Goal: Feedback & Contribution: Submit feedback/report problem

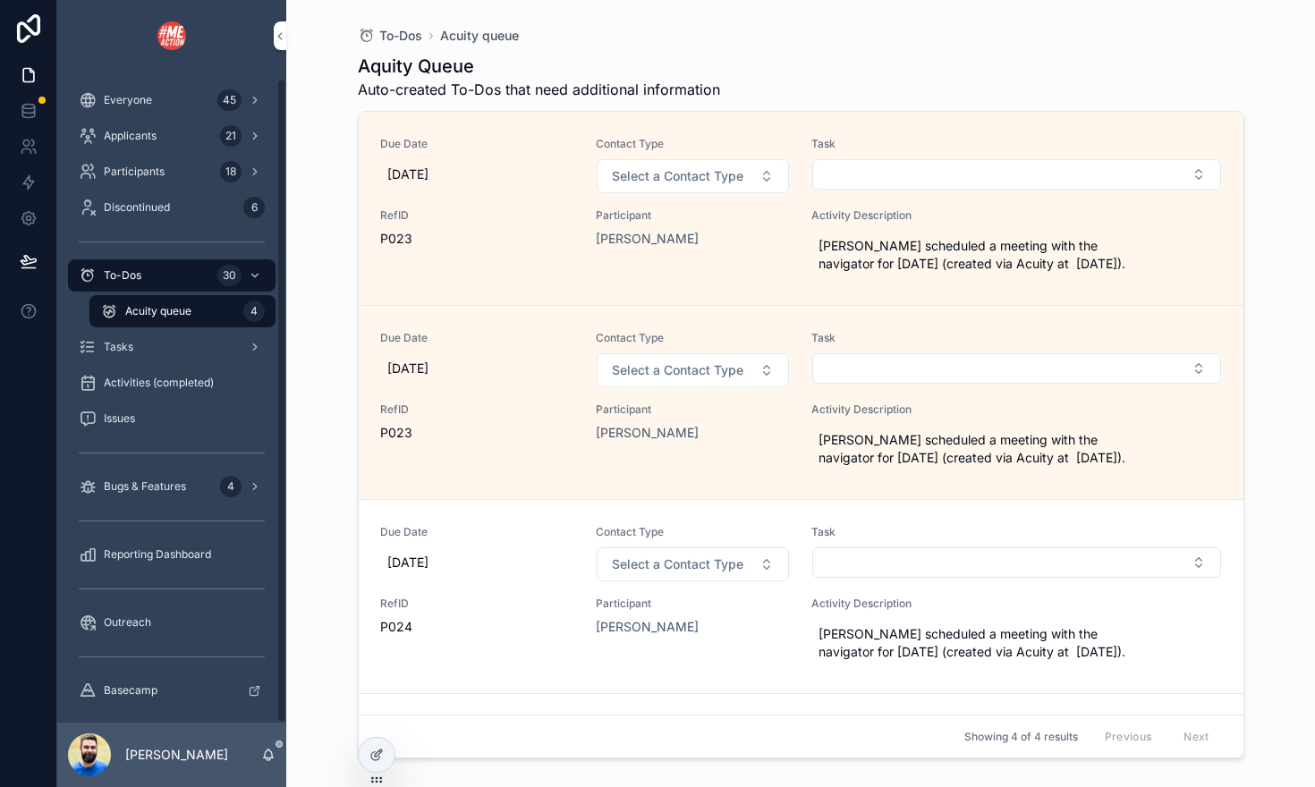
scroll to position [7, 0]
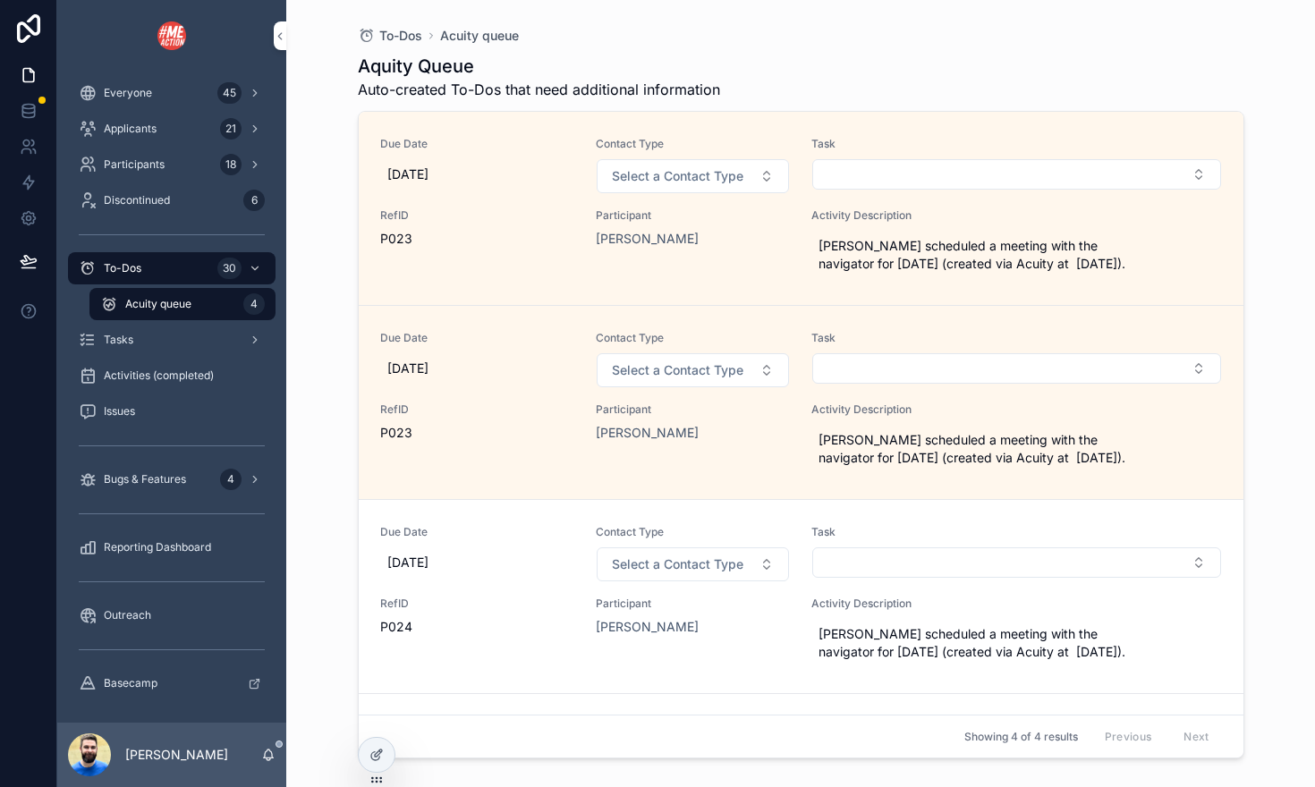
click at [133, 97] on span "Everyone" at bounding box center [128, 93] width 48 height 14
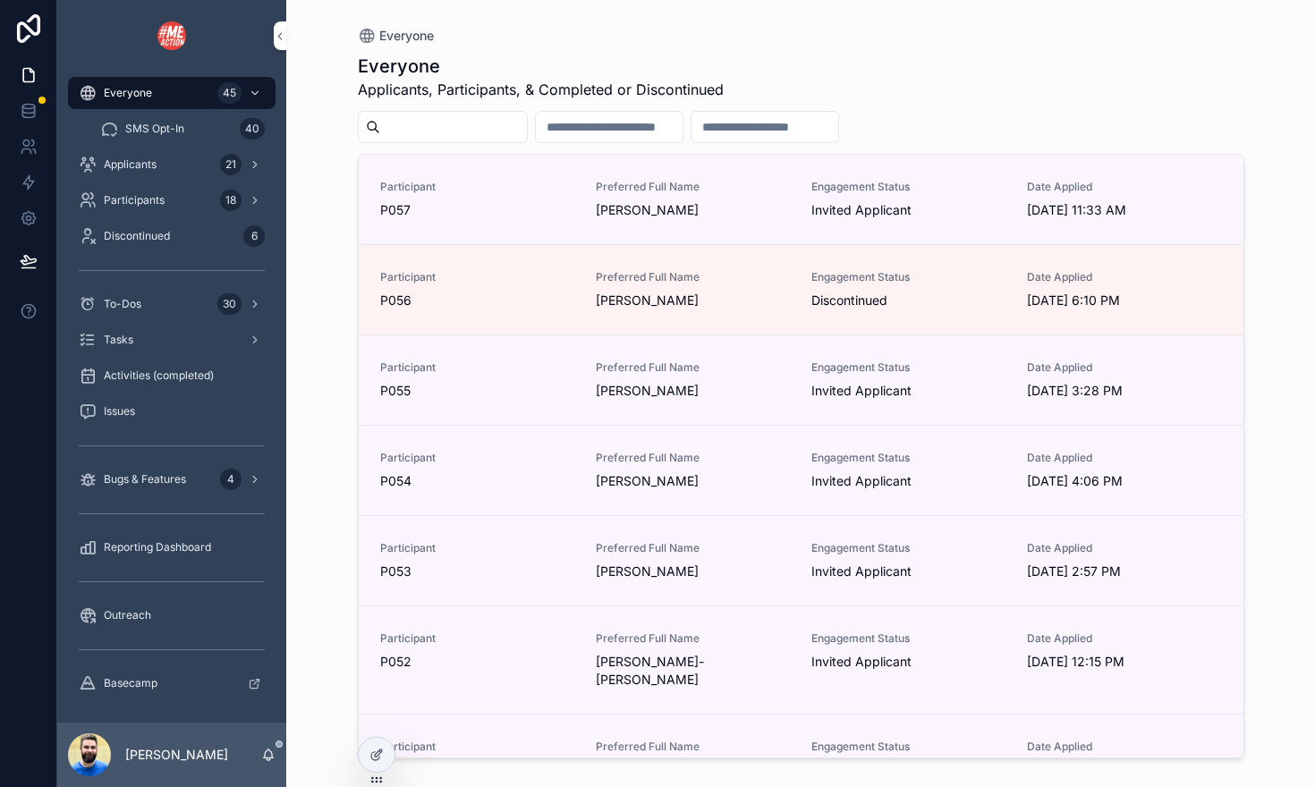
click at [163, 133] on span "SMS Opt-In" at bounding box center [154, 129] width 59 height 14
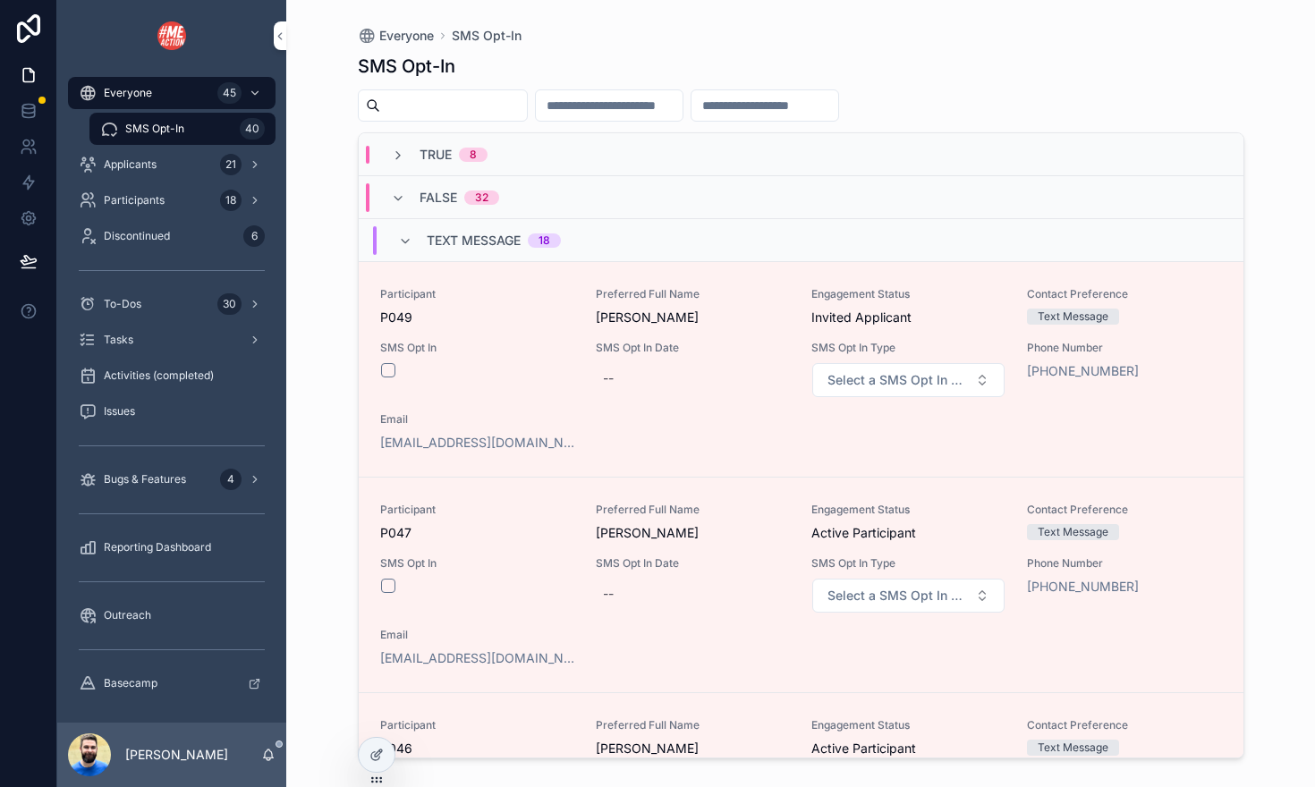
click at [152, 162] on span "Applicants" at bounding box center [130, 164] width 53 height 14
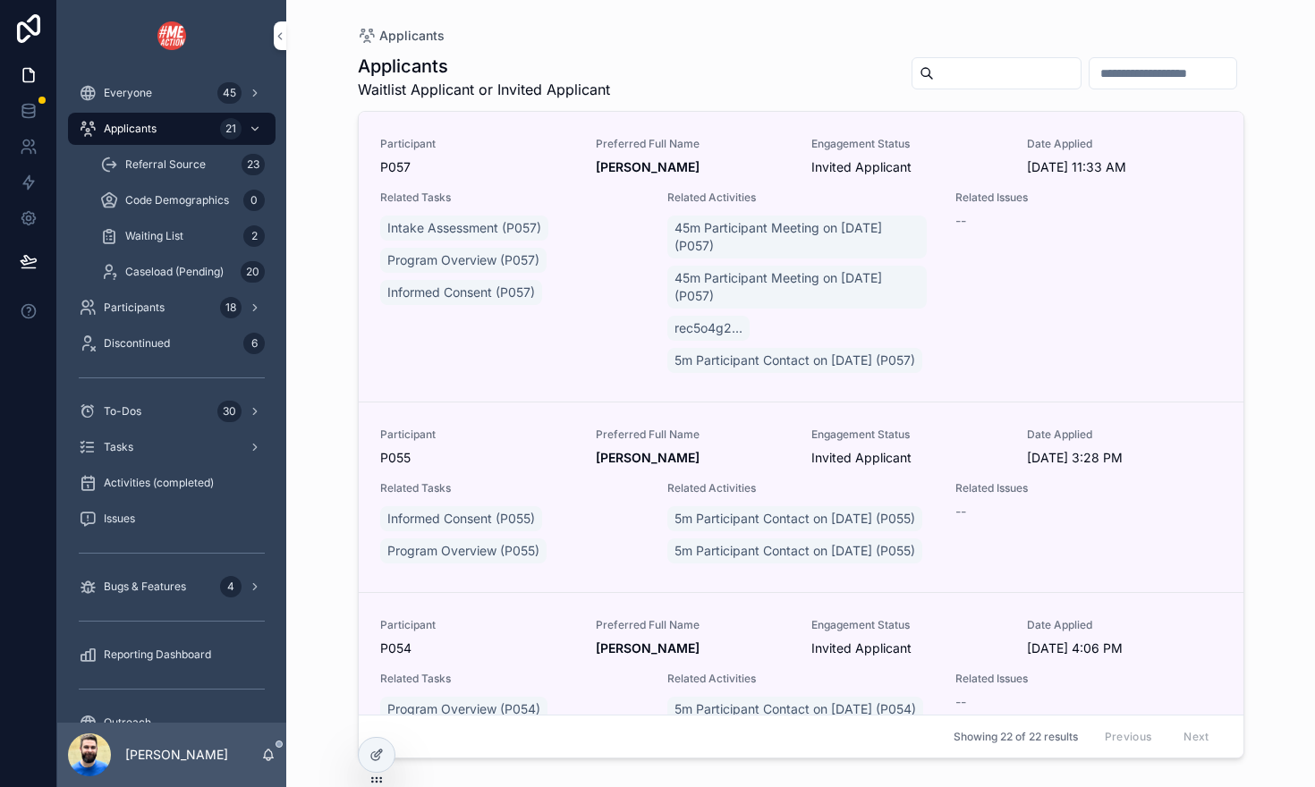
click at [149, 403] on div "To-Dos 30" at bounding box center [172, 411] width 186 height 29
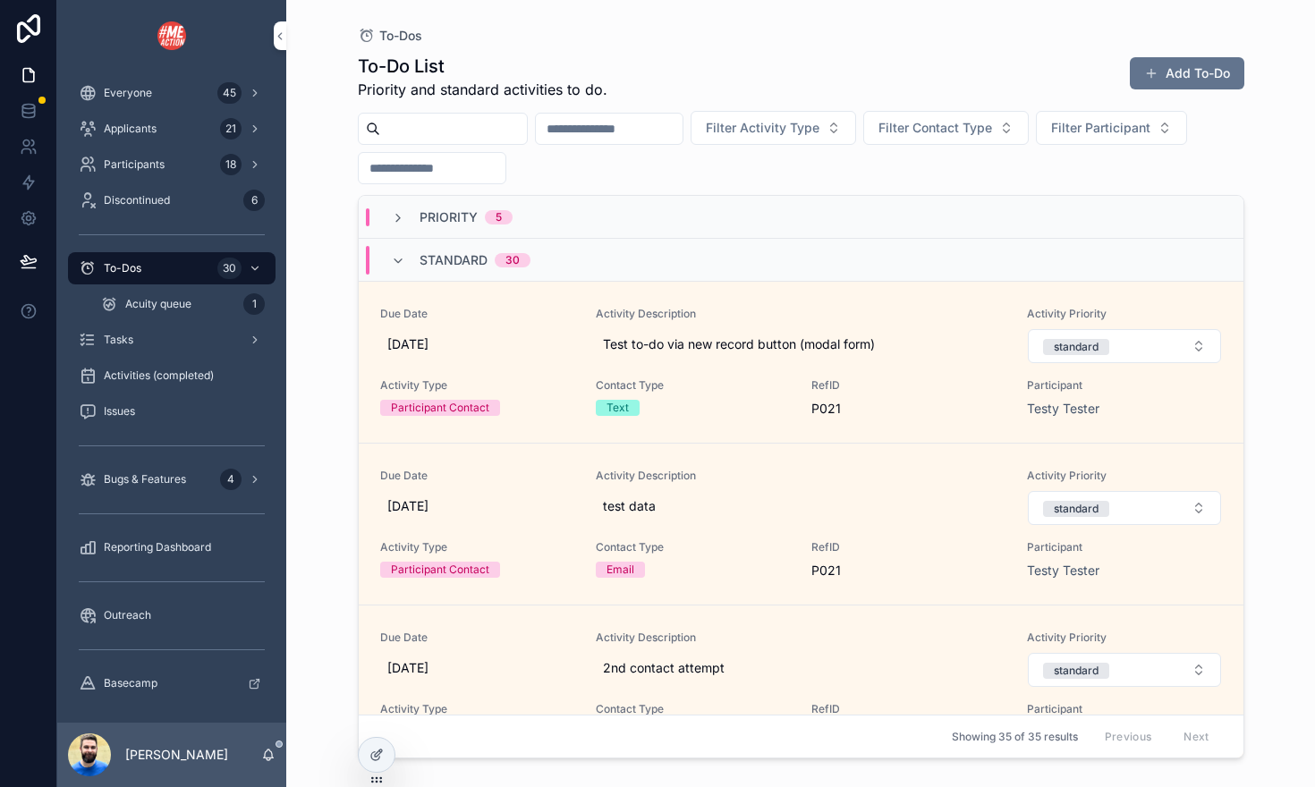
click at [140, 127] on span "Applicants" at bounding box center [130, 129] width 53 height 14
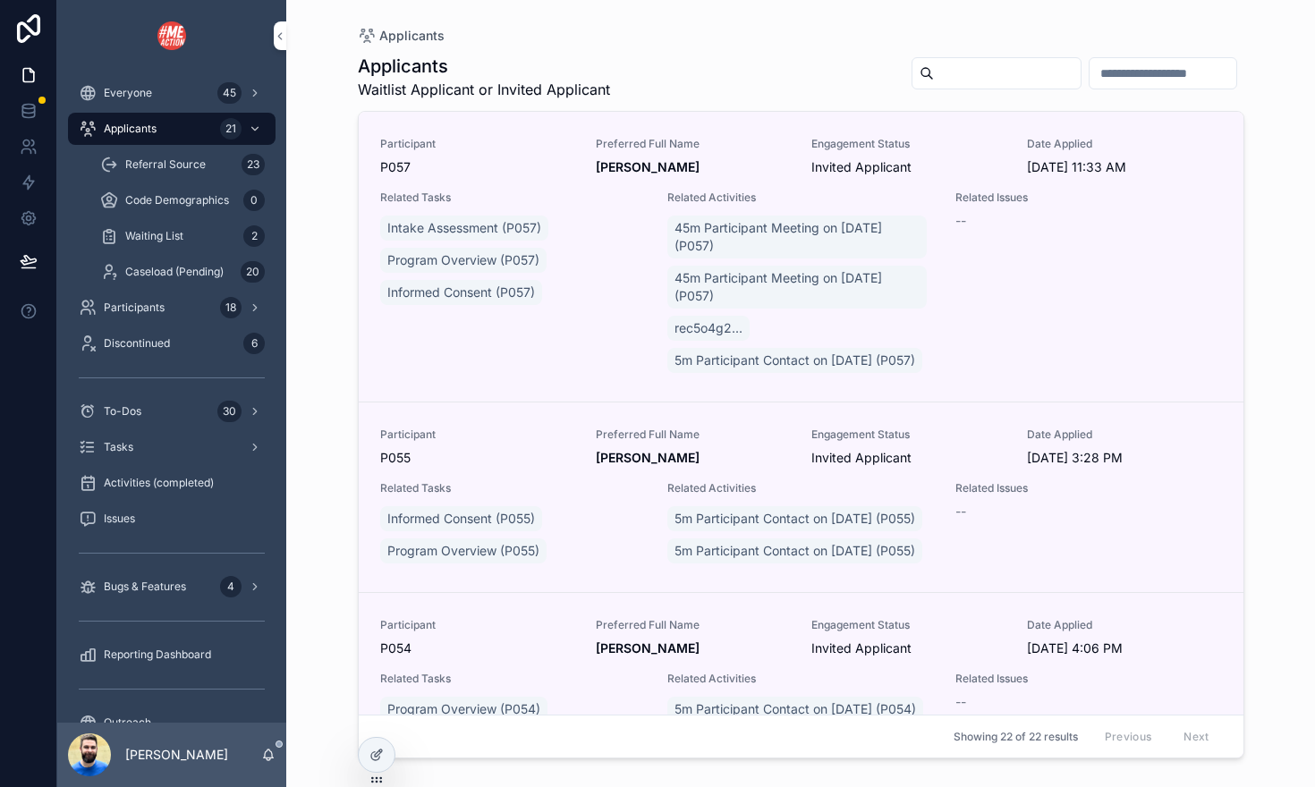
click at [0, 0] on icon at bounding box center [0, 0] width 0 height 0
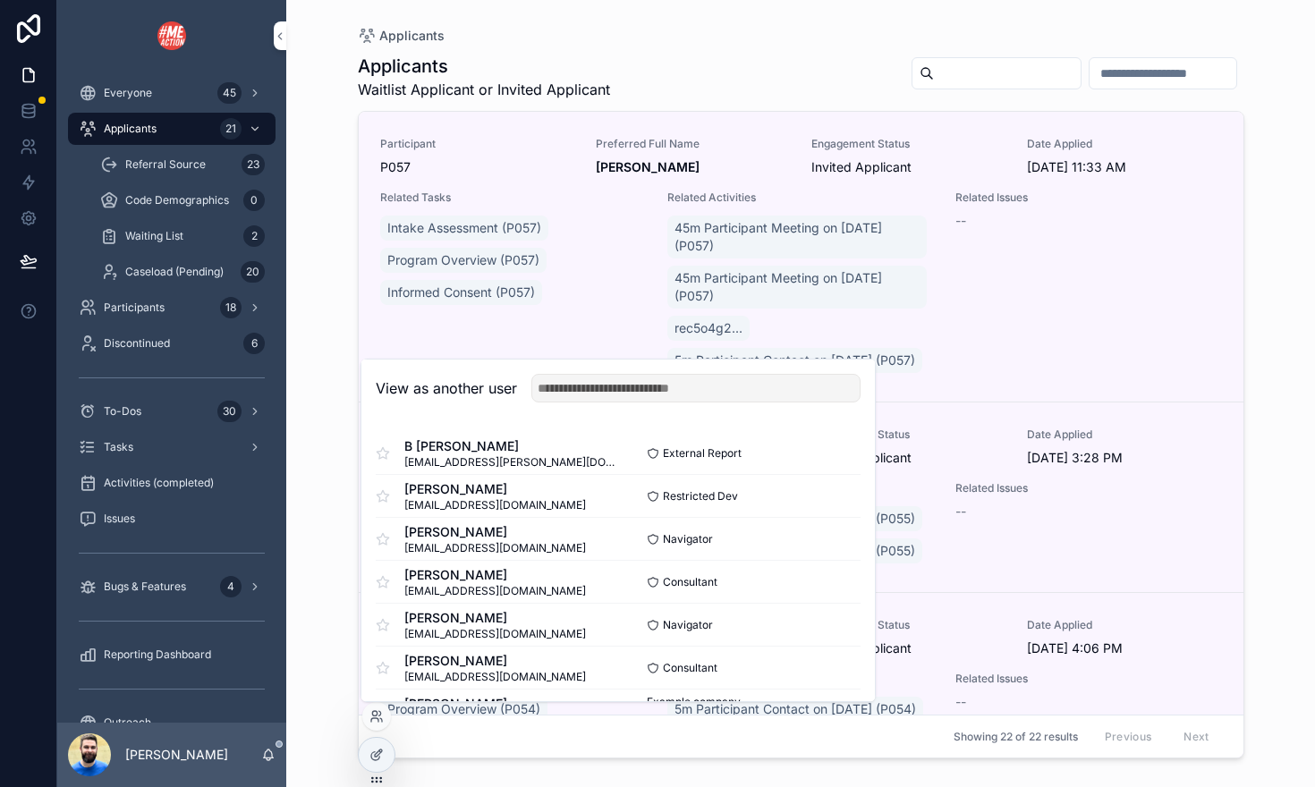
click at [0, 0] on button "Select" at bounding box center [0, 0] width 0 height 0
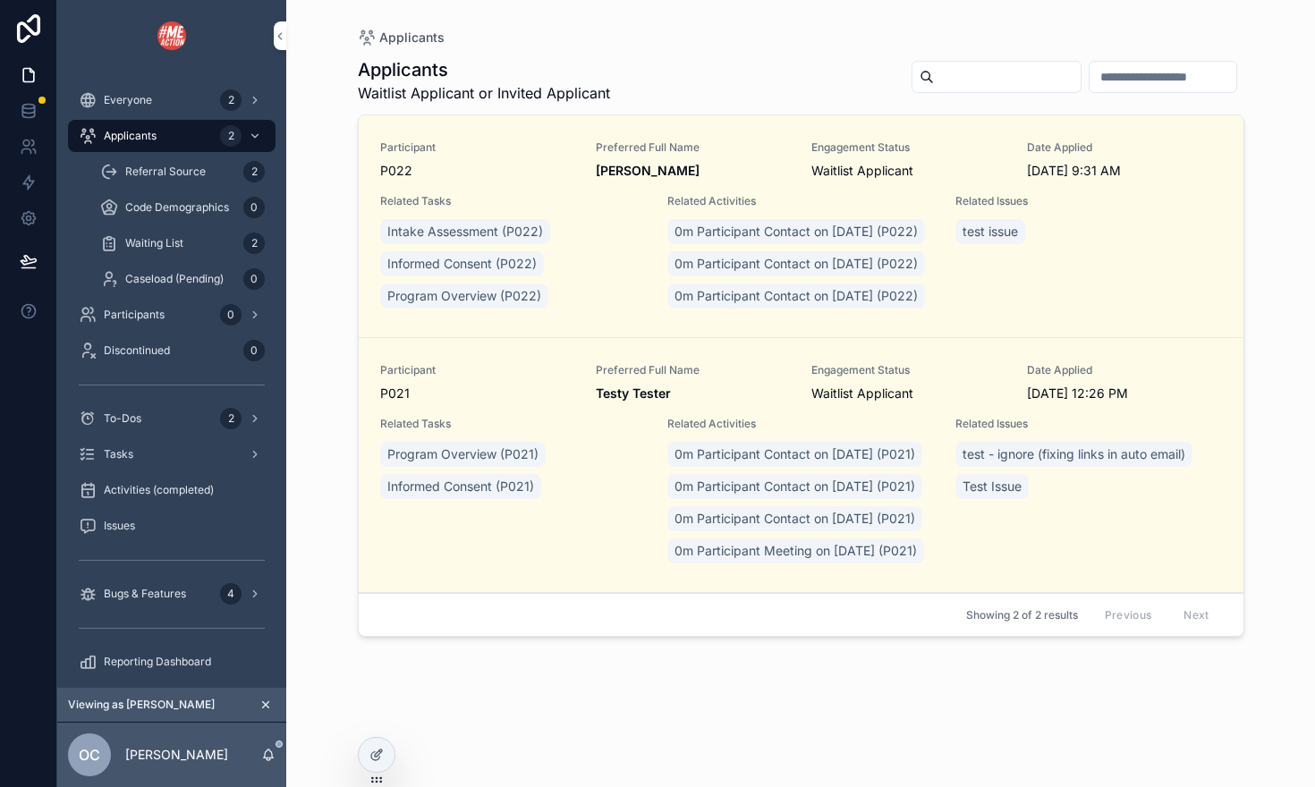
click at [158, 165] on span "Referral Source" at bounding box center [165, 172] width 80 height 14
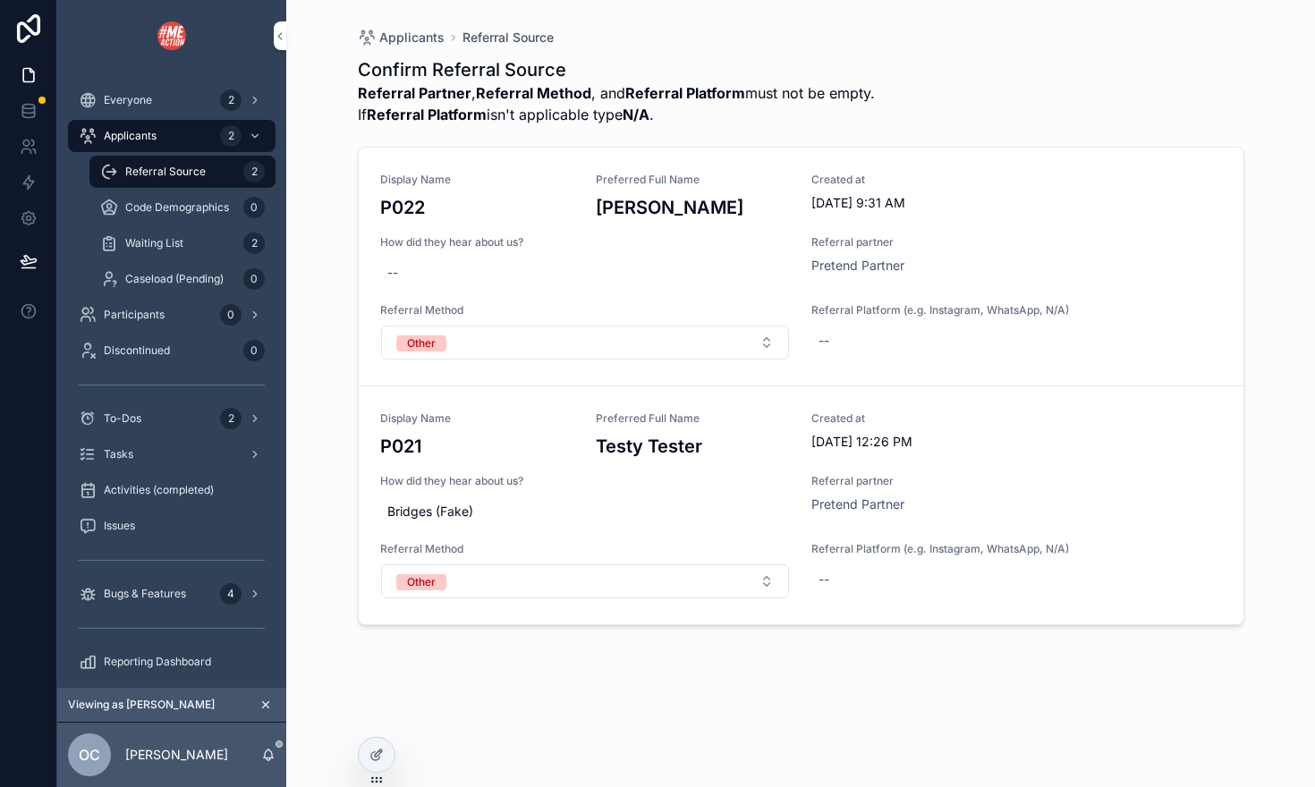
click at [166, 212] on span "Code Demographics" at bounding box center [177, 207] width 104 height 14
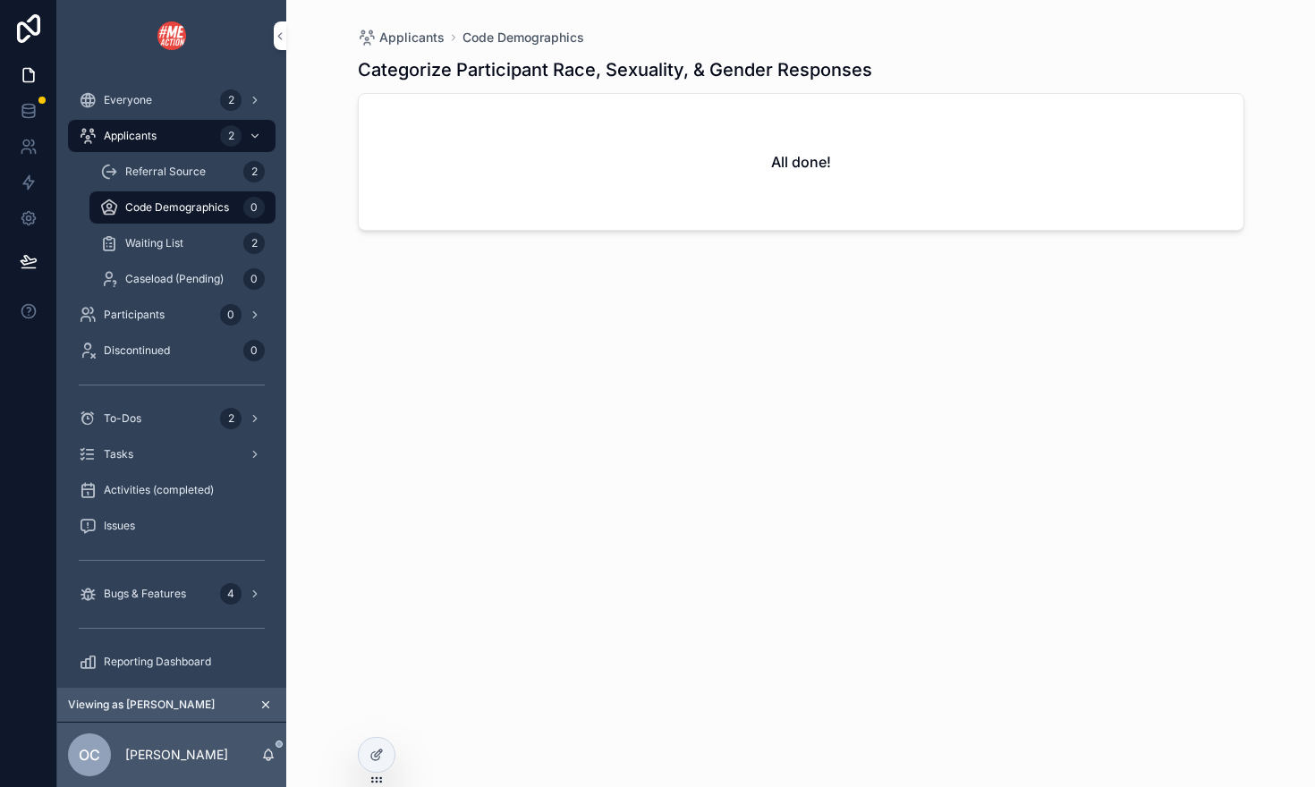
click at [172, 237] on span "Waiting List" at bounding box center [154, 243] width 58 height 14
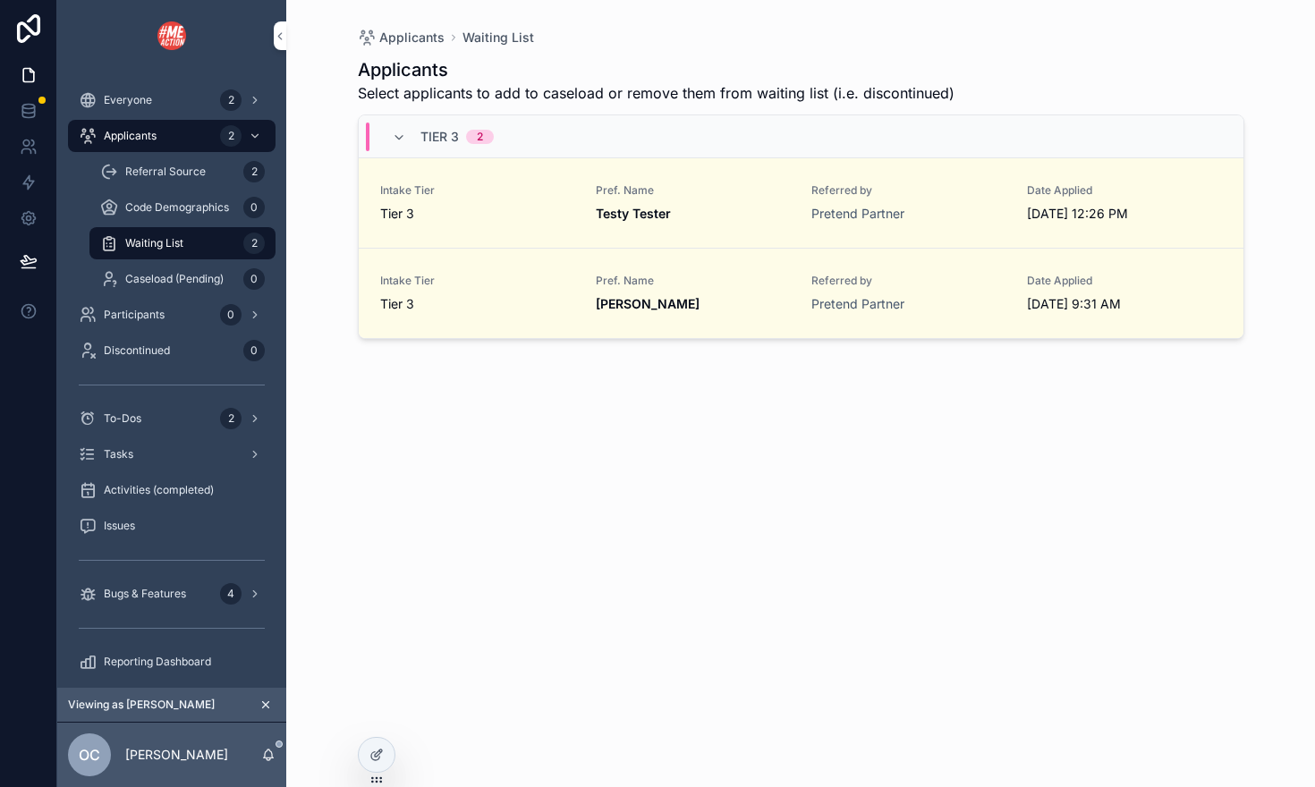
click at [157, 215] on div "Code Demographics 0" at bounding box center [182, 207] width 165 height 29
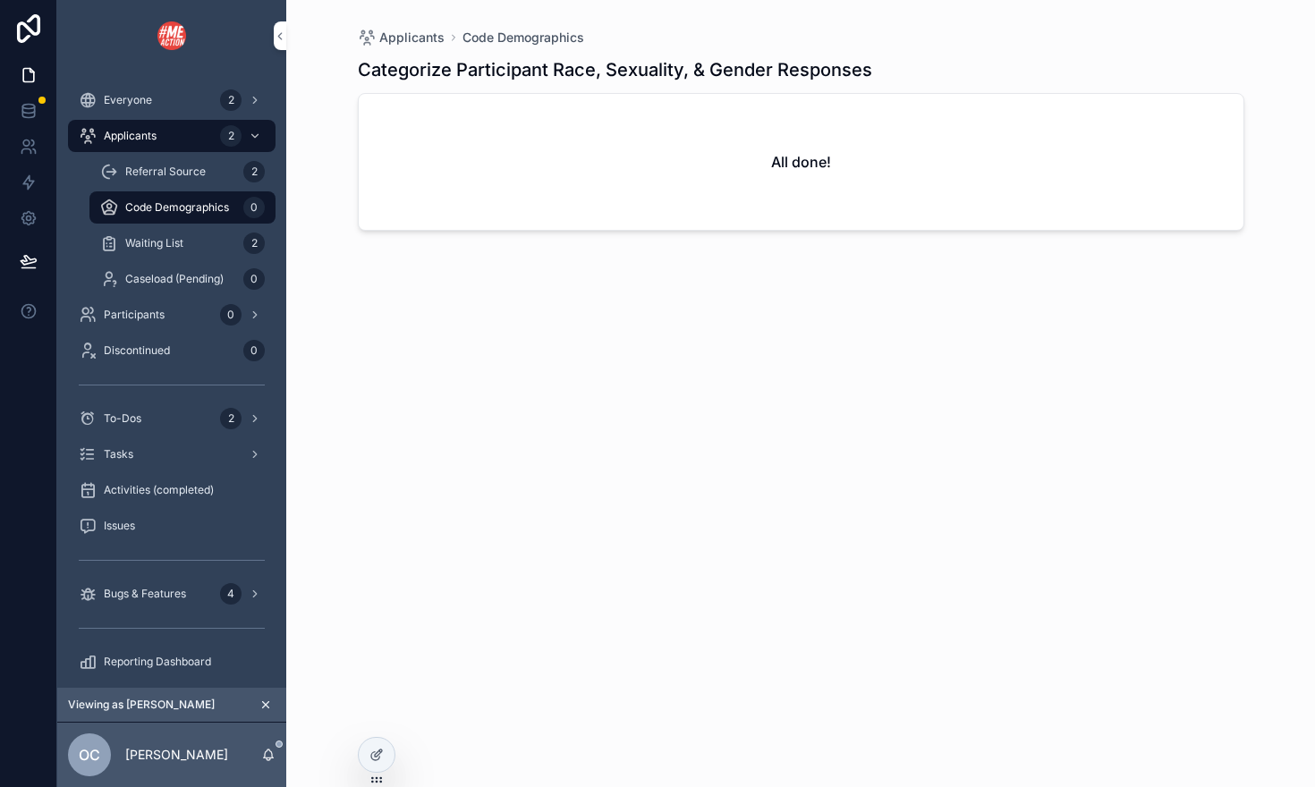
click at [157, 236] on span "Waiting List" at bounding box center [154, 243] width 58 height 14
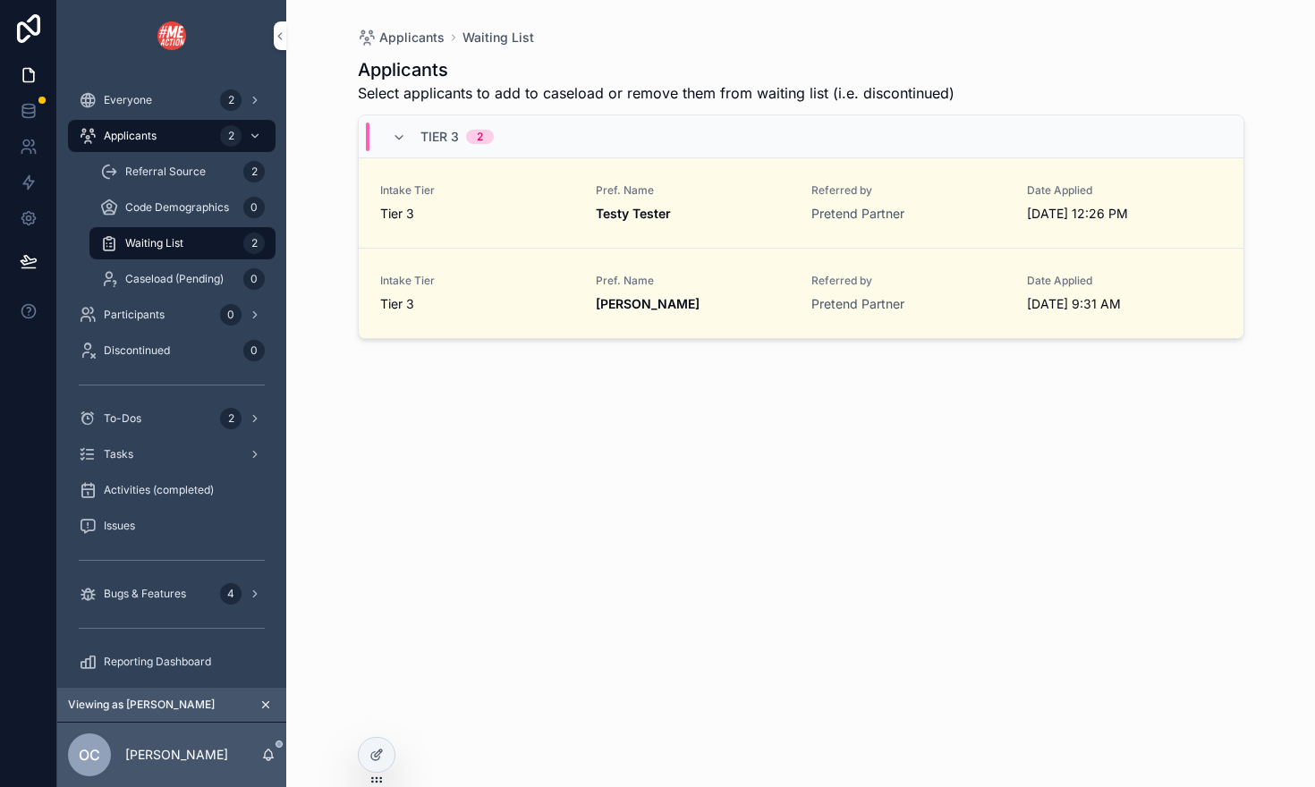
click at [173, 286] on div "Caseload (Pending) 0" at bounding box center [182, 279] width 165 height 29
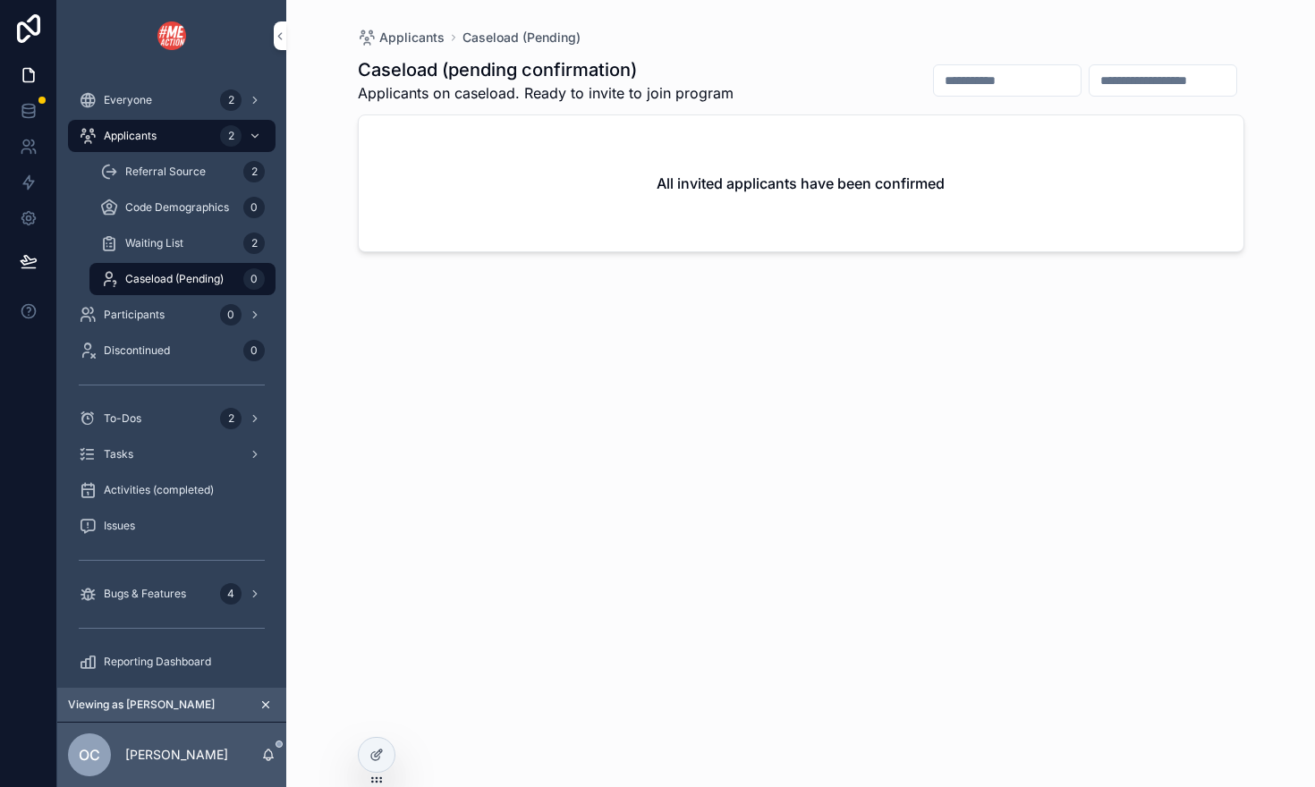
click at [151, 248] on span "Waiting List" at bounding box center [154, 243] width 58 height 14
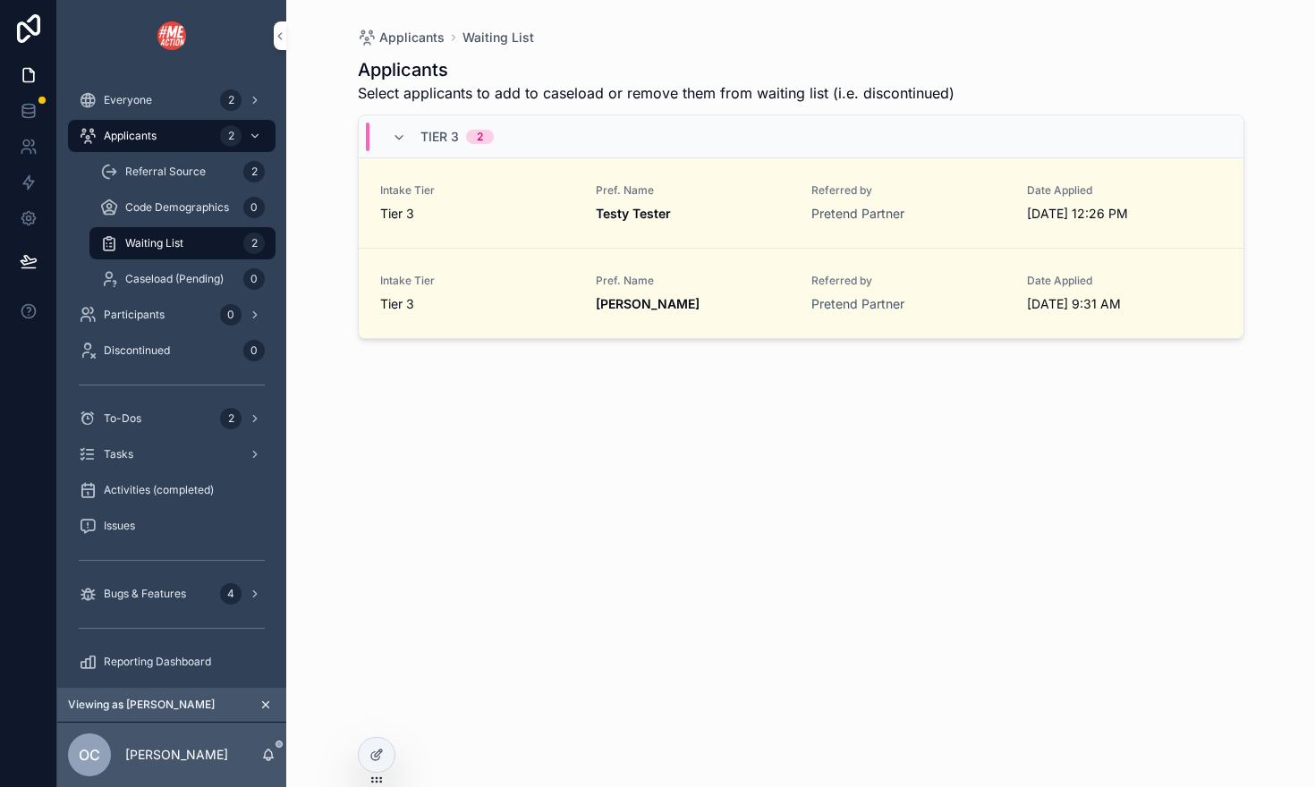
click at [158, 268] on div "Caseload (Pending) 0" at bounding box center [182, 279] width 165 height 29
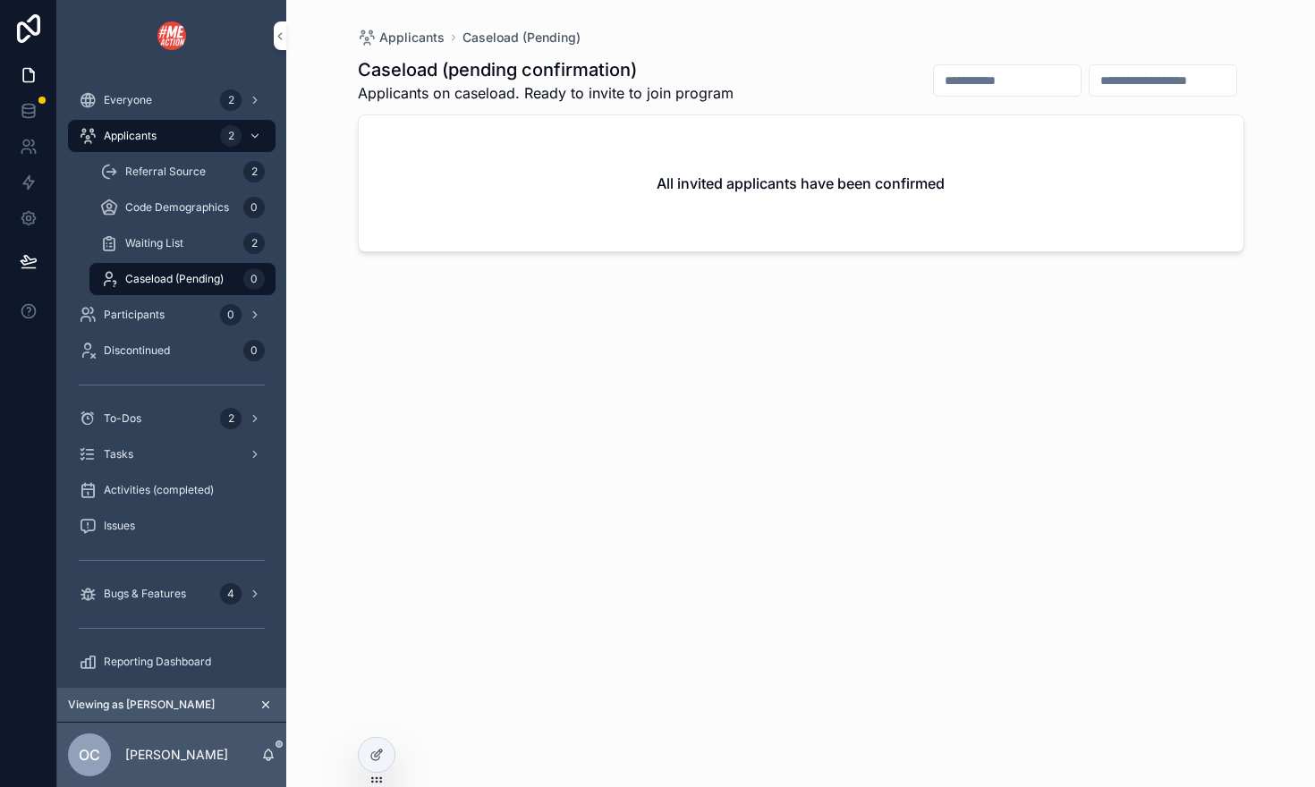
click at [149, 319] on span "Participants" at bounding box center [134, 315] width 61 height 14
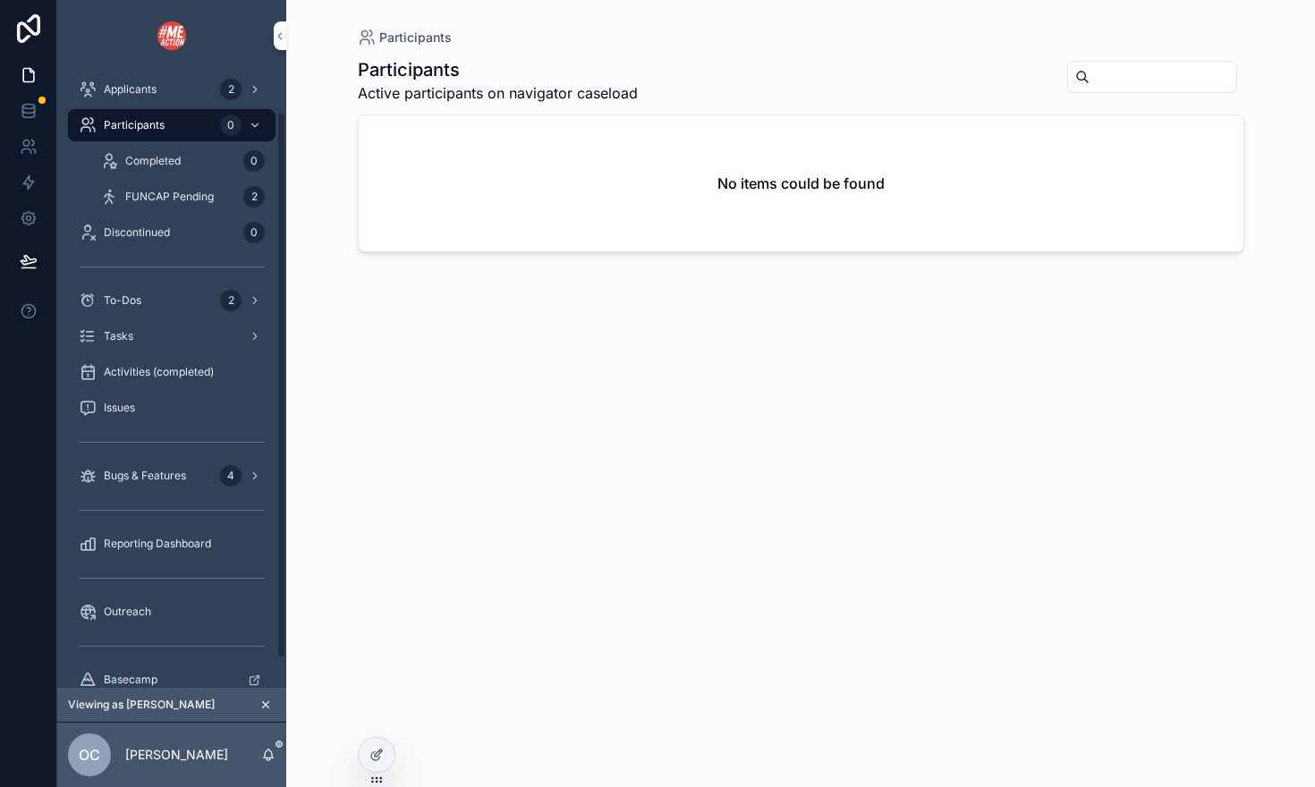
scroll to position [46, 0]
click at [130, 345] on div "Tasks" at bounding box center [172, 337] width 186 height 29
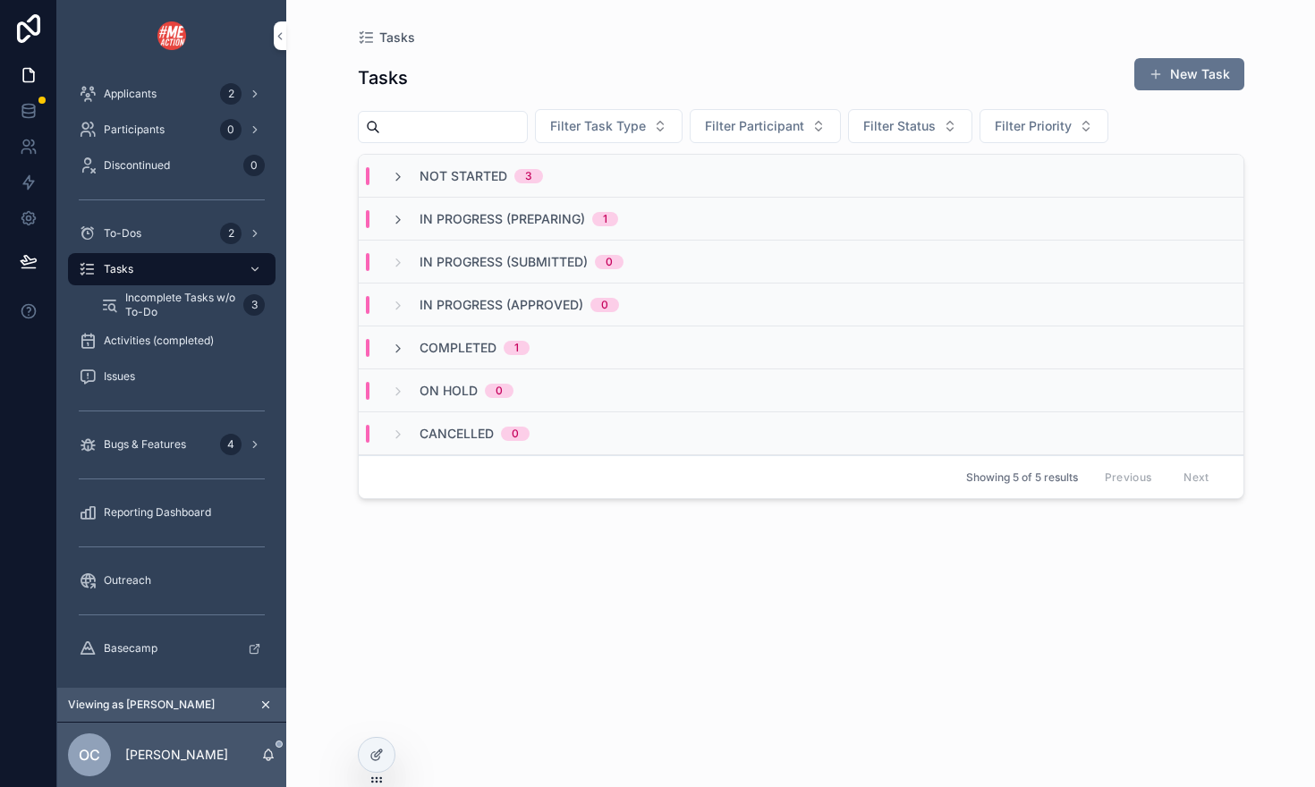
click at [393, 181] on icon "scrollable content" at bounding box center [398, 177] width 14 height 14
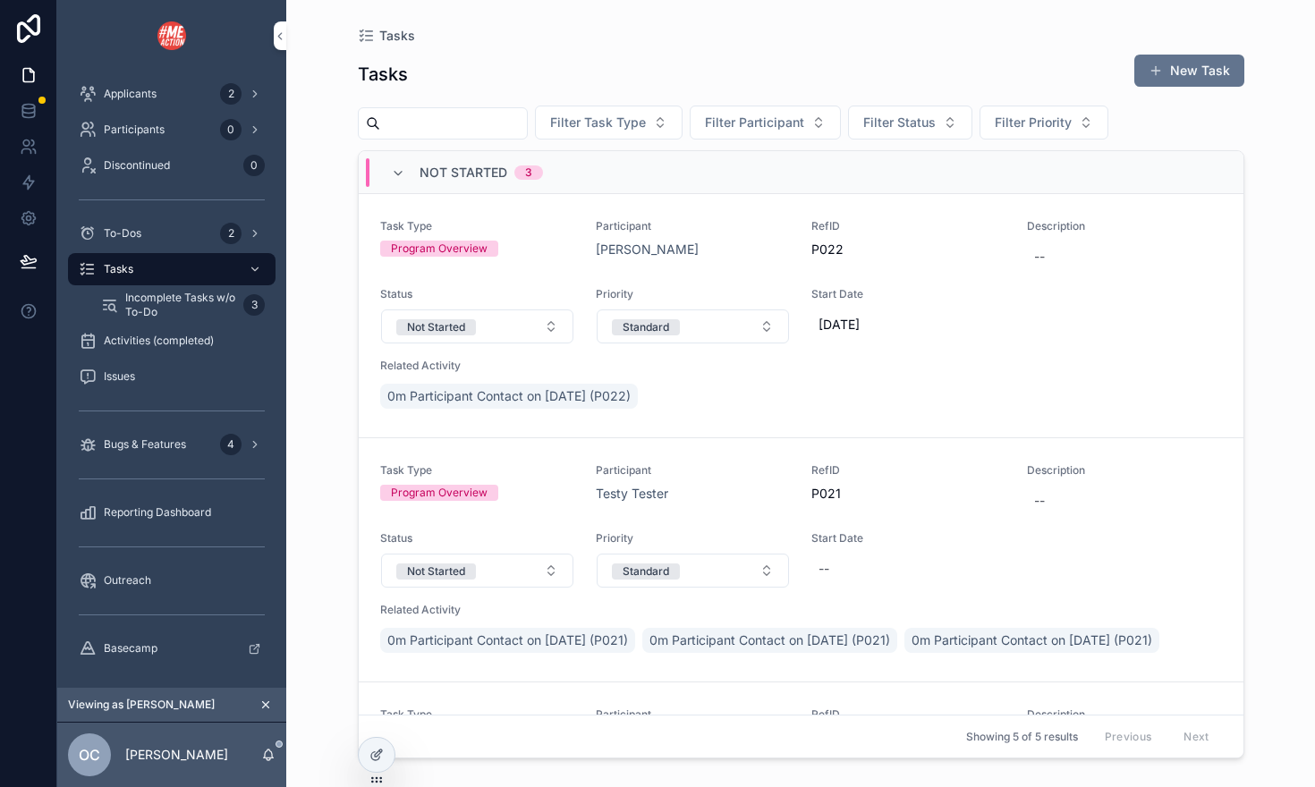
click at [107, 237] on span "To-Dos" at bounding box center [123, 233] width 38 height 14
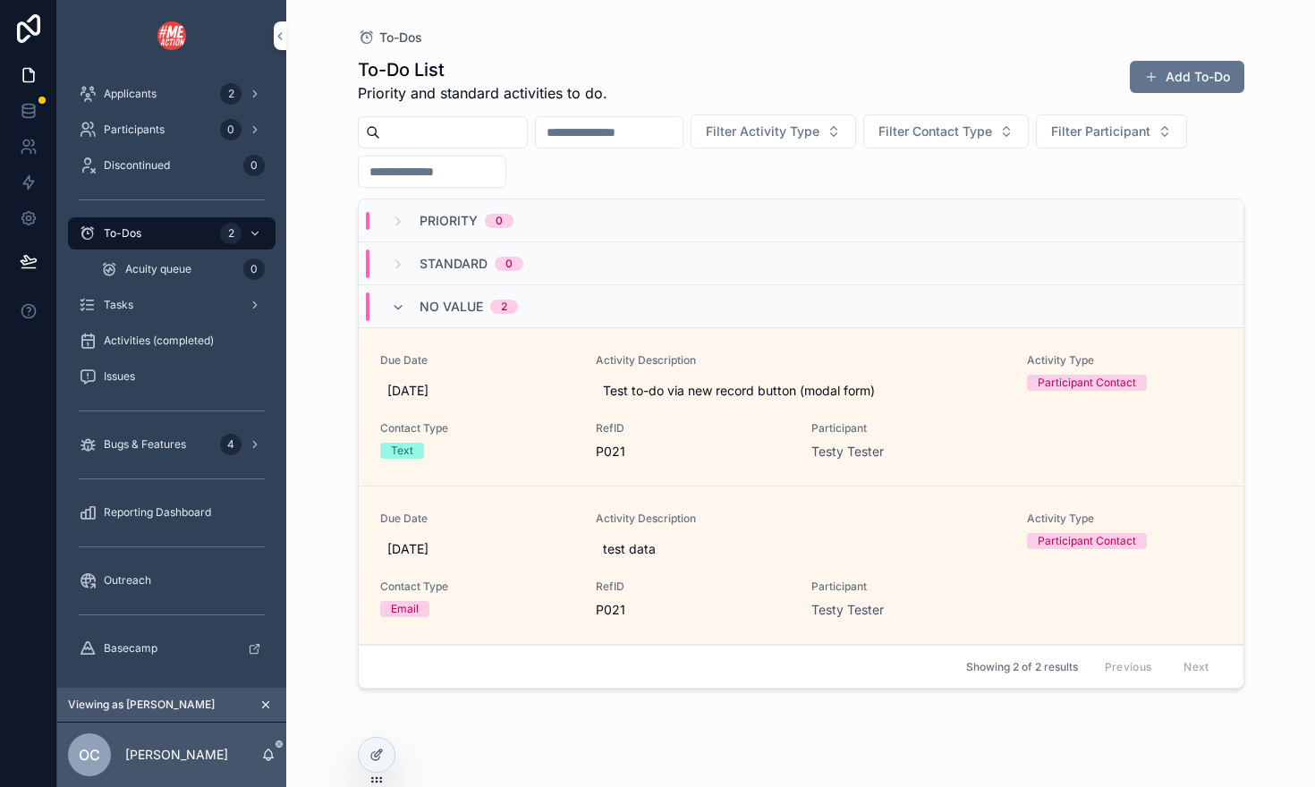
click at [136, 270] on span "Acuity queue" at bounding box center [158, 269] width 66 height 14
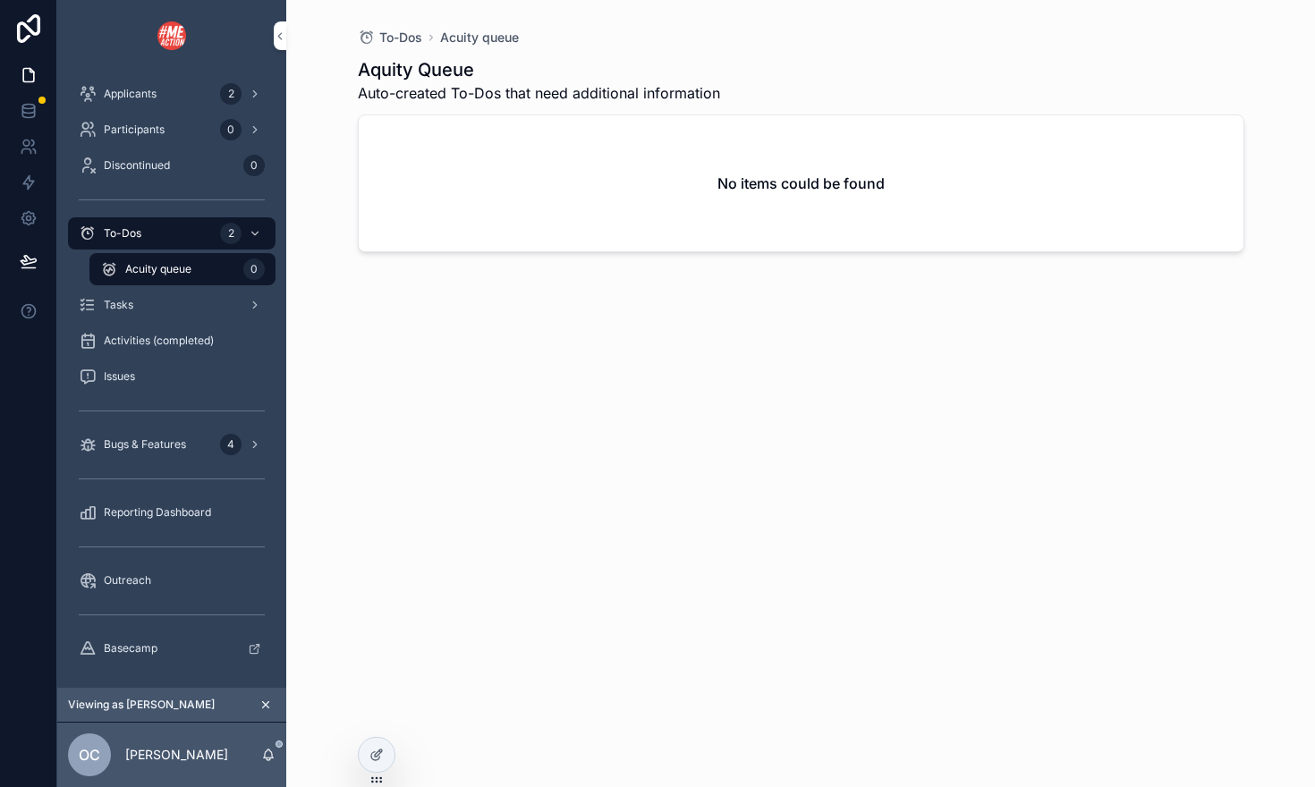
click at [132, 230] on span "To-Dos" at bounding box center [123, 233] width 38 height 14
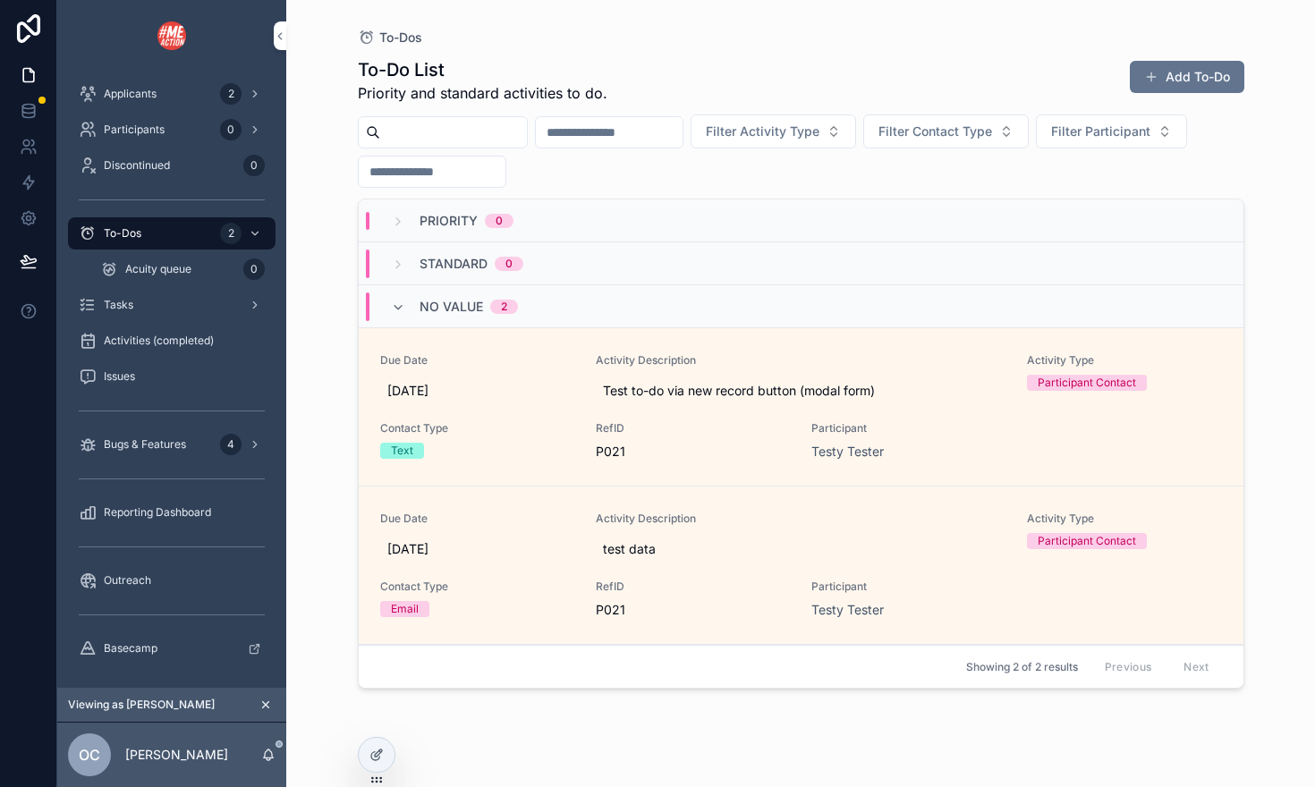
click at [176, 307] on div "Tasks" at bounding box center [172, 305] width 186 height 29
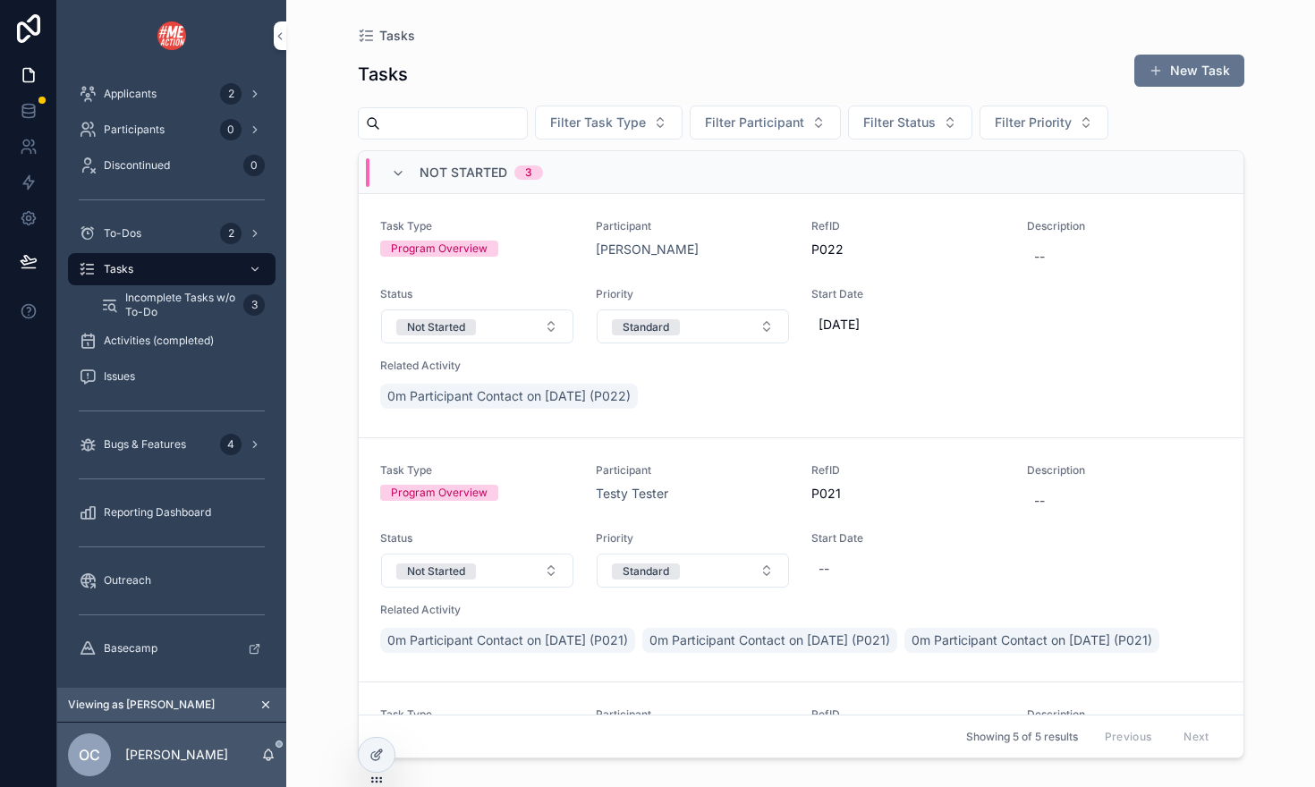
click at [156, 244] on div "To-Dos 2" at bounding box center [172, 233] width 186 height 29
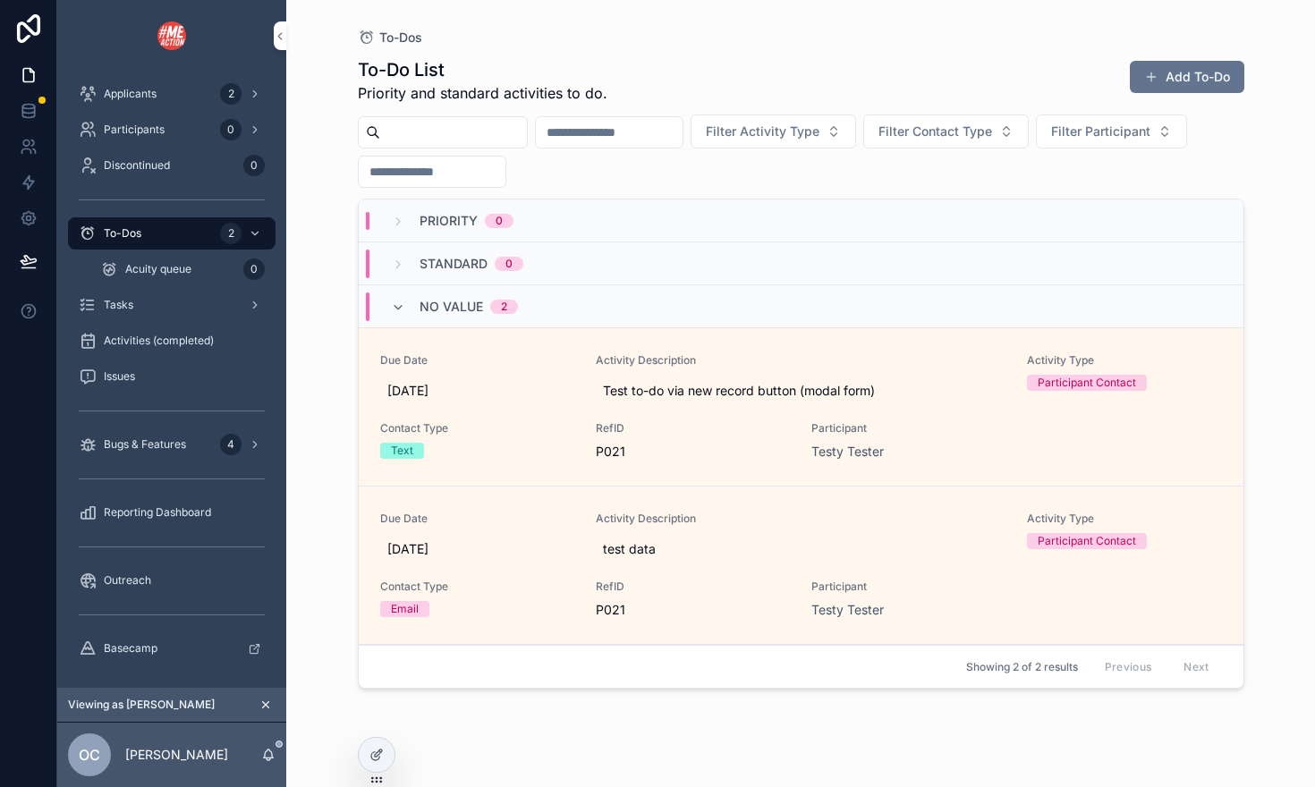
click at [544, 400] on div "9/27/2025" at bounding box center [477, 391] width 194 height 32
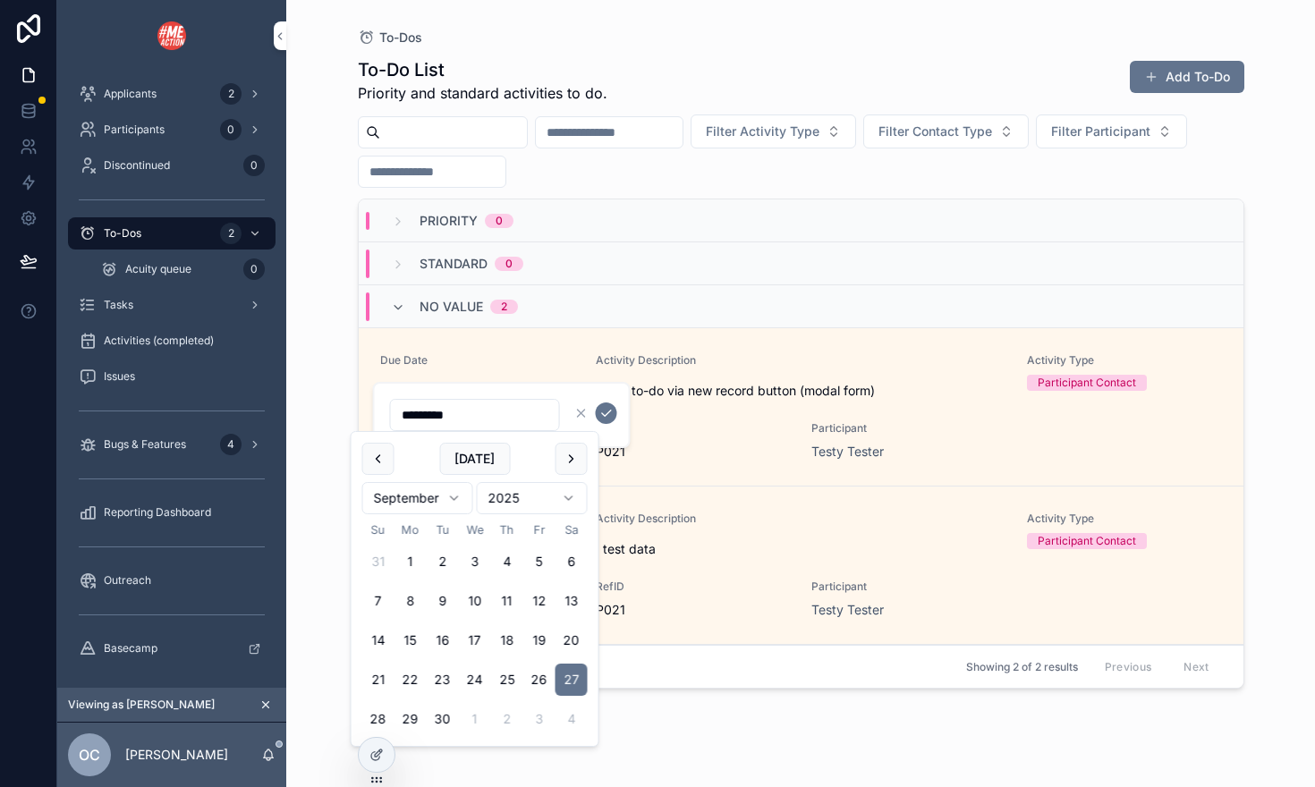
click at [754, 450] on span "P021" at bounding box center [693, 452] width 194 height 18
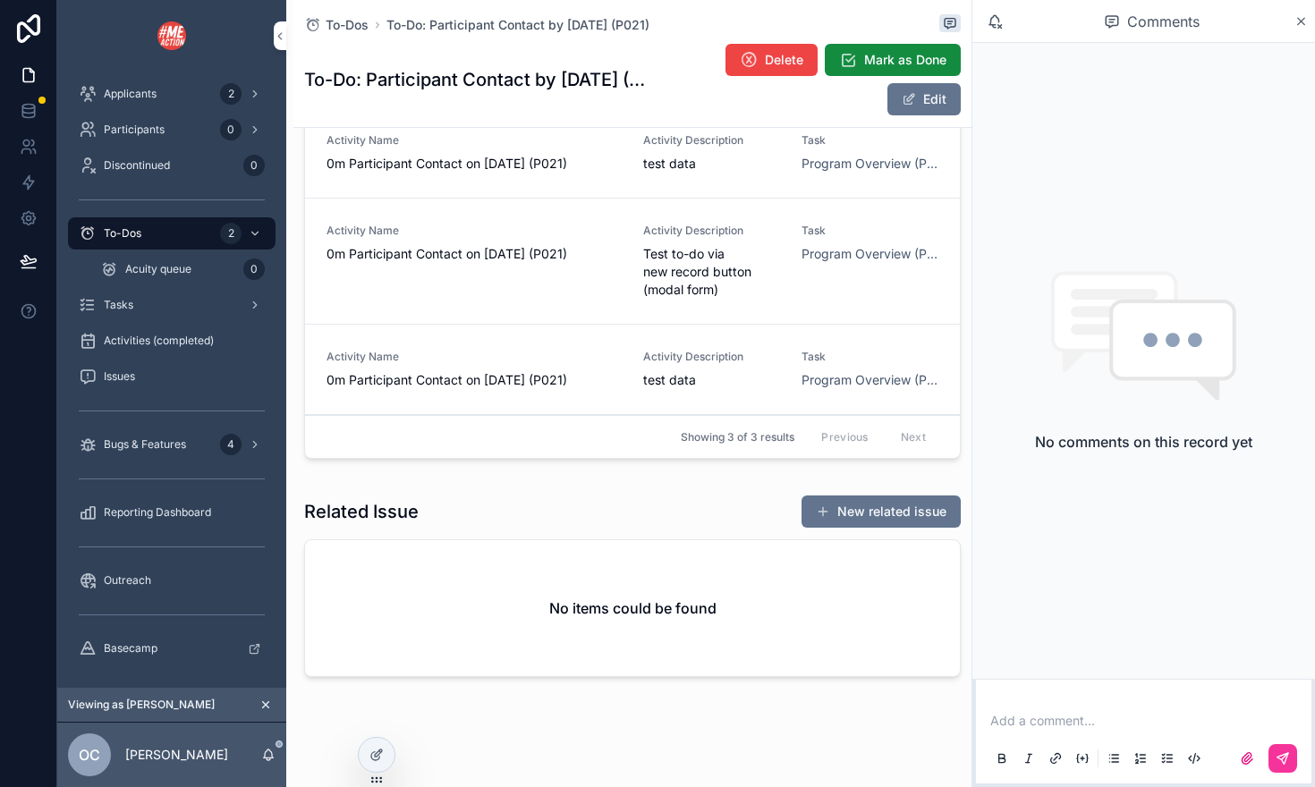
scroll to position [1012, 0]
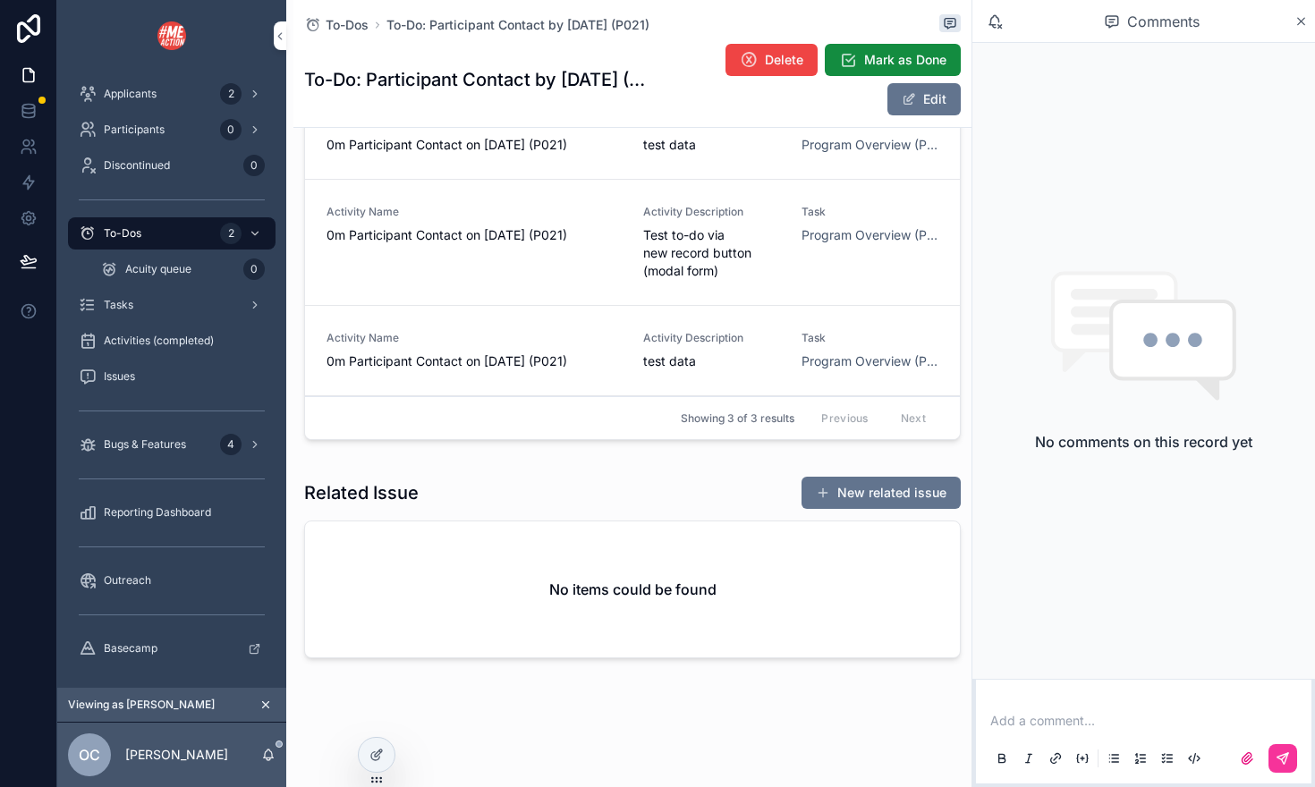
click at [189, 520] on div "Reporting Dashboard" at bounding box center [172, 512] width 186 height 29
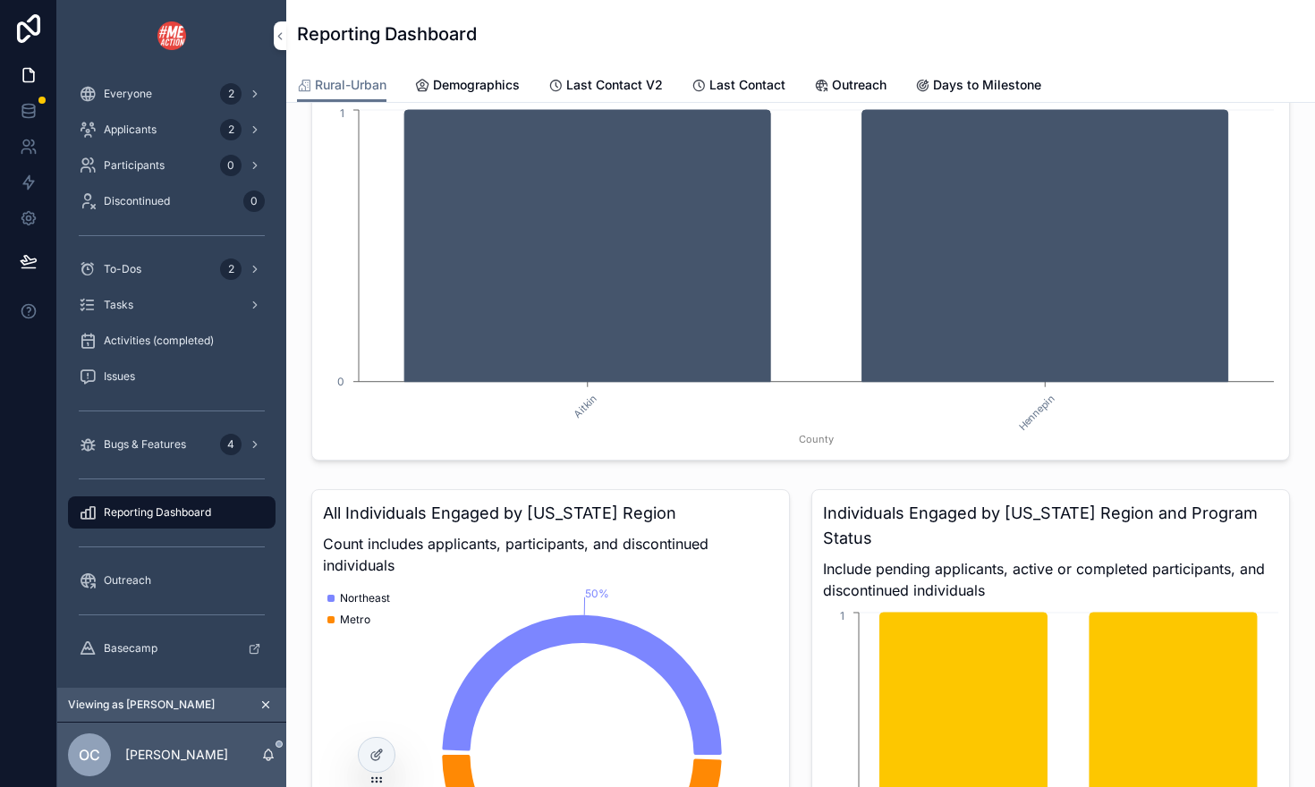
scroll to position [3, 0]
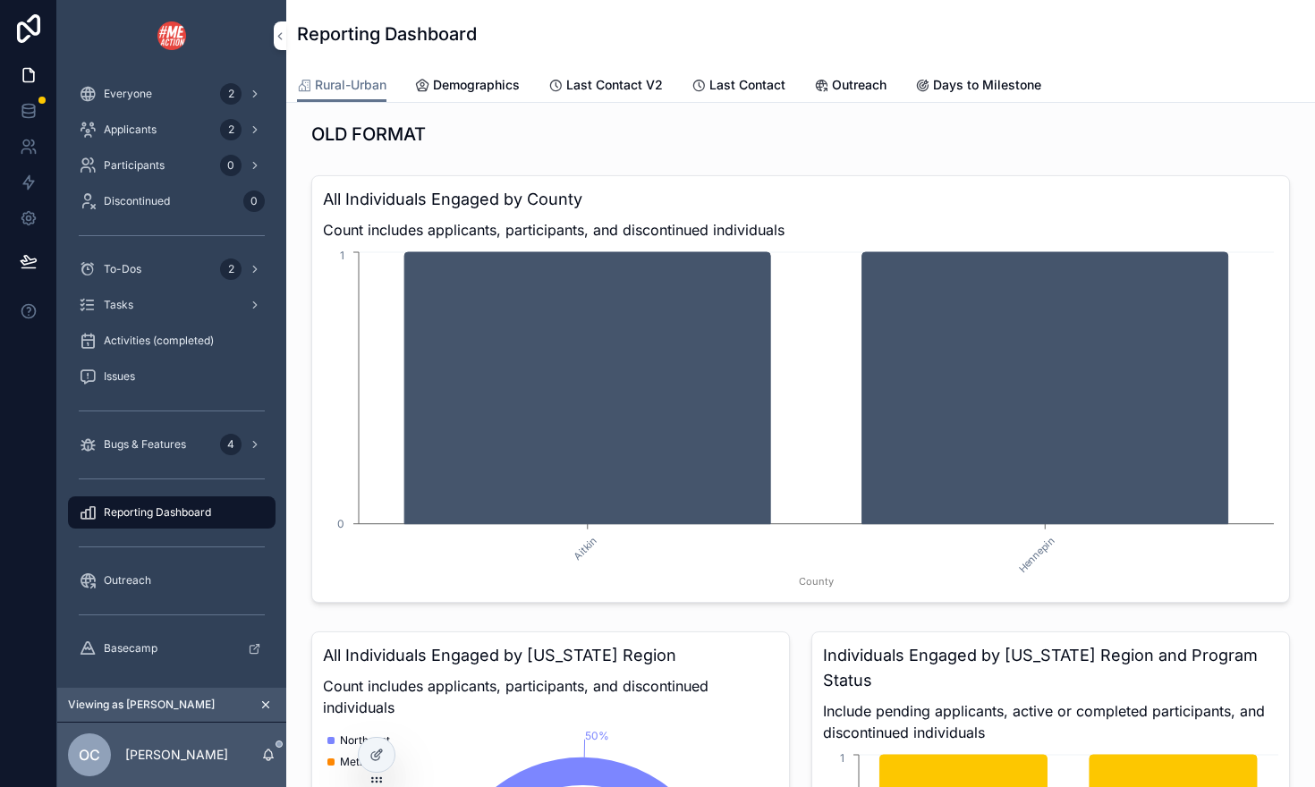
click at [482, 89] on span "Demographics" at bounding box center [476, 85] width 87 height 18
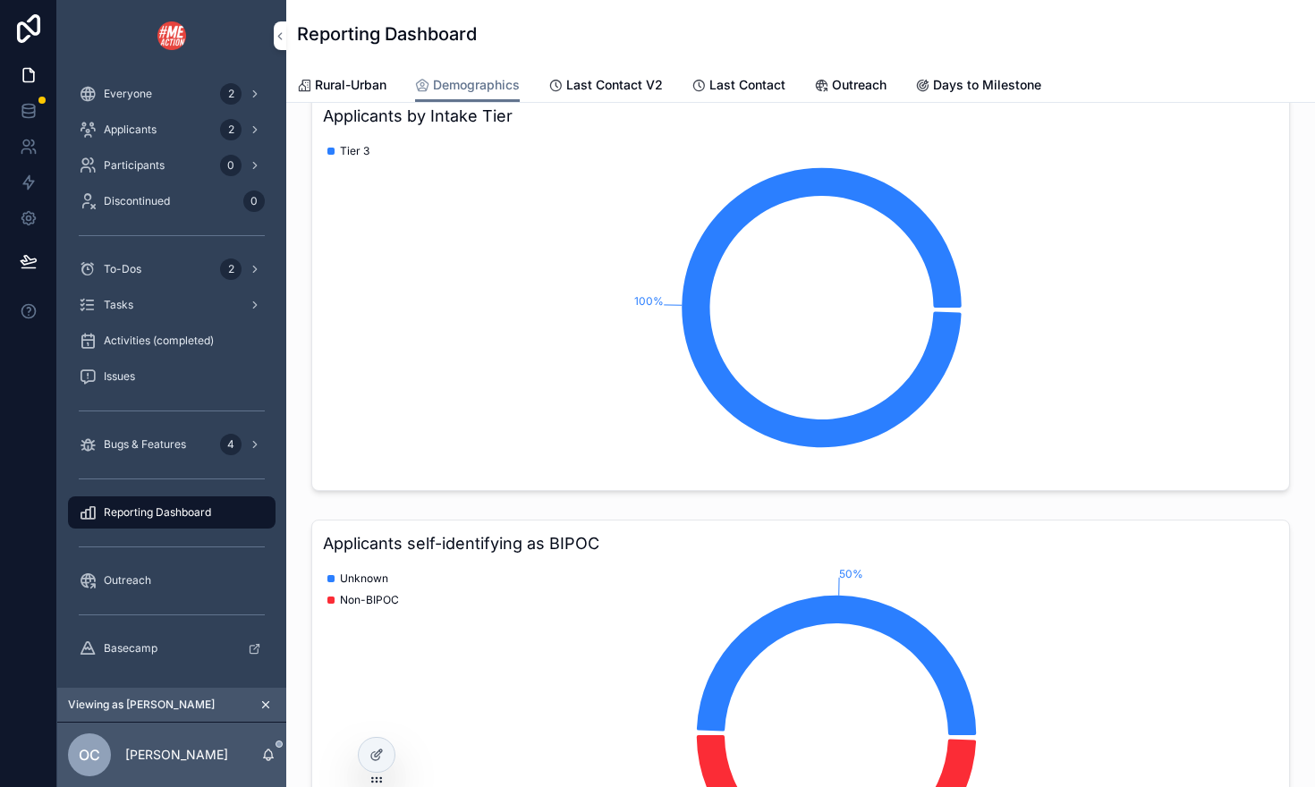
scroll to position [93, 0]
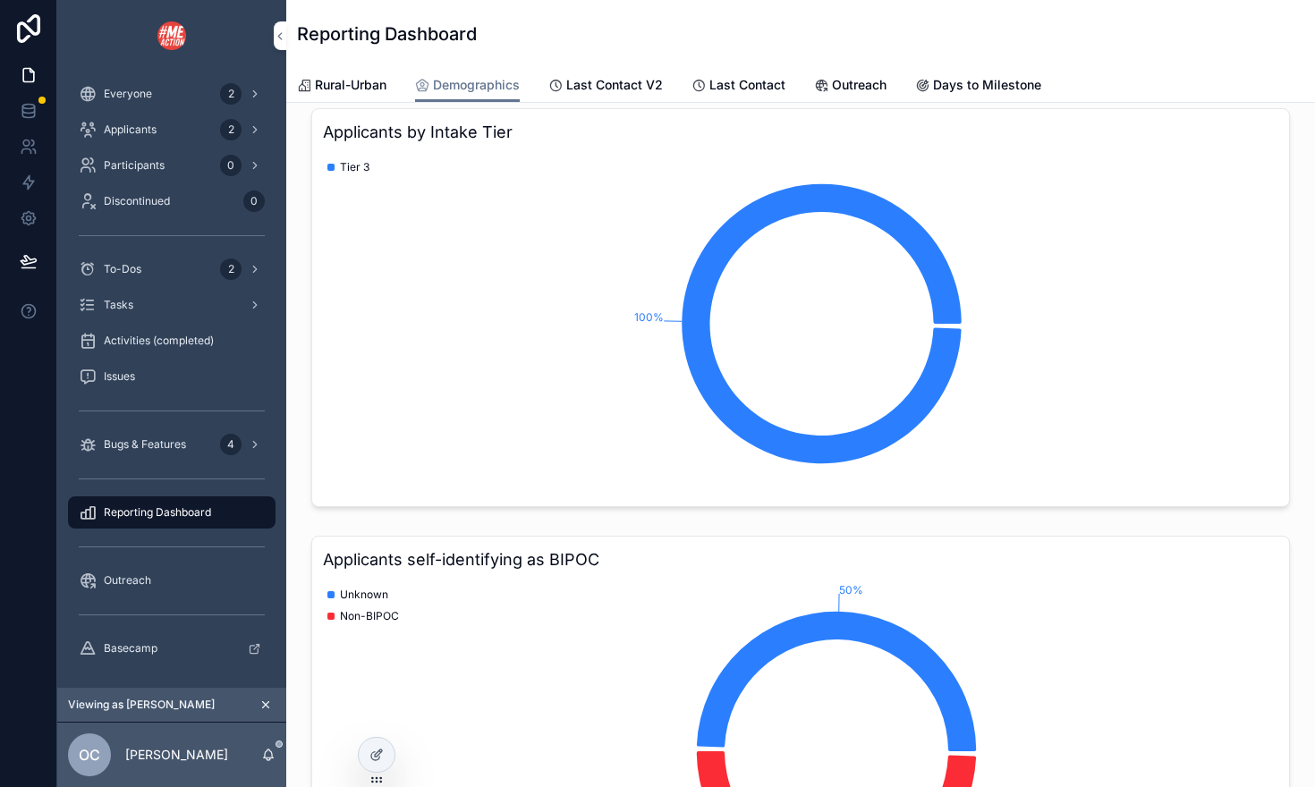
click at [265, 707] on icon "scrollable content" at bounding box center [265, 704] width 13 height 13
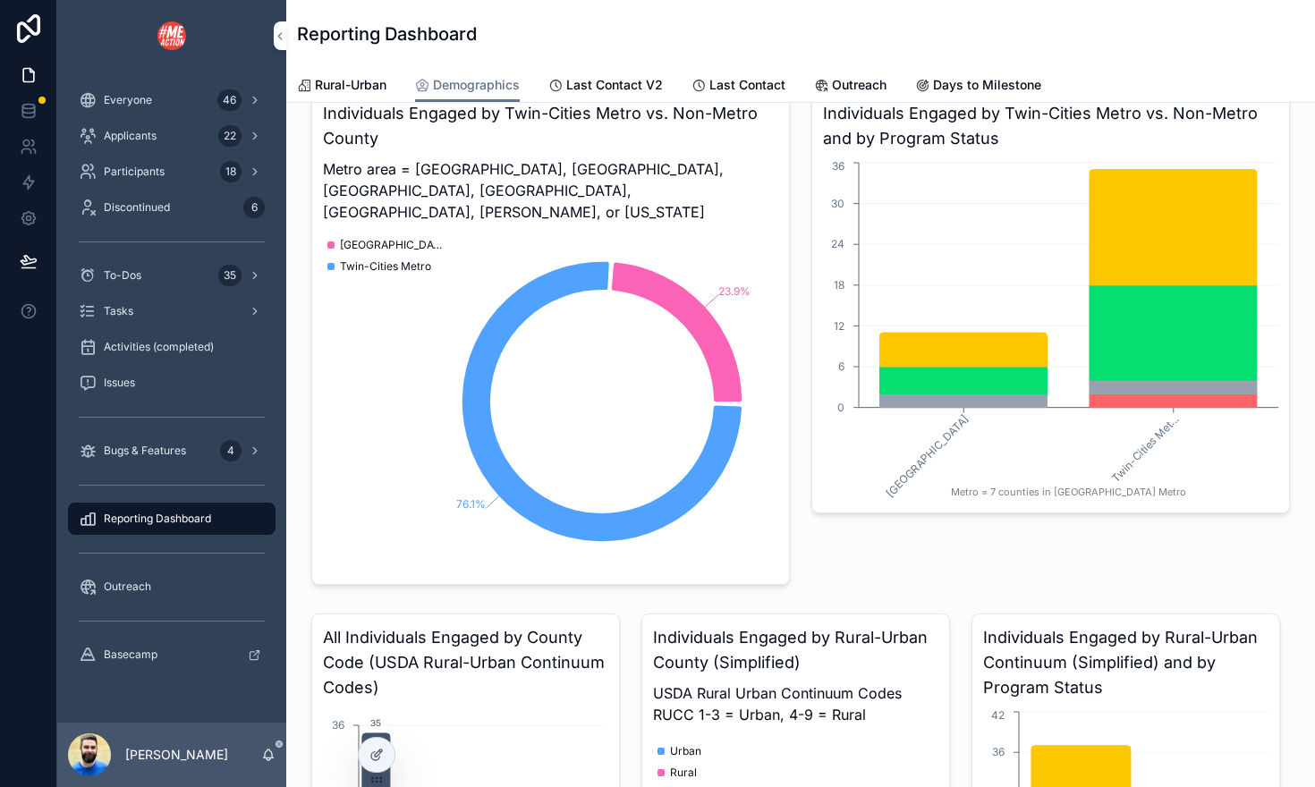
scroll to position [4334, 0]
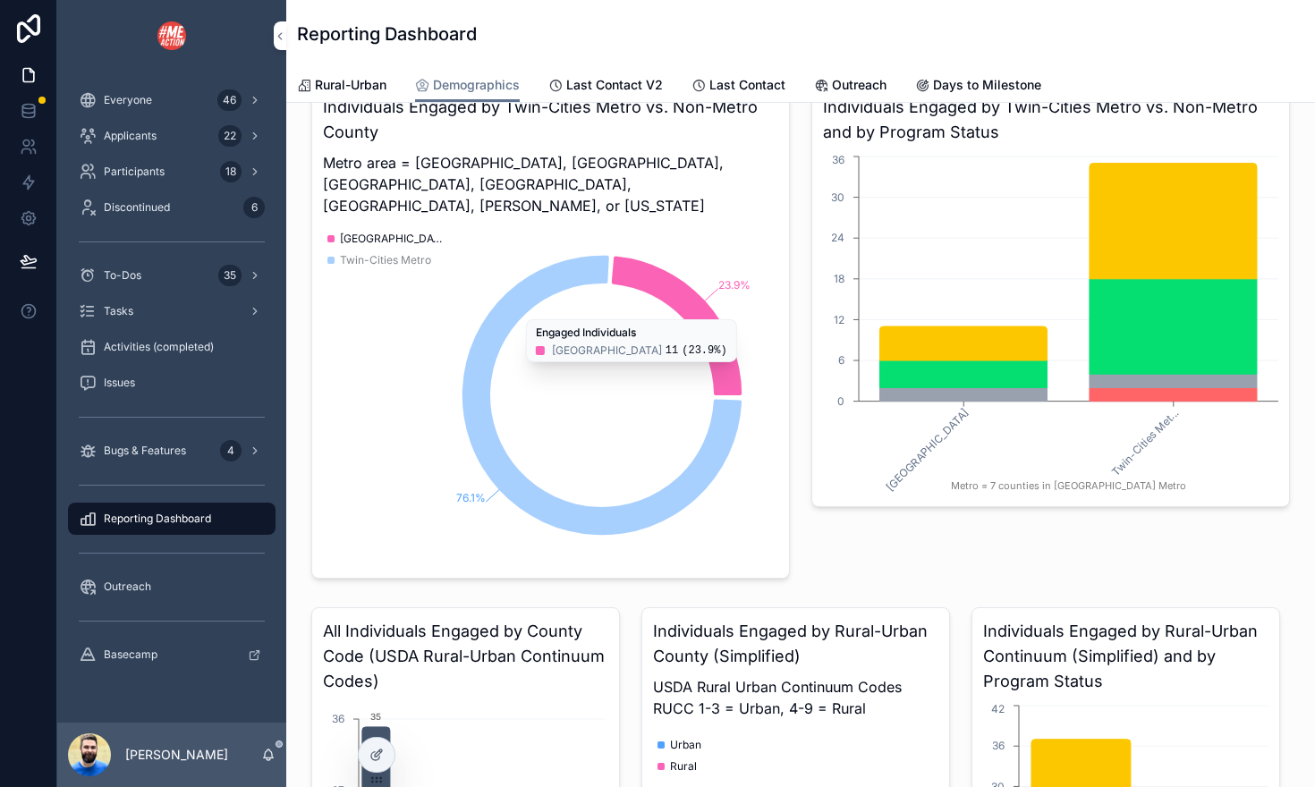
click at [858, 93] on span "Outreach" at bounding box center [859, 85] width 55 height 18
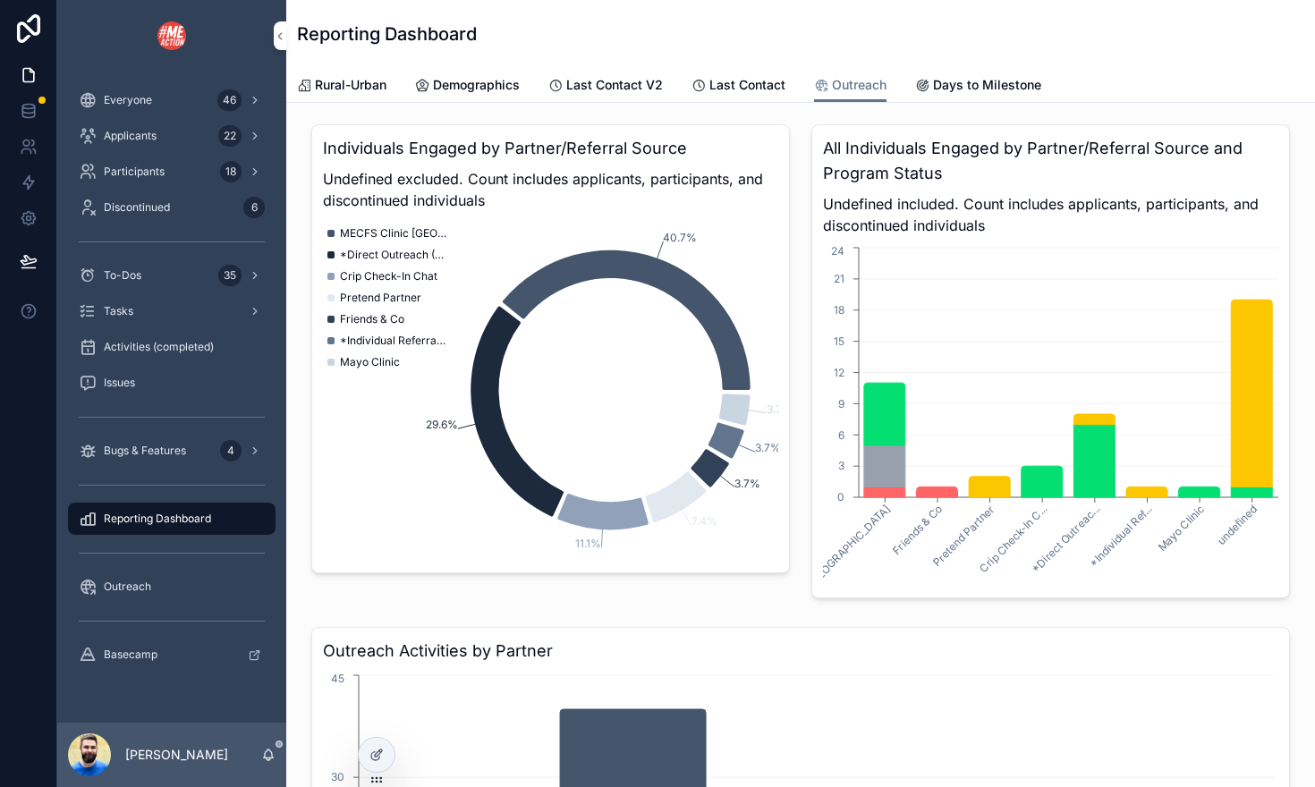
click at [158, 166] on span "Participants" at bounding box center [134, 172] width 61 height 14
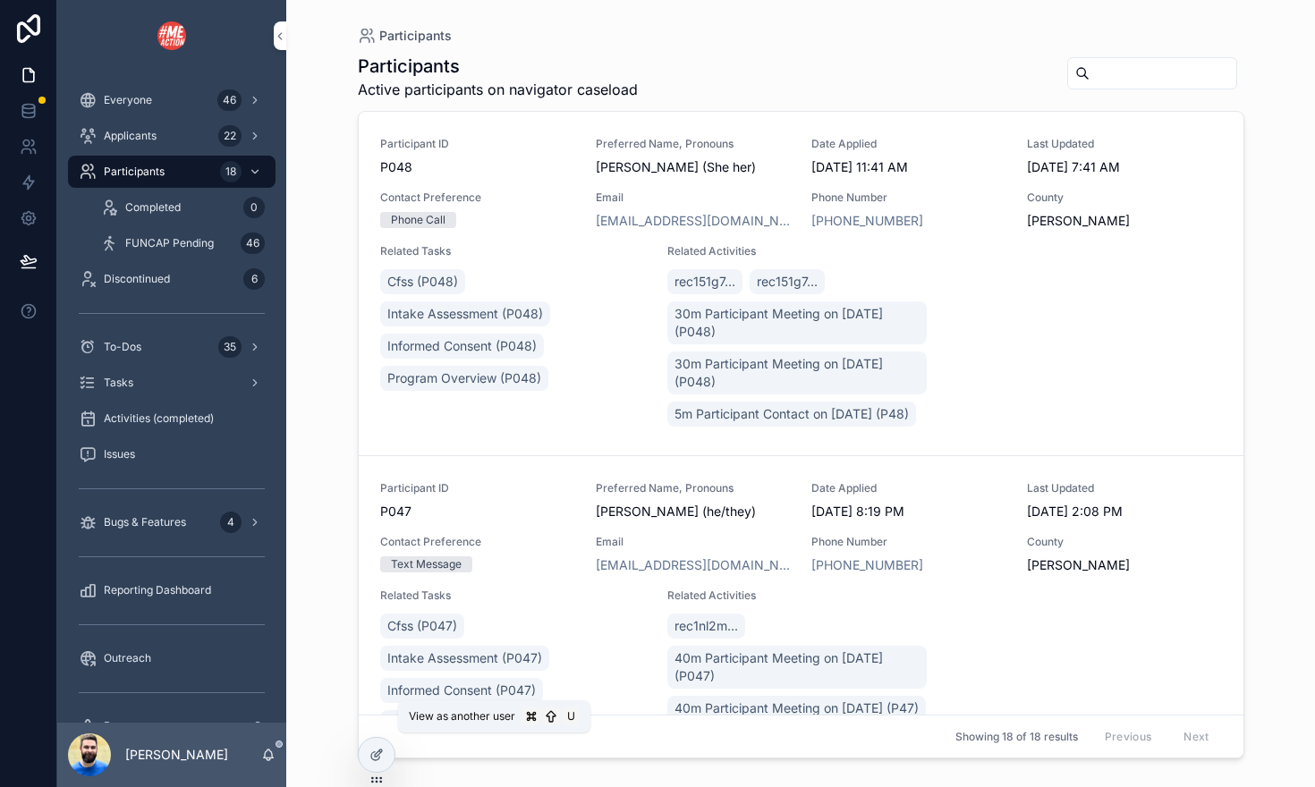
click at [0, 0] on icon at bounding box center [0, 0] width 0 height 0
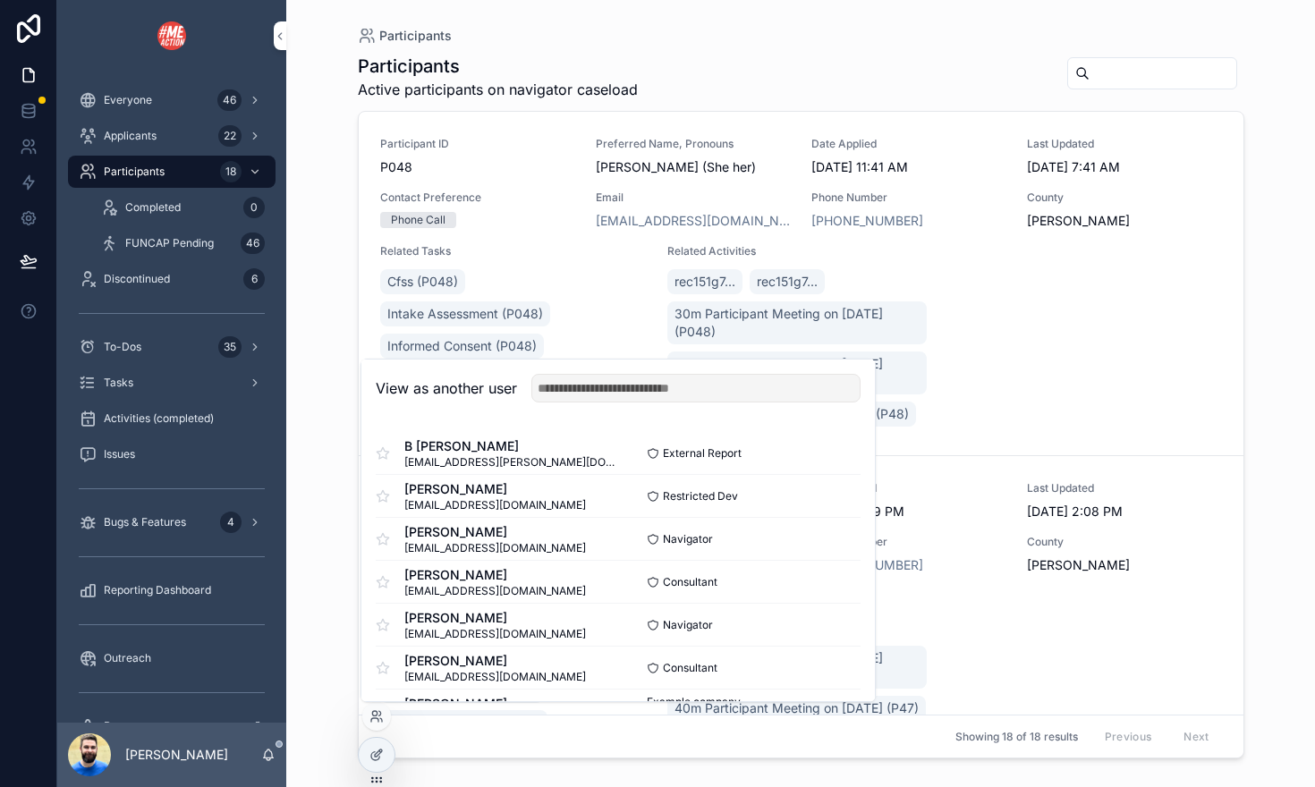
click at [0, 0] on button "Select" at bounding box center [0, 0] width 0 height 0
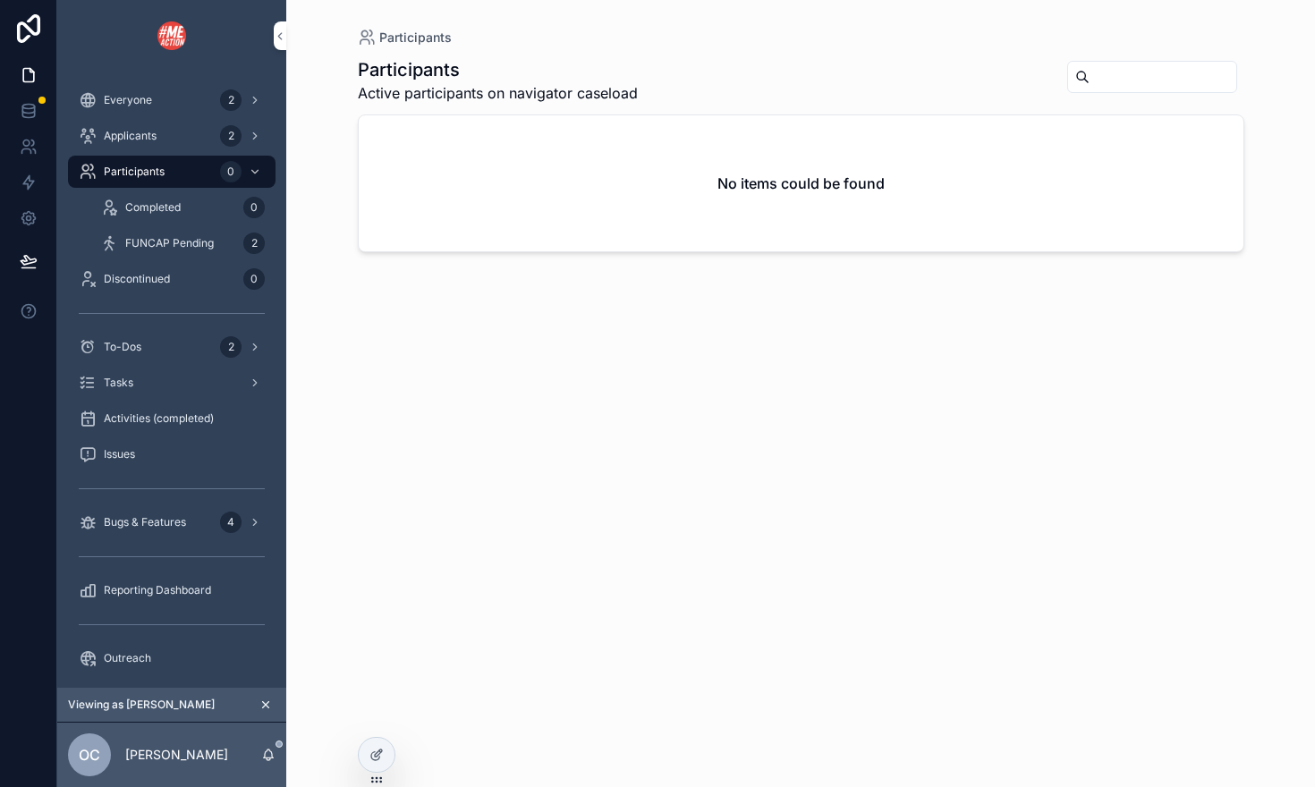
click at [156, 142] on span "Applicants" at bounding box center [130, 136] width 53 height 14
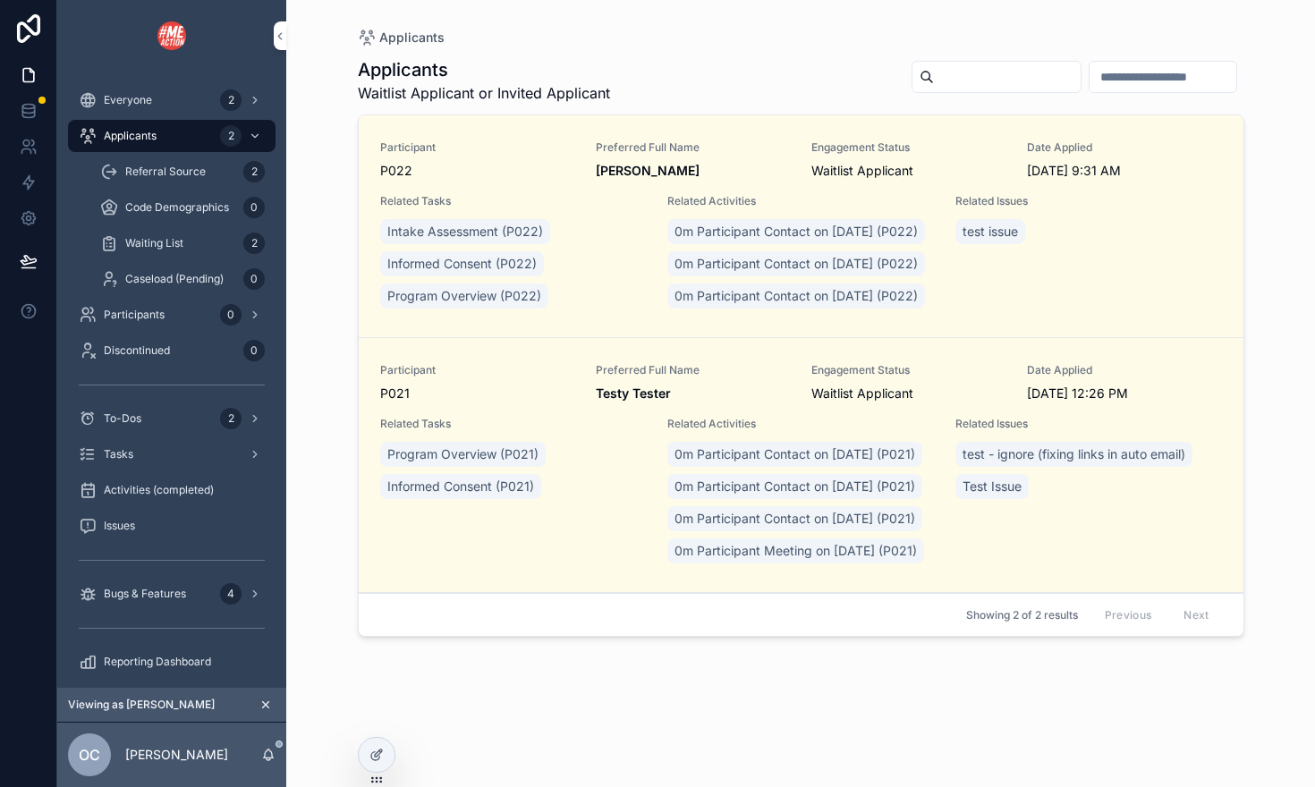
click at [520, 165] on span "P022" at bounding box center [477, 171] width 194 height 18
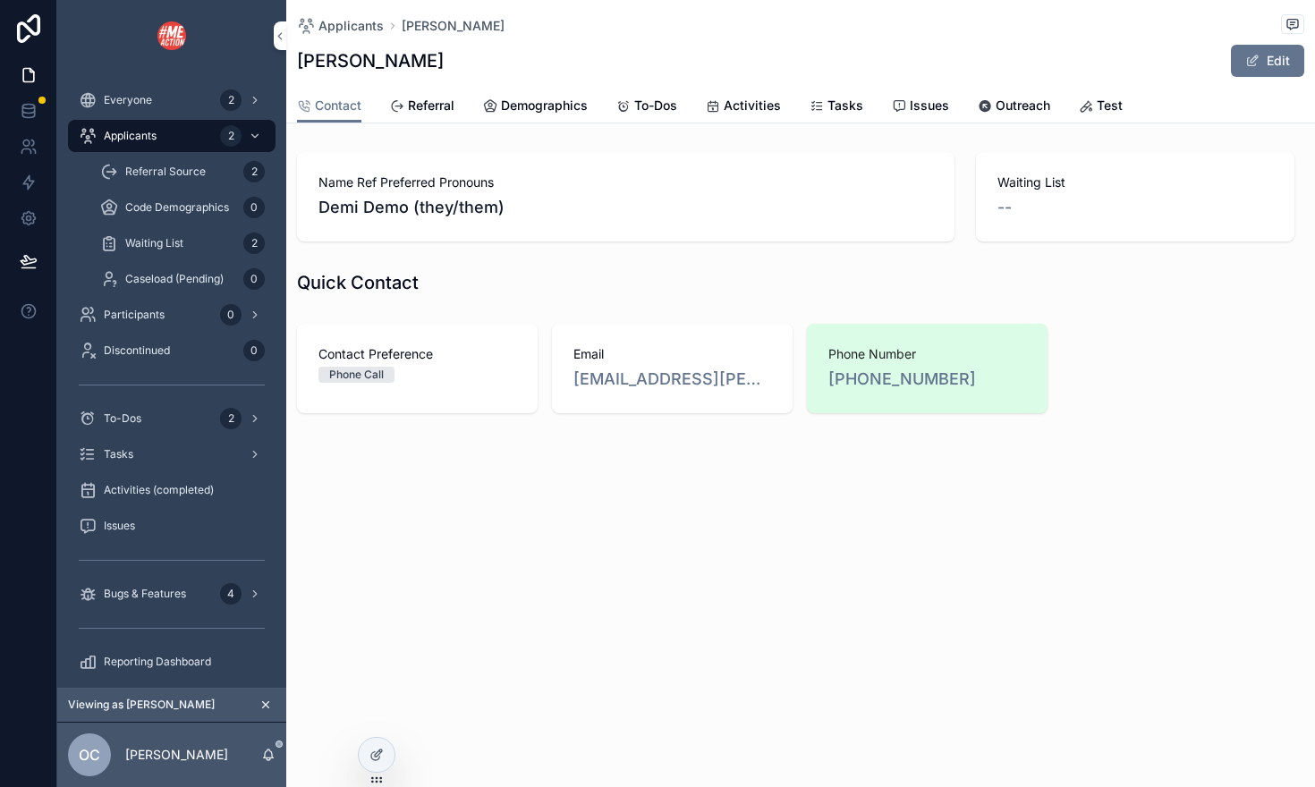
click at [163, 206] on span "Code Demographics" at bounding box center [177, 207] width 104 height 14
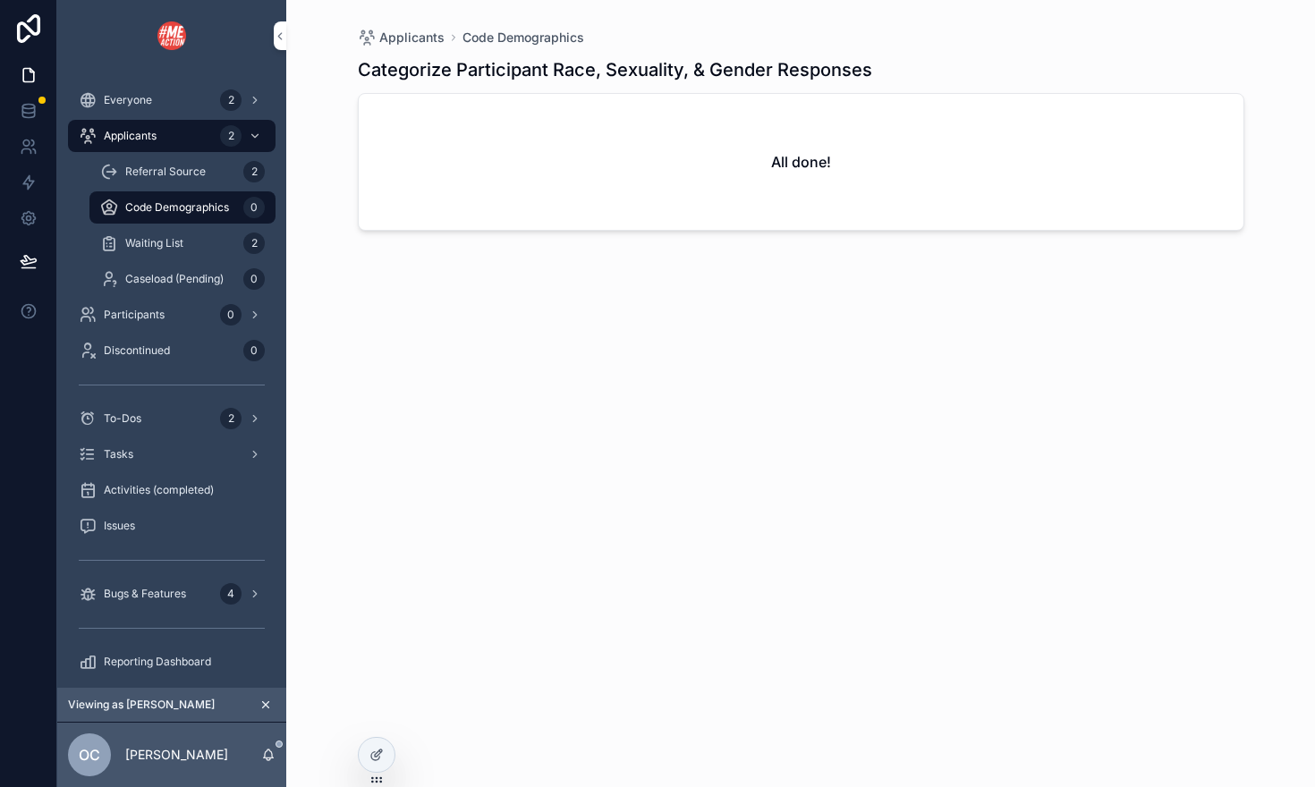
click at [166, 239] on span "Waiting List" at bounding box center [154, 243] width 58 height 14
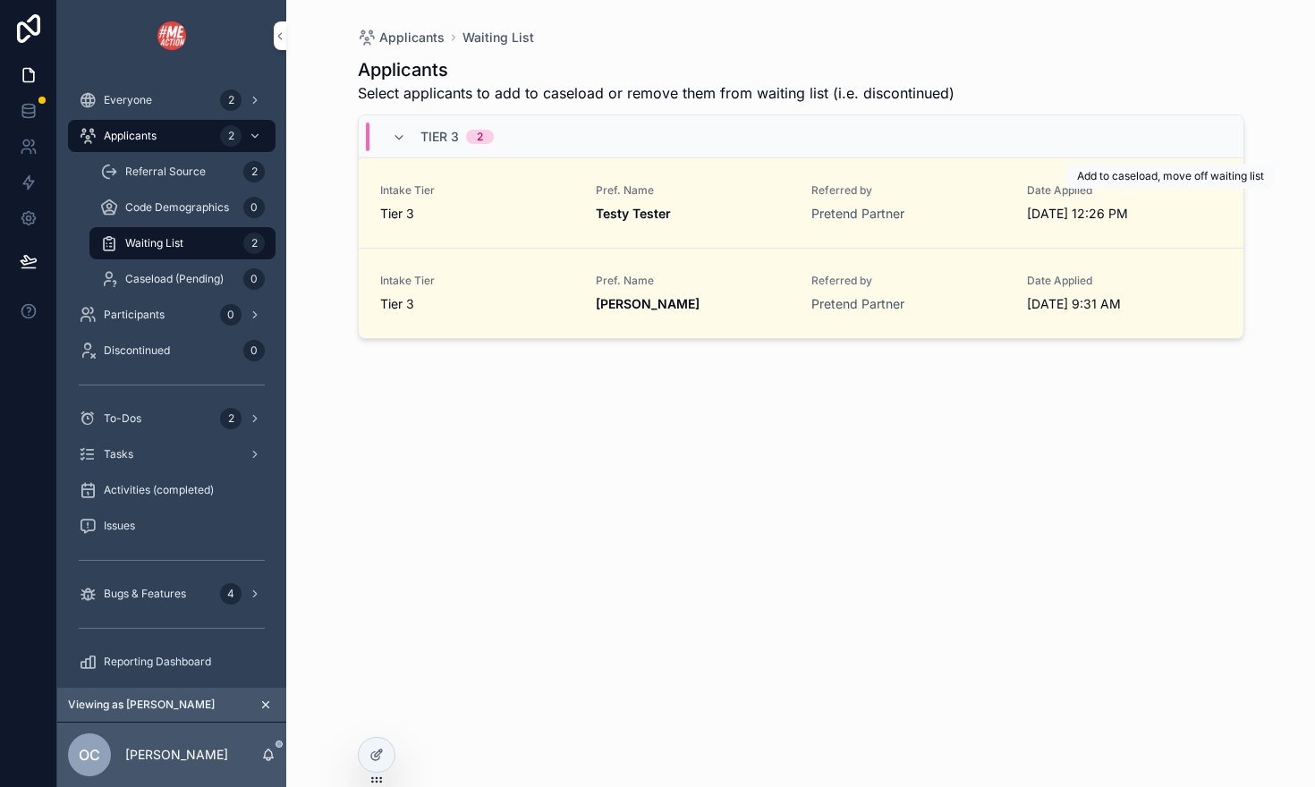
click at [0, 0] on span "Add" at bounding box center [0, 0] width 0 height 0
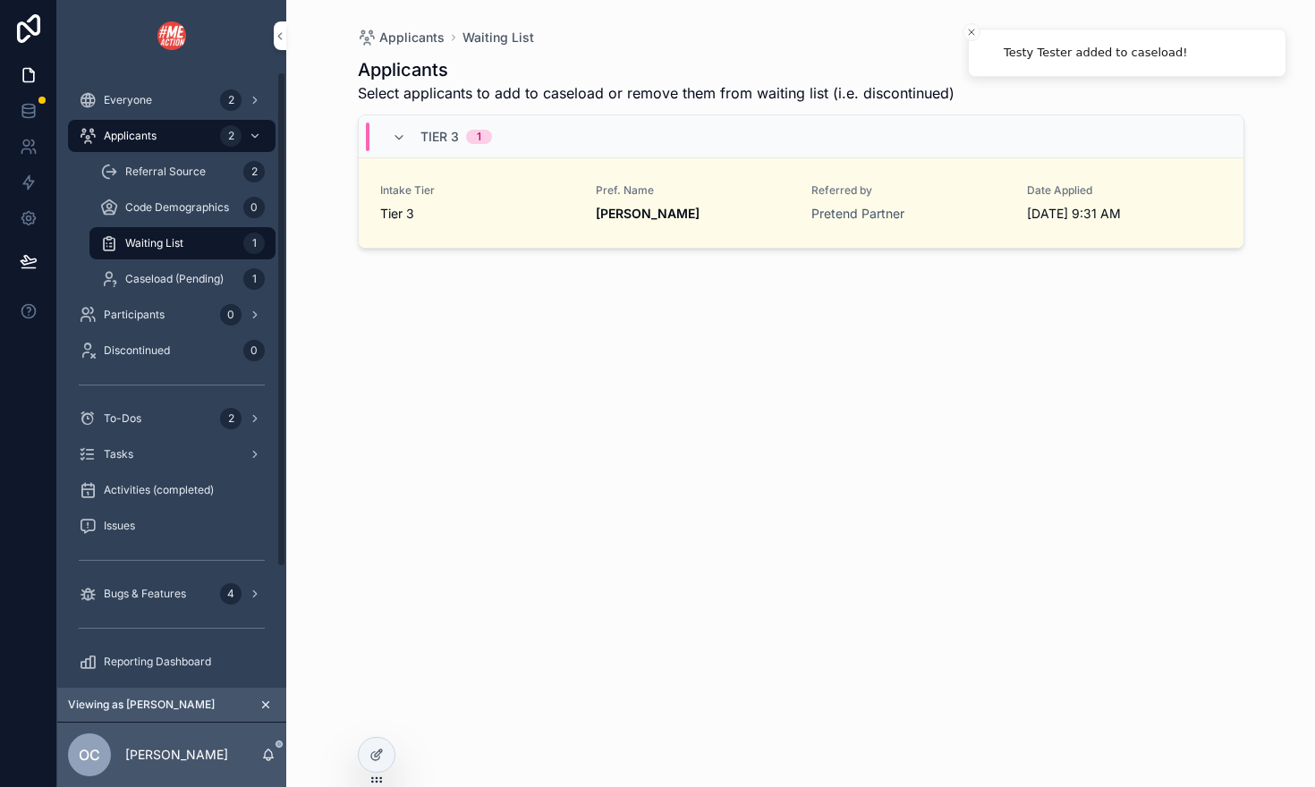
click at [155, 316] on span "Participants" at bounding box center [134, 315] width 61 height 14
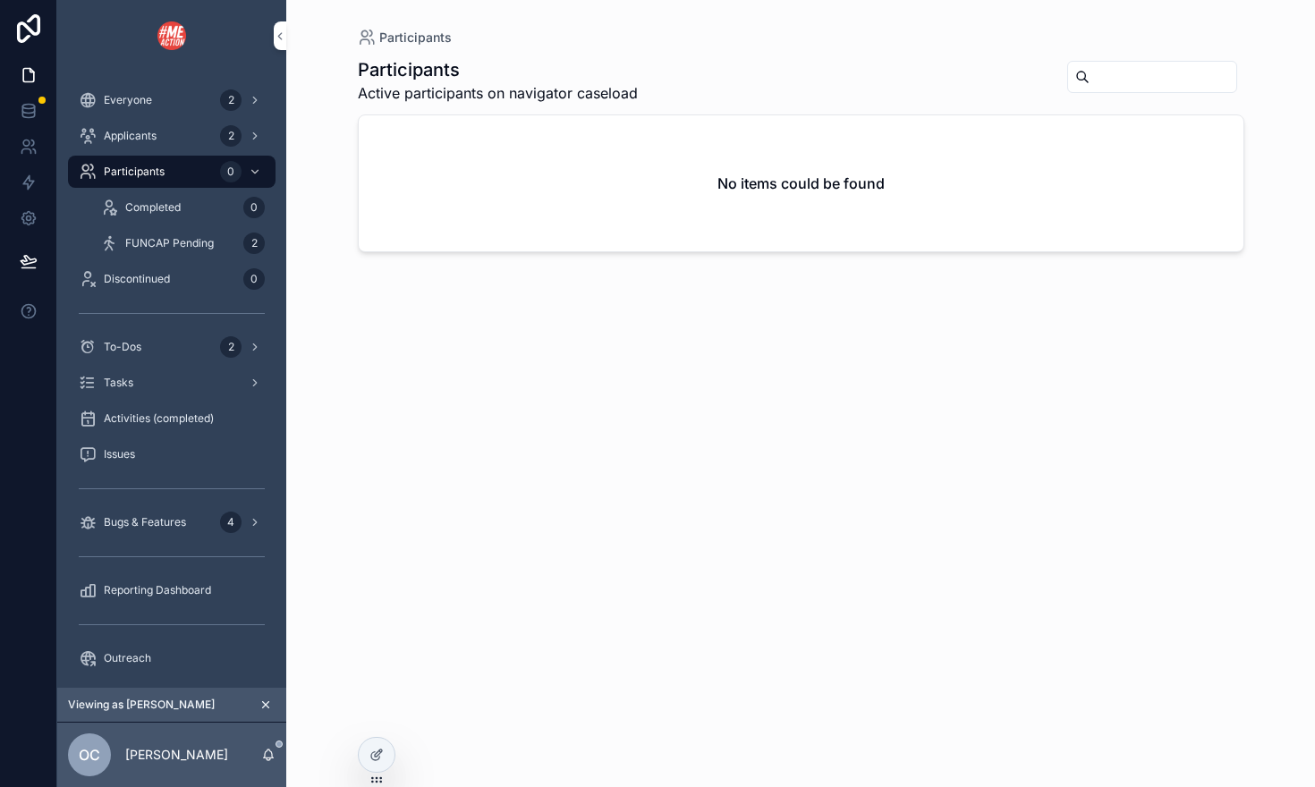
click at [195, 238] on span "FUNCAP Pending" at bounding box center [169, 243] width 89 height 14
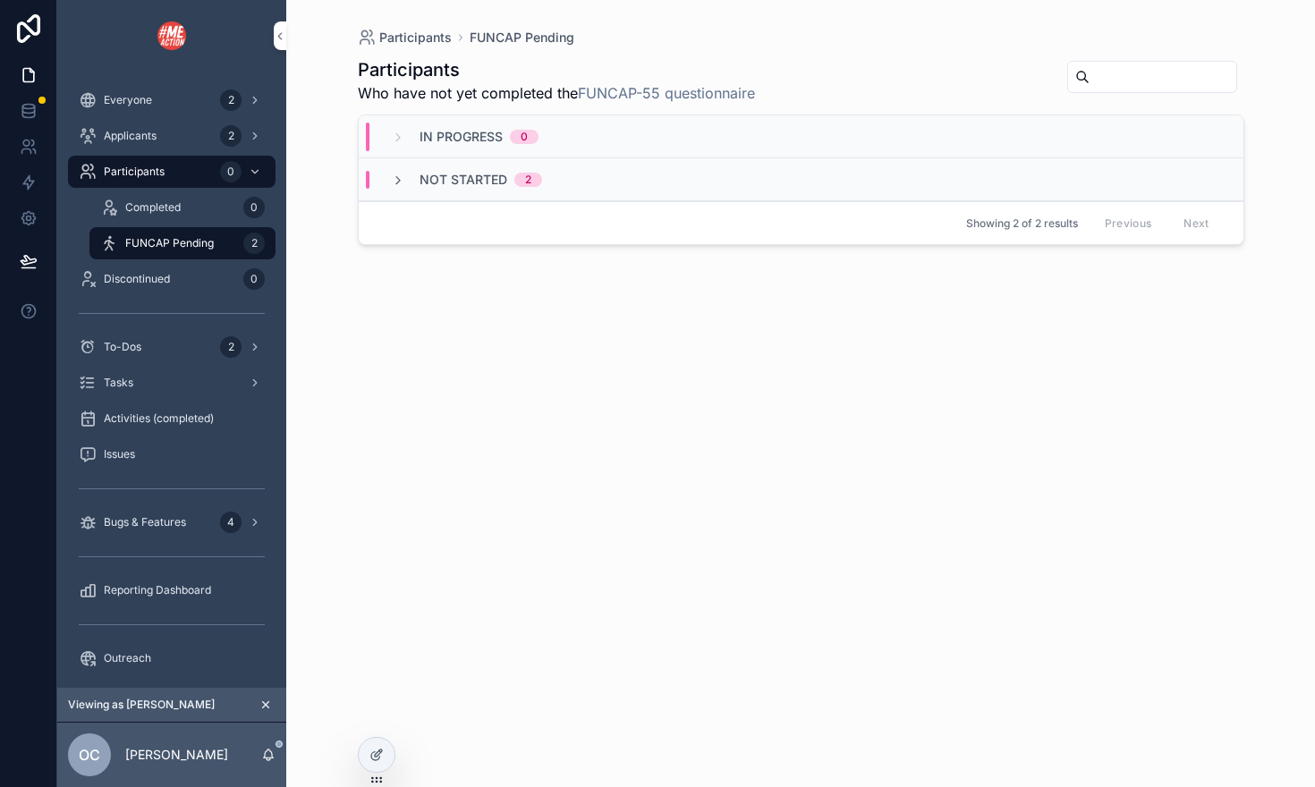
click at [179, 172] on div "Participants 0" at bounding box center [172, 171] width 186 height 29
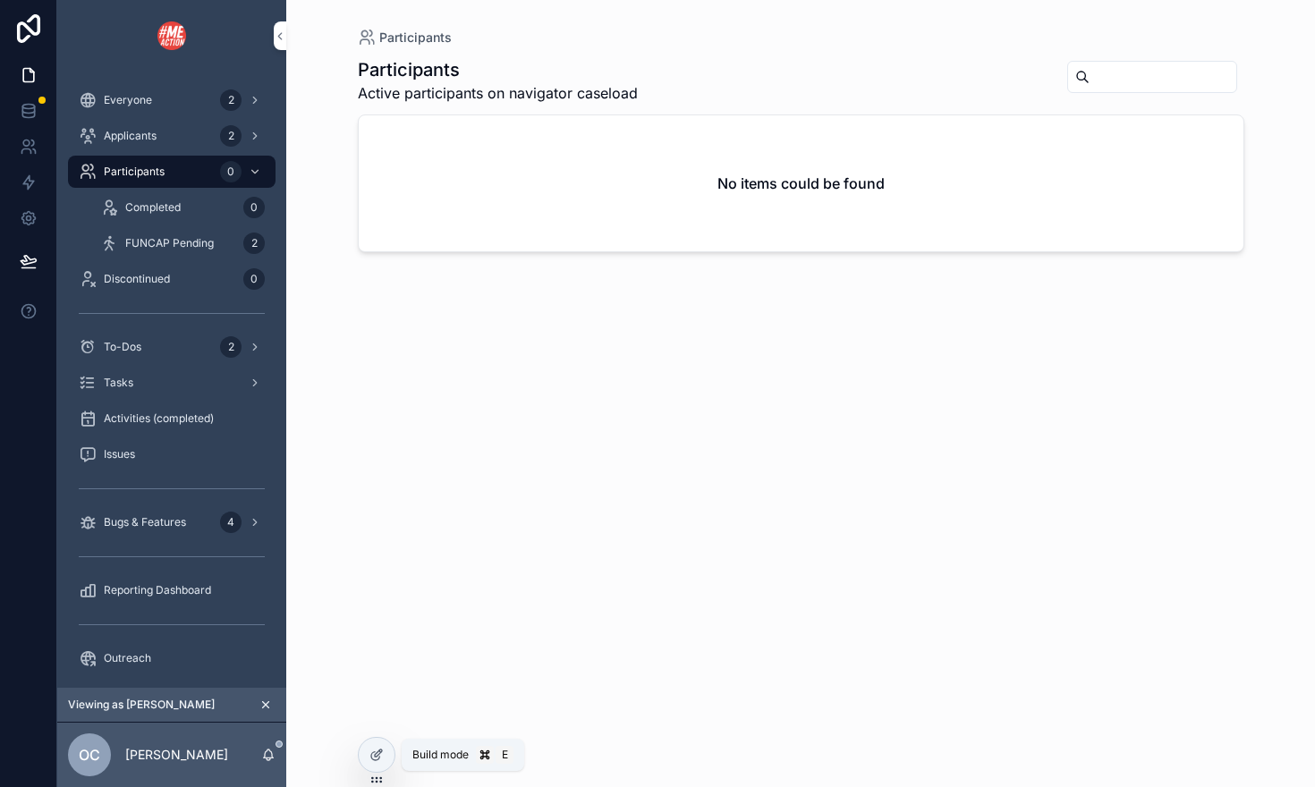
click at [379, 748] on icon at bounding box center [376, 755] width 14 height 14
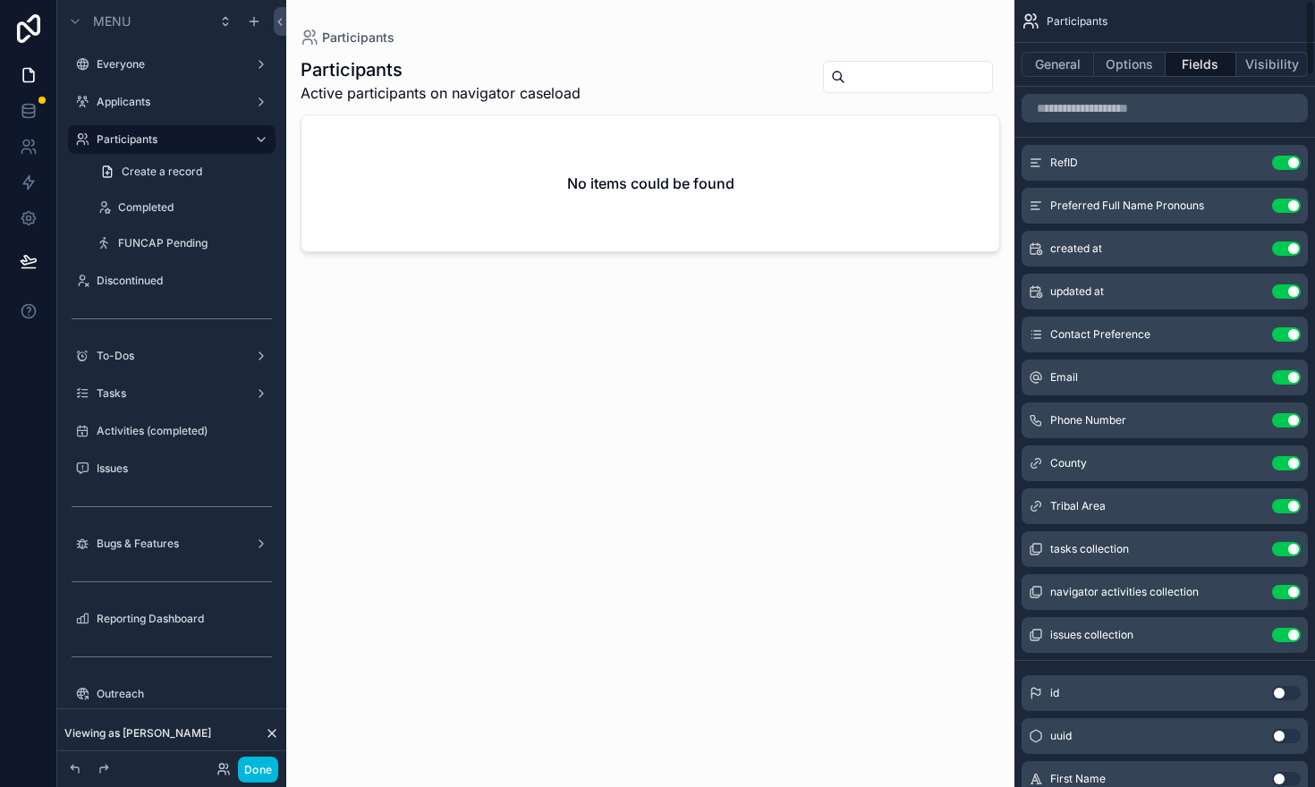
click at [1124, 72] on button "Options" at bounding box center [1130, 64] width 72 height 25
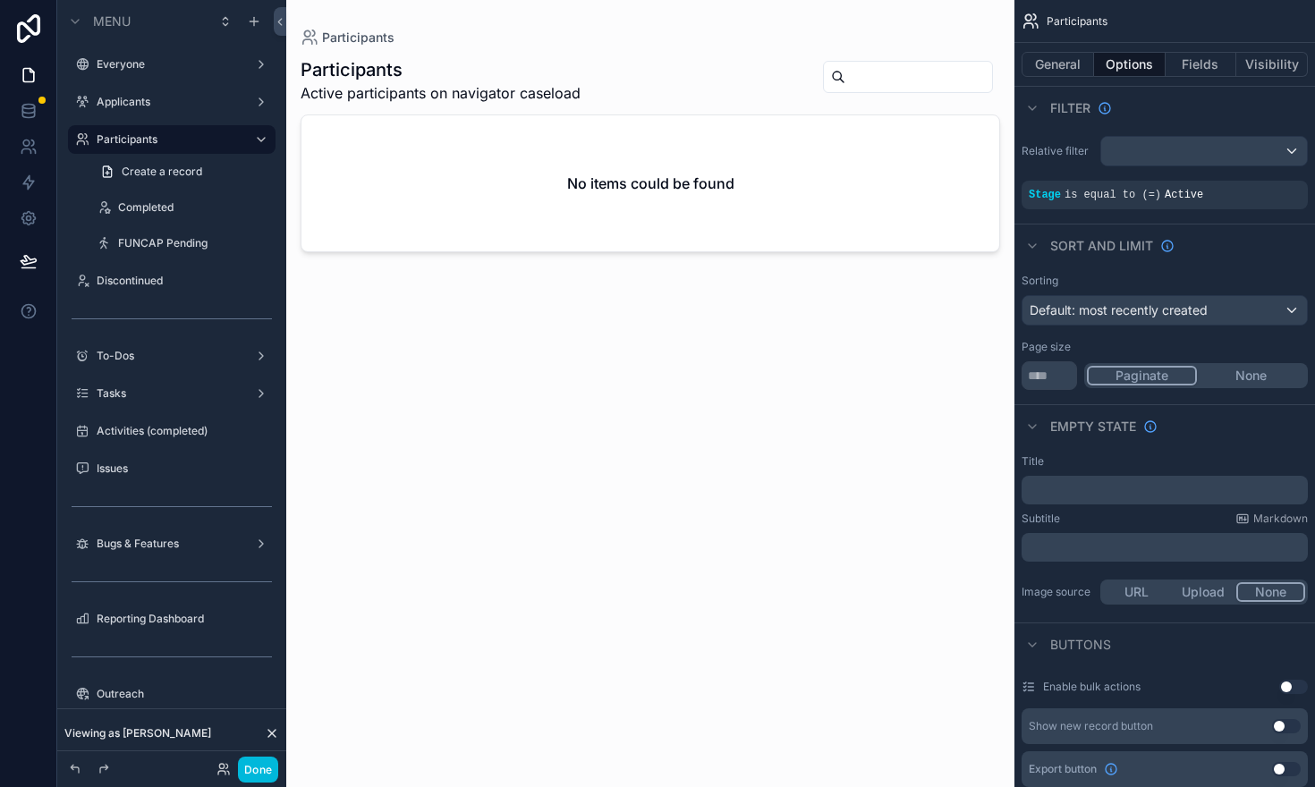
click at [170, 142] on label "Participants" at bounding box center [168, 139] width 143 height 14
click at [146, 107] on label "Applicants" at bounding box center [168, 102] width 143 height 14
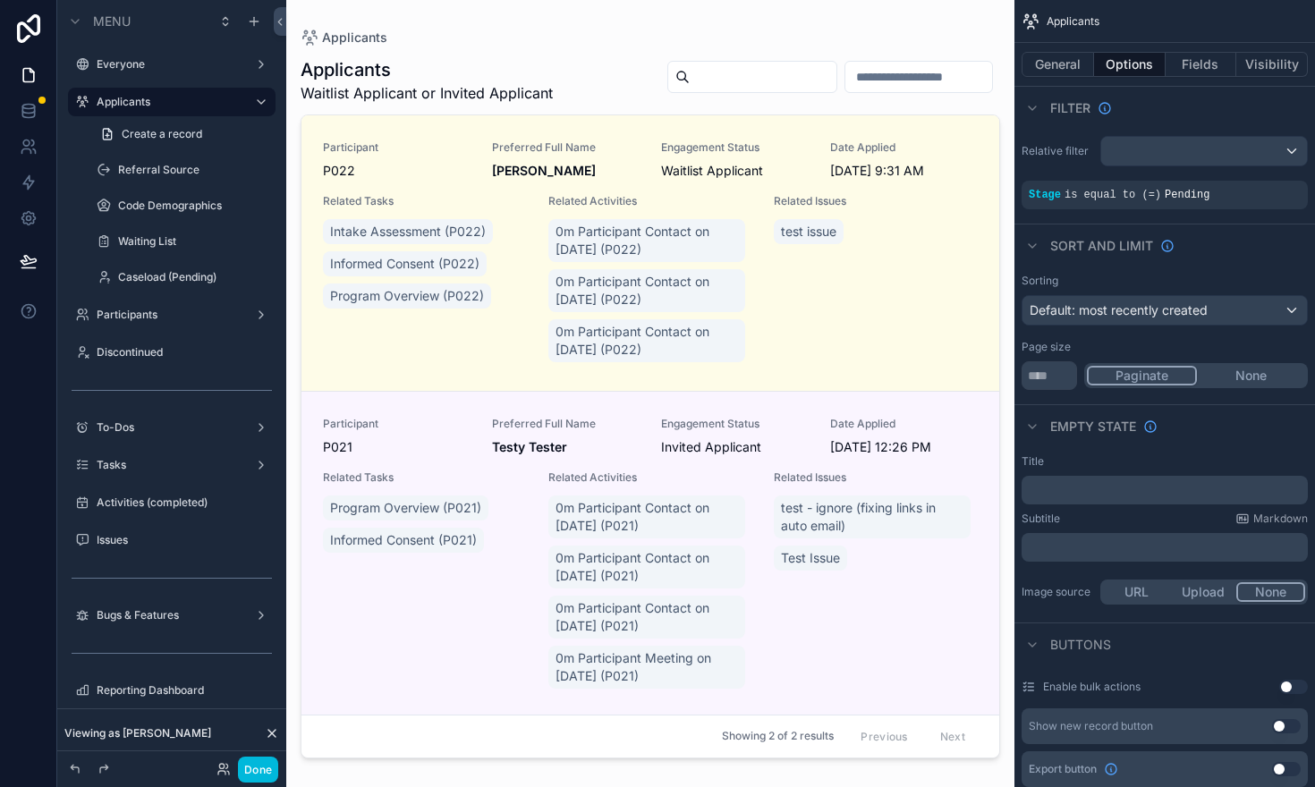
click at [475, 562] on div "scrollable content" at bounding box center [650, 382] width 728 height 765
click at [484, 588] on div "Related Tasks Program Overview (P021) Informed Consent (P021)" at bounding box center [425, 581] width 204 height 222
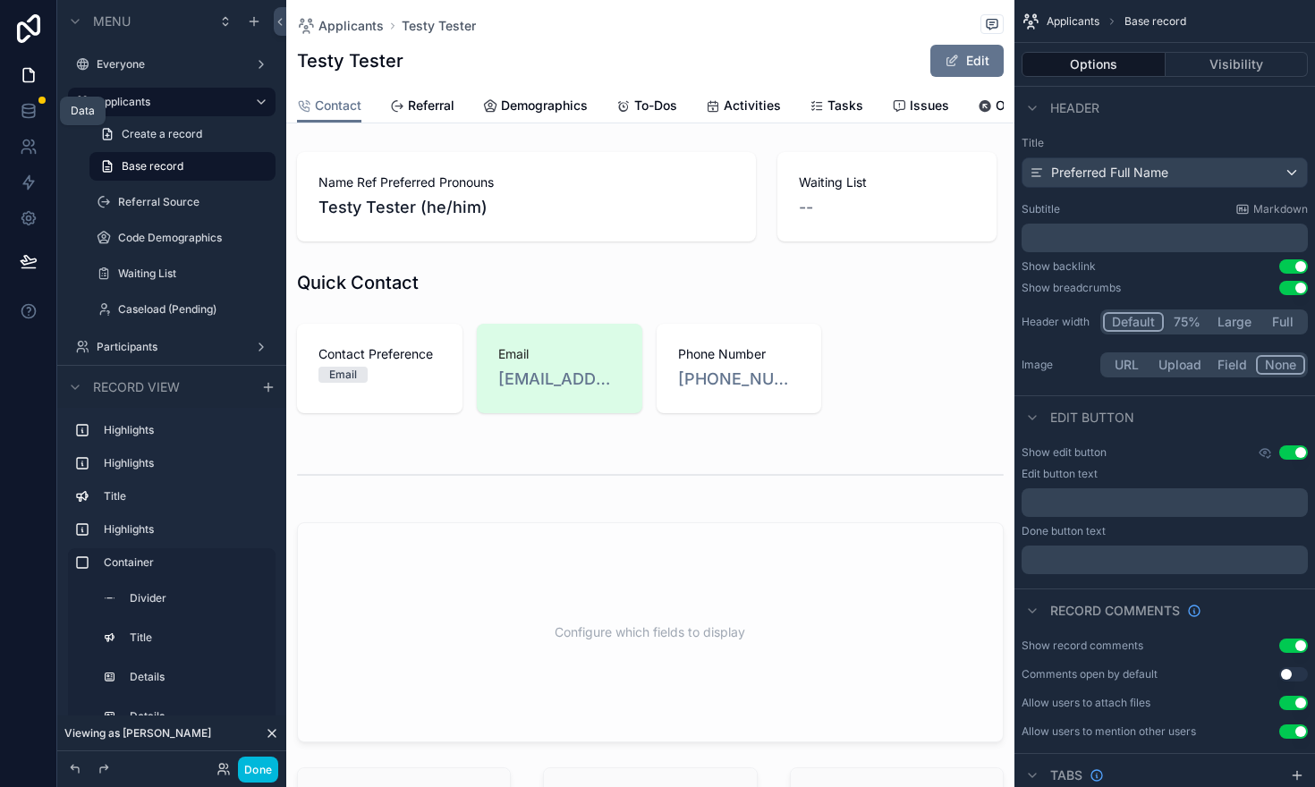
click at [27, 105] on icon at bounding box center [28, 107] width 12 height 4
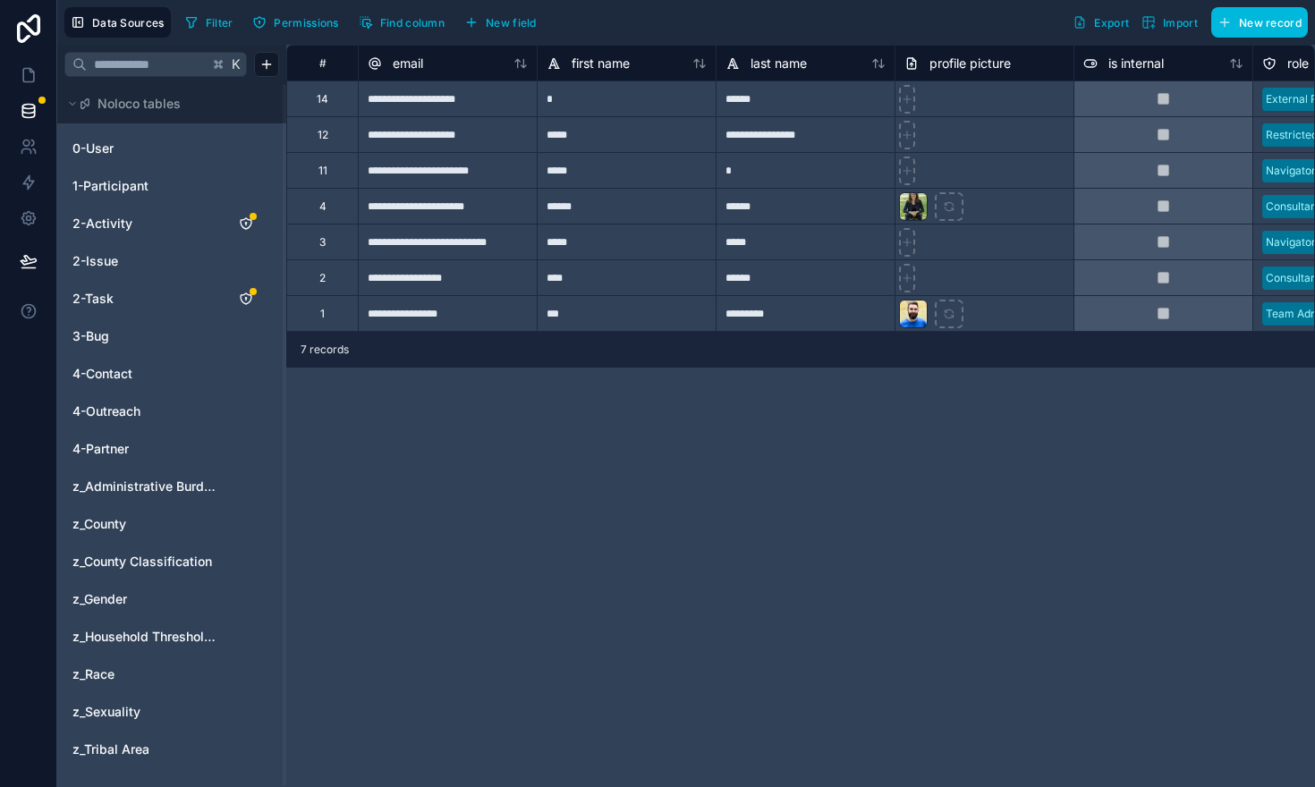
click at [140, 186] on span "1-Participant" at bounding box center [110, 186] width 76 height 18
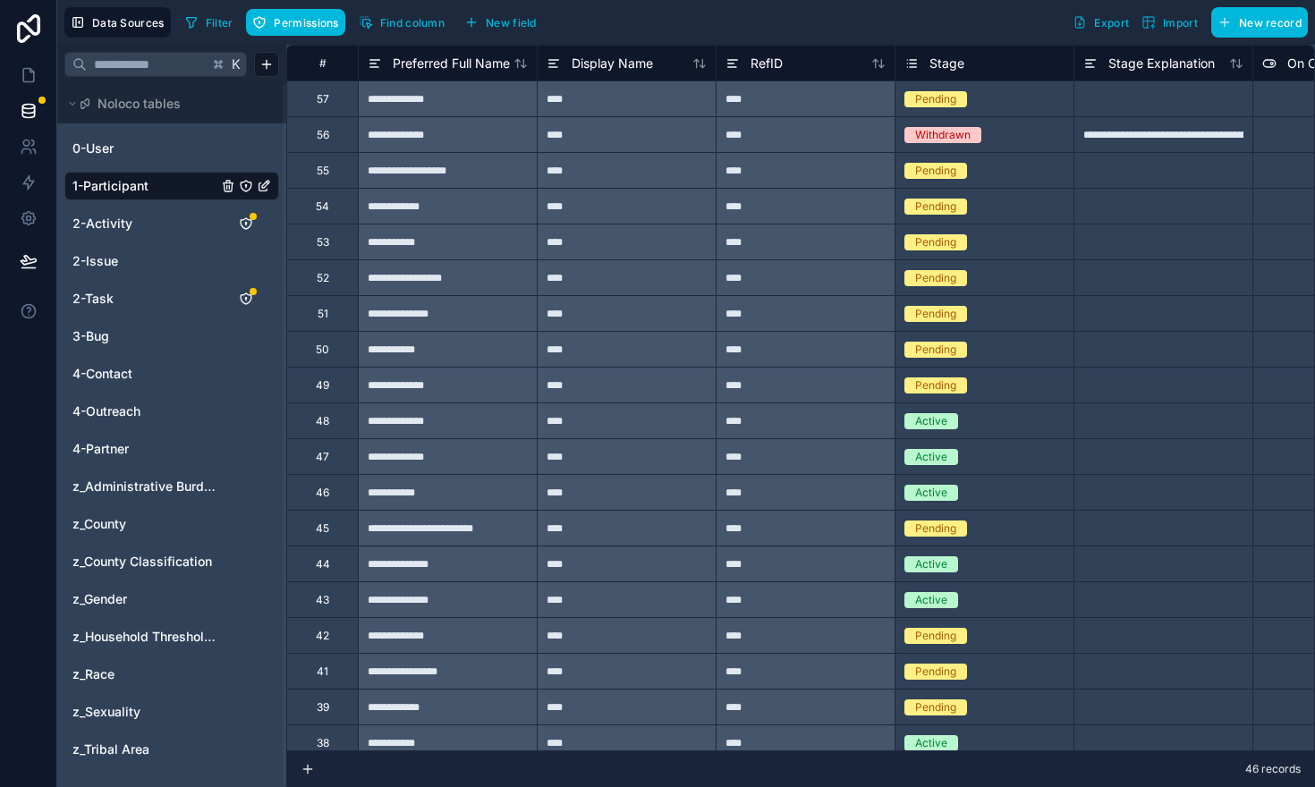
click at [216, 19] on span "Filter" at bounding box center [220, 22] width 28 height 13
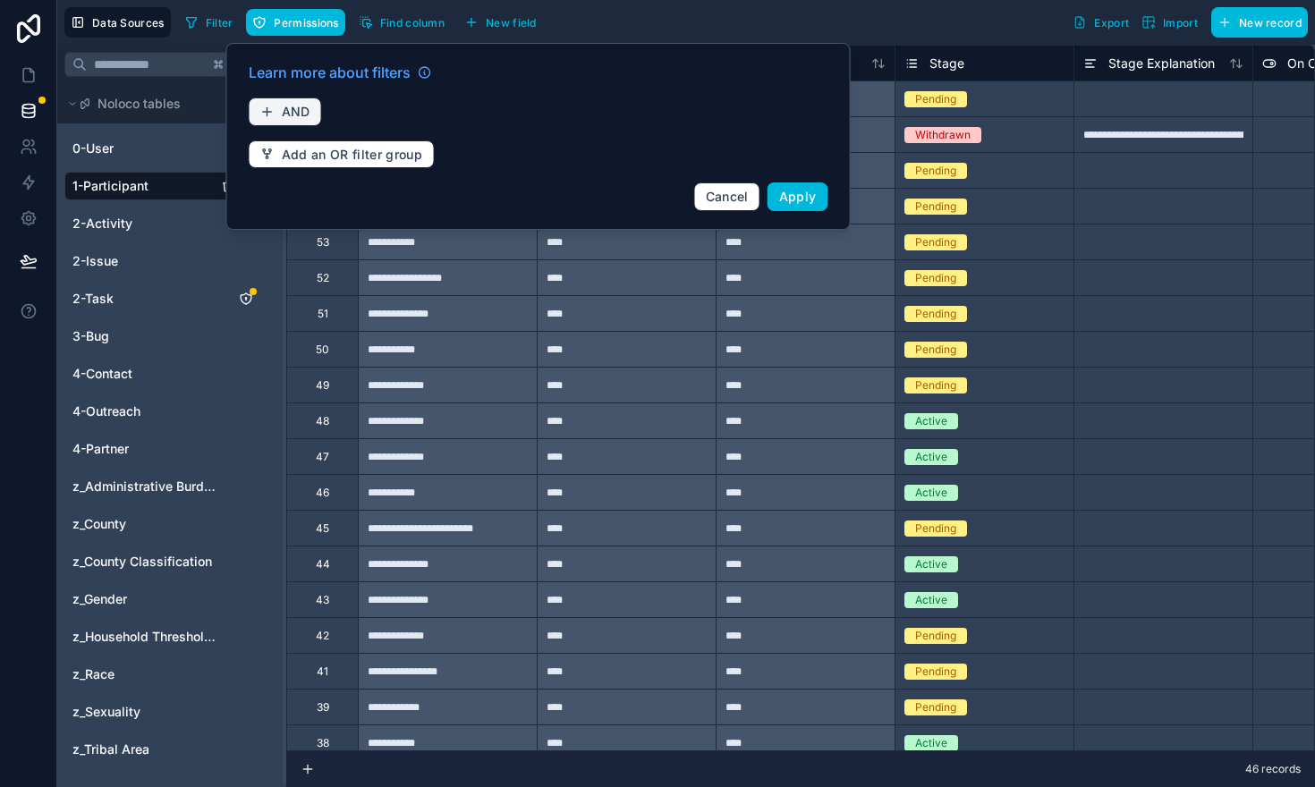
click at [289, 117] on span "AND" at bounding box center [296, 112] width 29 height 16
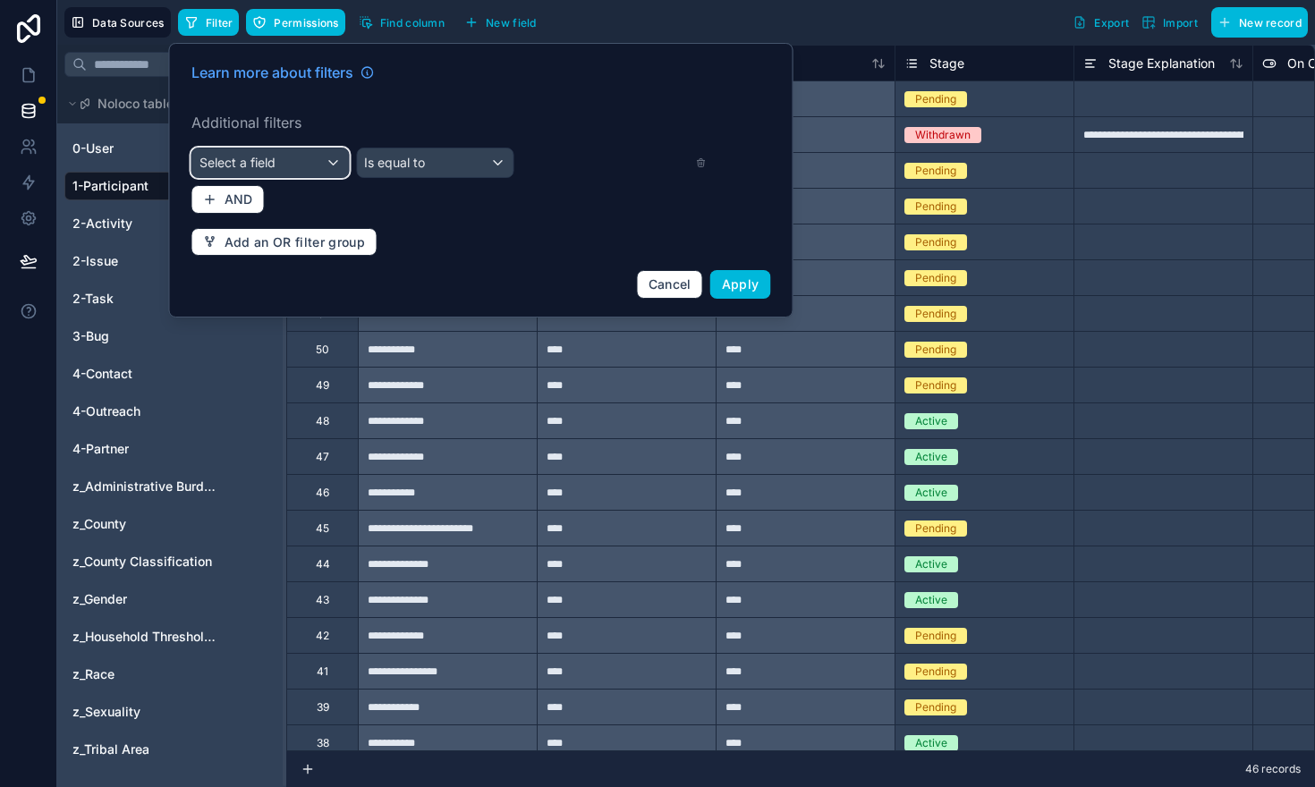
click at [278, 164] on div "Select a field" at bounding box center [270, 162] width 156 height 29
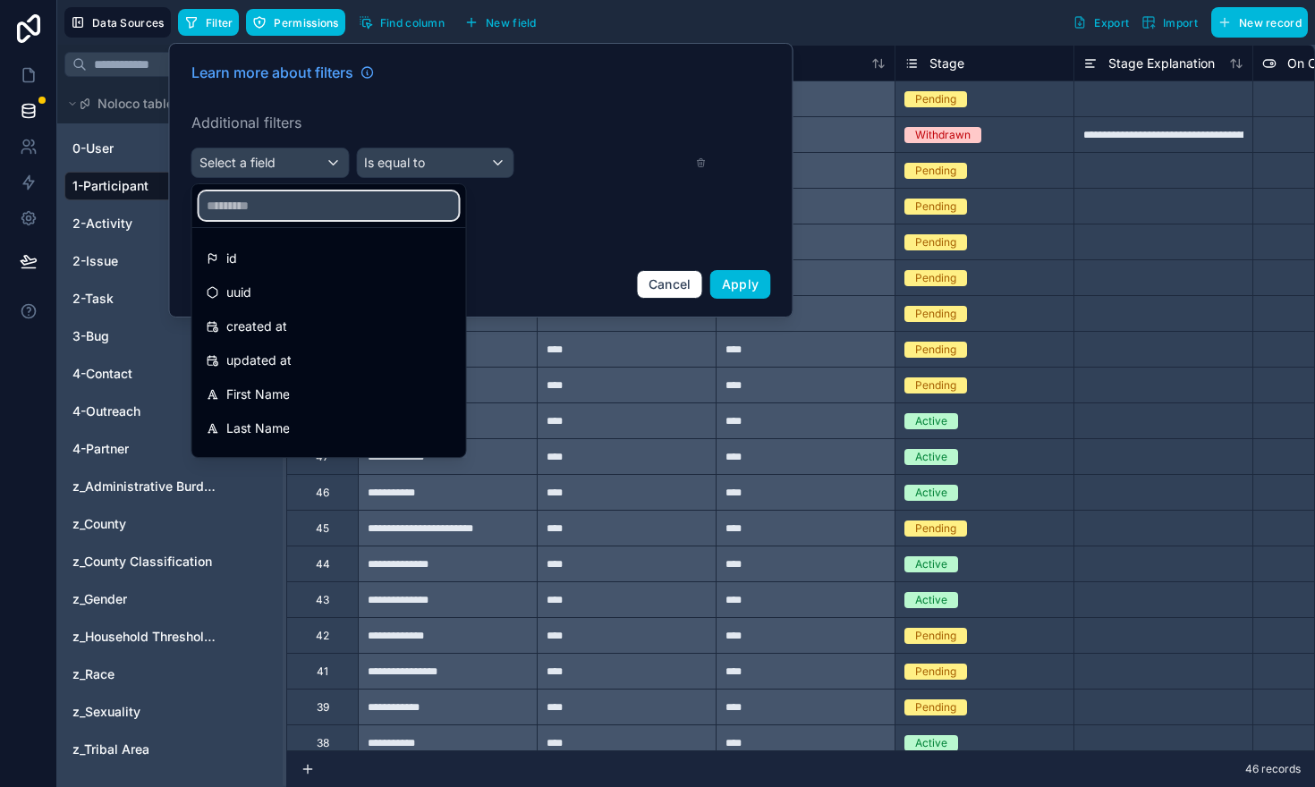
click at [267, 194] on input "text" at bounding box center [328, 205] width 259 height 29
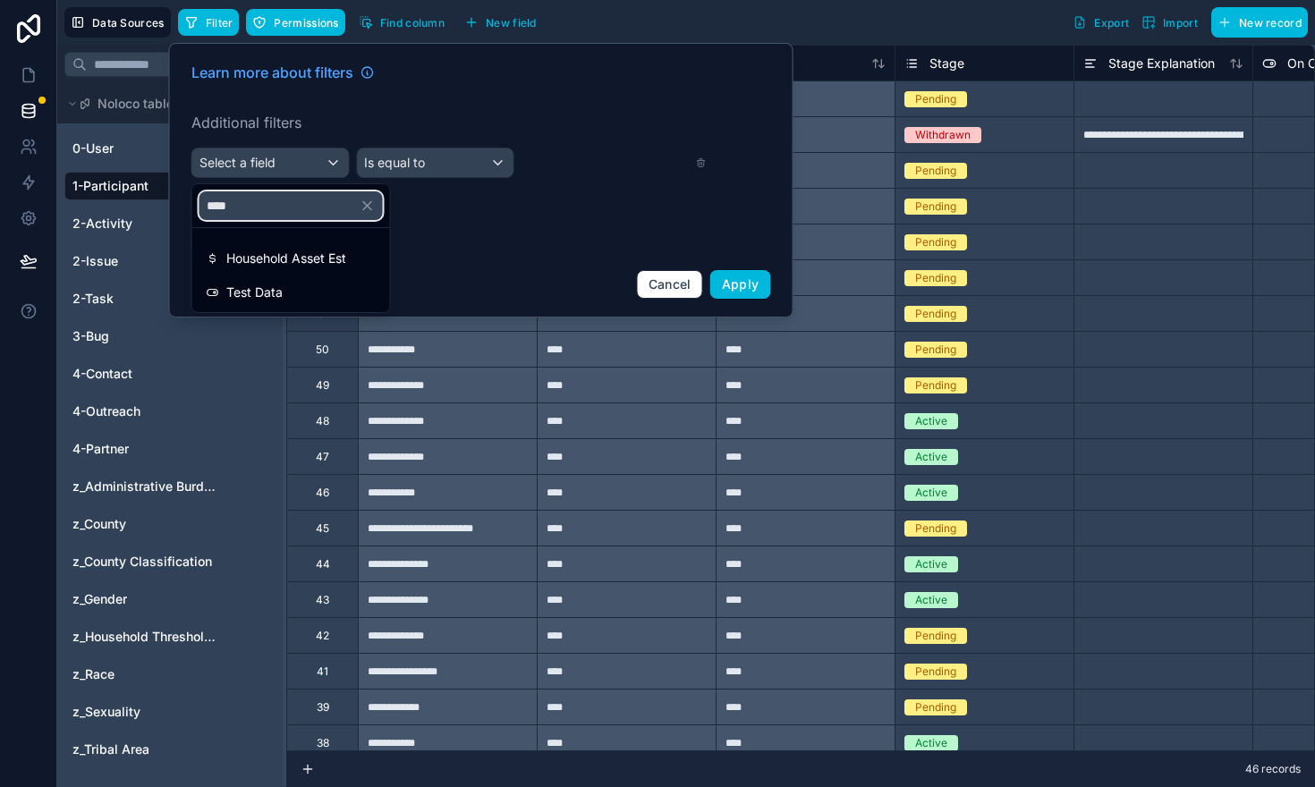
type input "****"
click at [269, 289] on span "Test Data" at bounding box center [254, 292] width 56 height 21
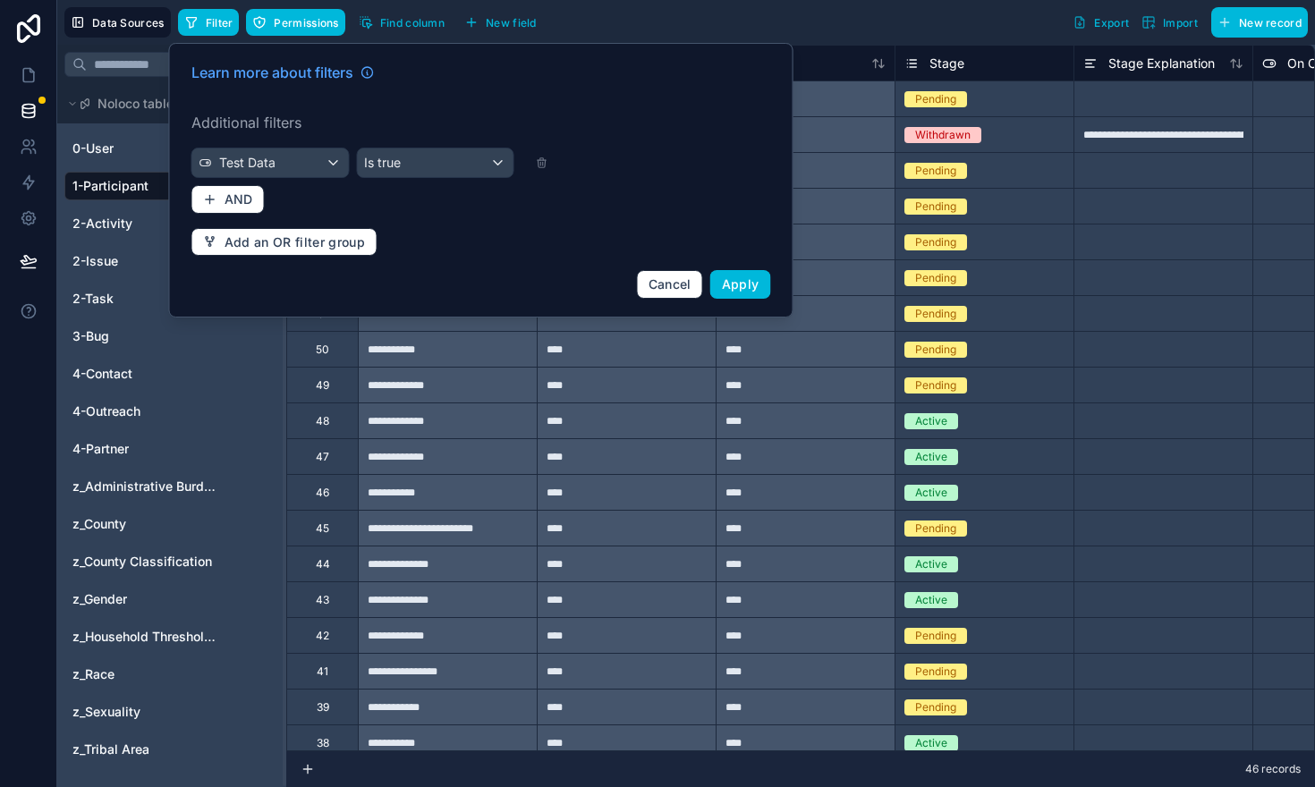
click at [738, 292] on button "Apply" at bounding box center [740, 284] width 61 height 29
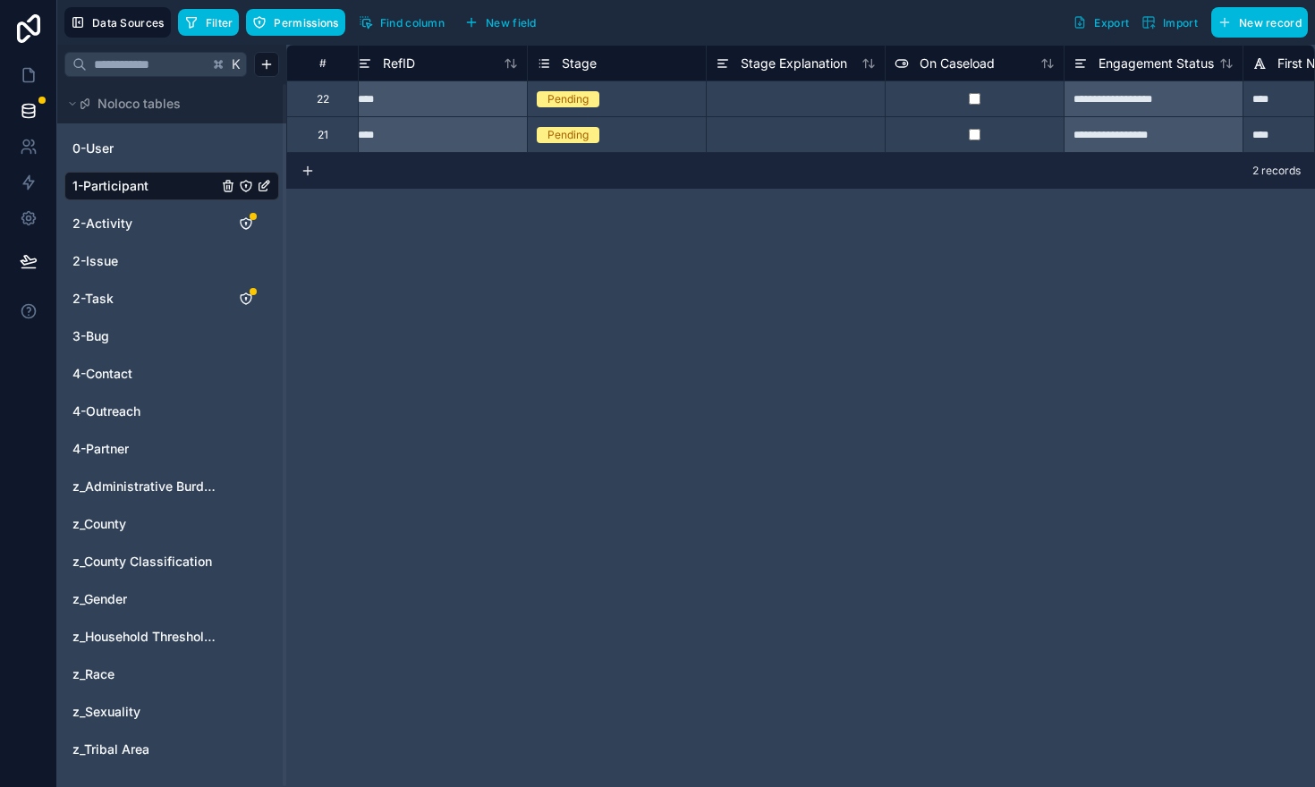
scroll to position [0, 362]
click at [28, 72] on icon at bounding box center [29, 75] width 18 height 18
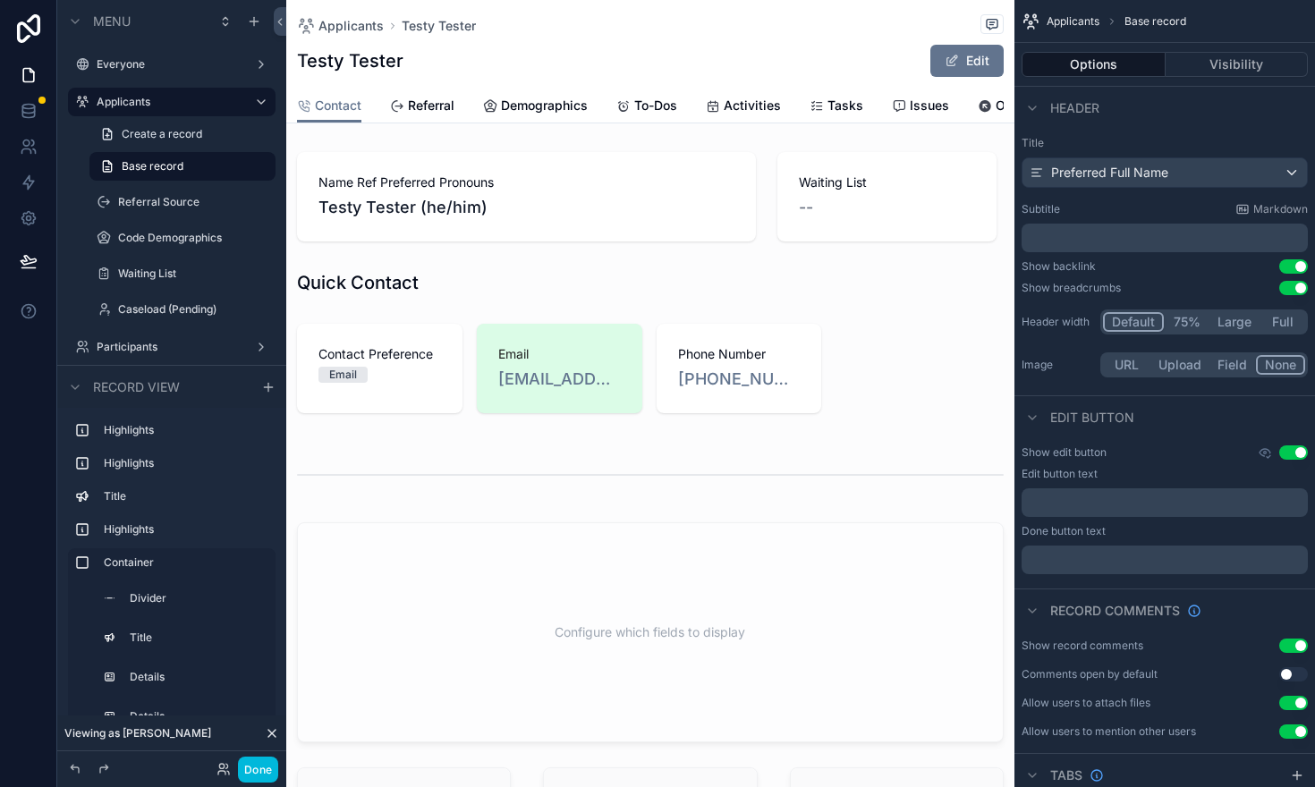
click at [183, 271] on label "Waiting List" at bounding box center [191, 273] width 147 height 14
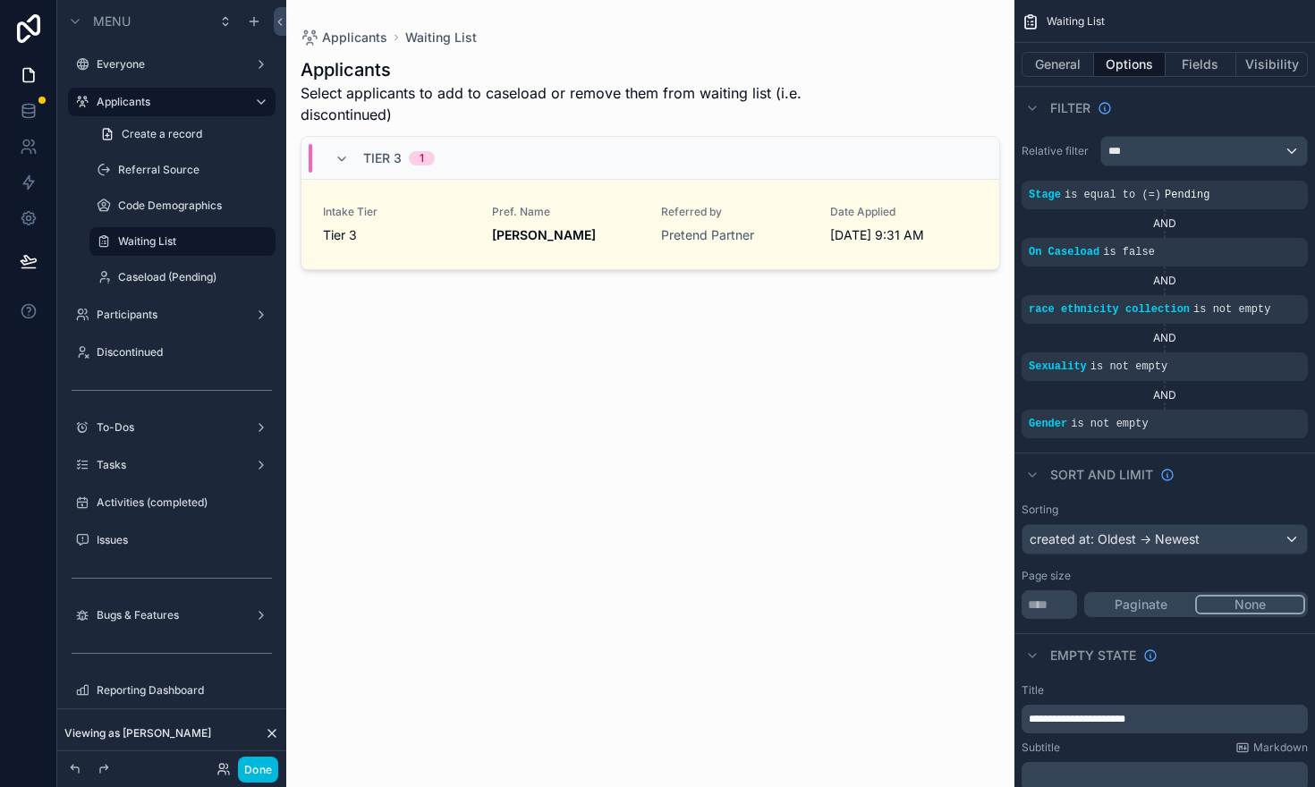
click at [909, 317] on div "scrollable content" at bounding box center [650, 382] width 728 height 765
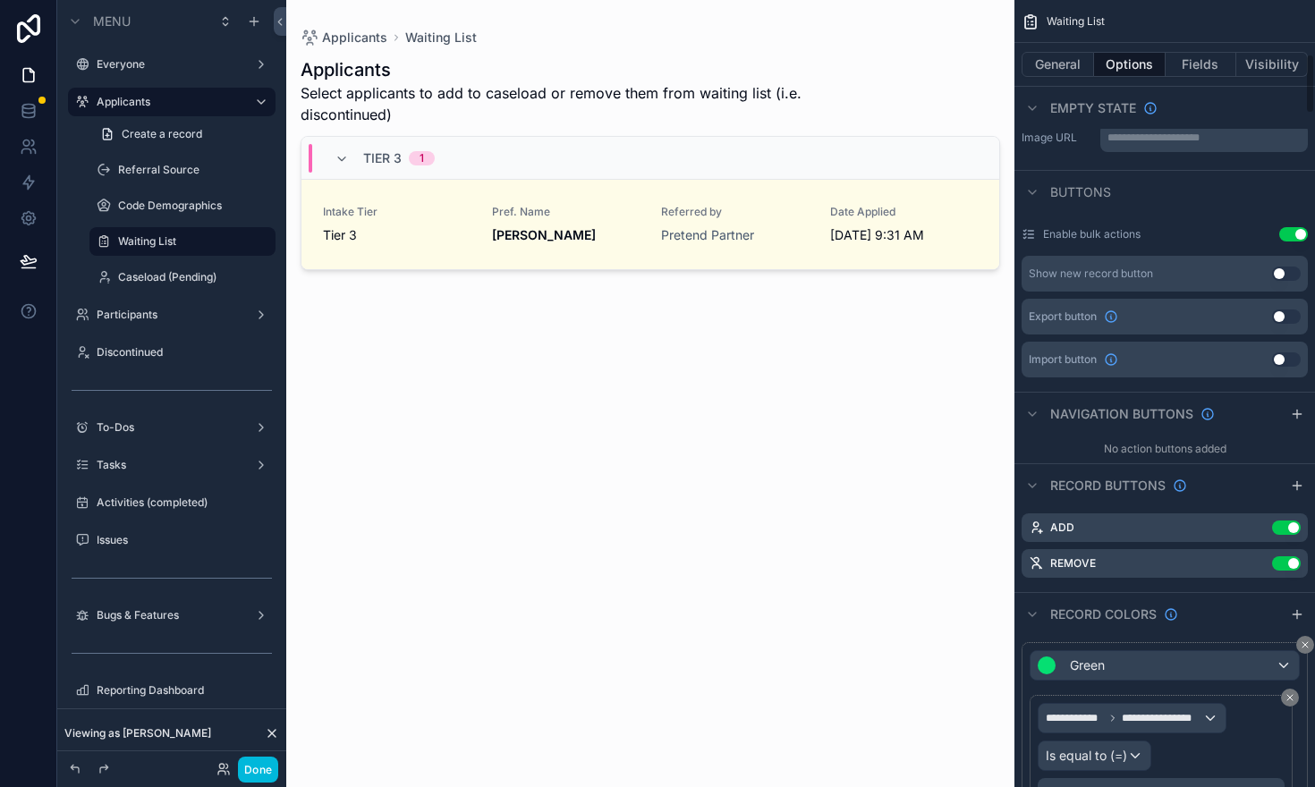
scroll to position [748, 0]
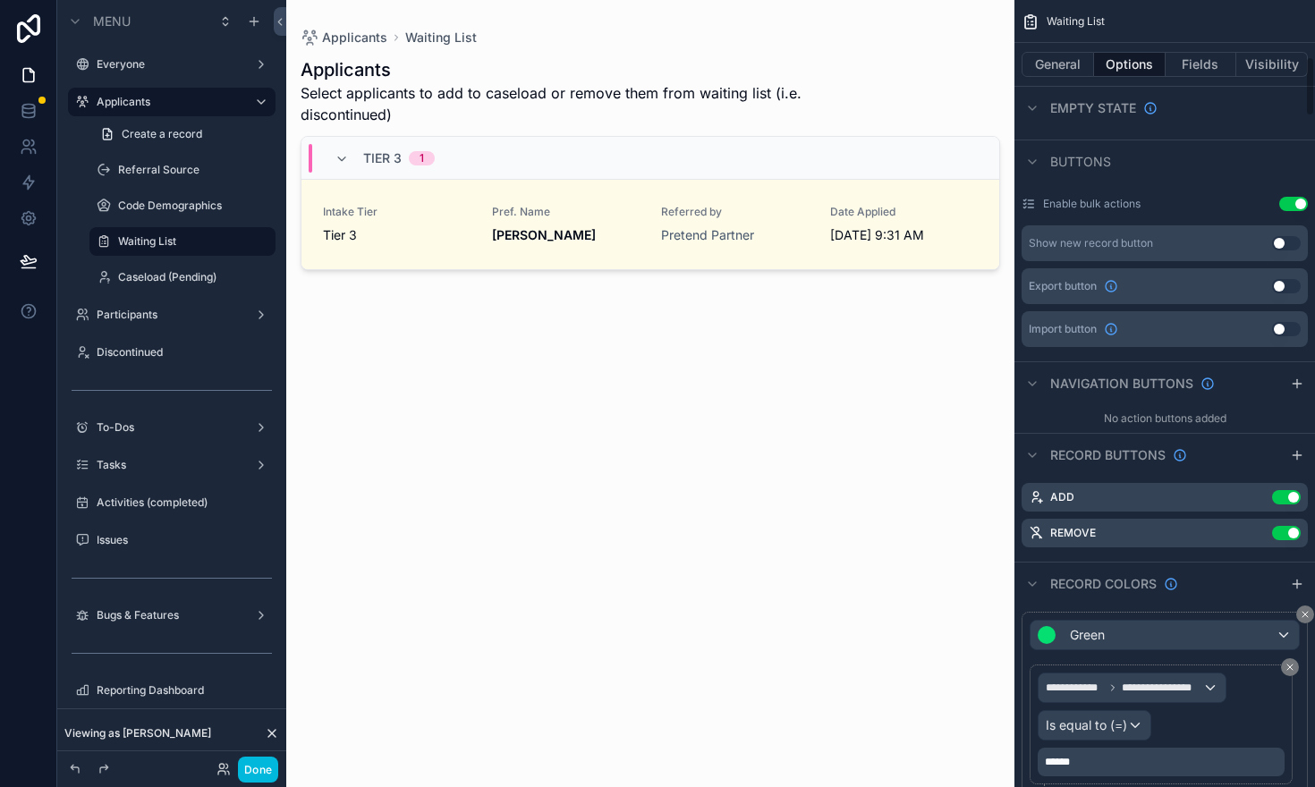
click at [0, 0] on icon "scrollable content" at bounding box center [0, 0] width 0 height 0
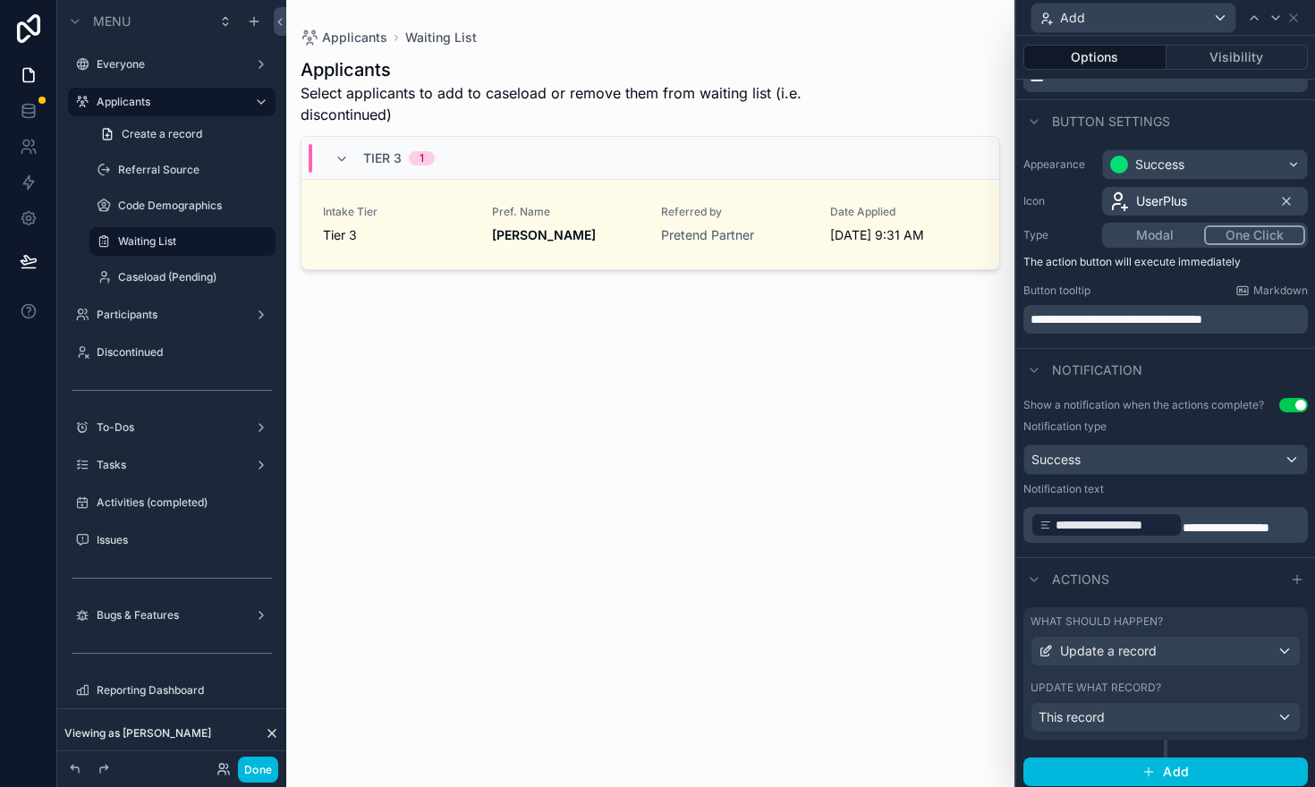
scroll to position [86, 0]
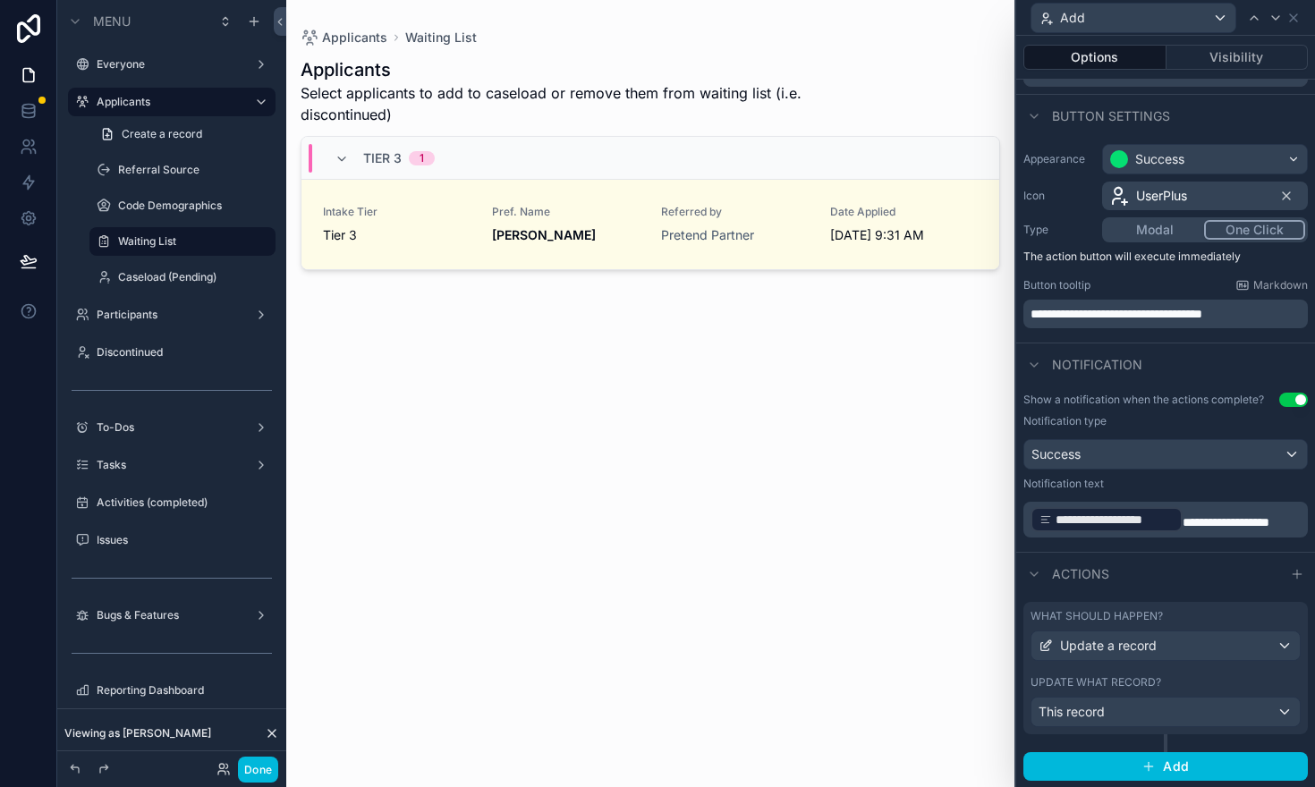
click at [1194, 675] on div "Update what record?" at bounding box center [1165, 682] width 270 height 14
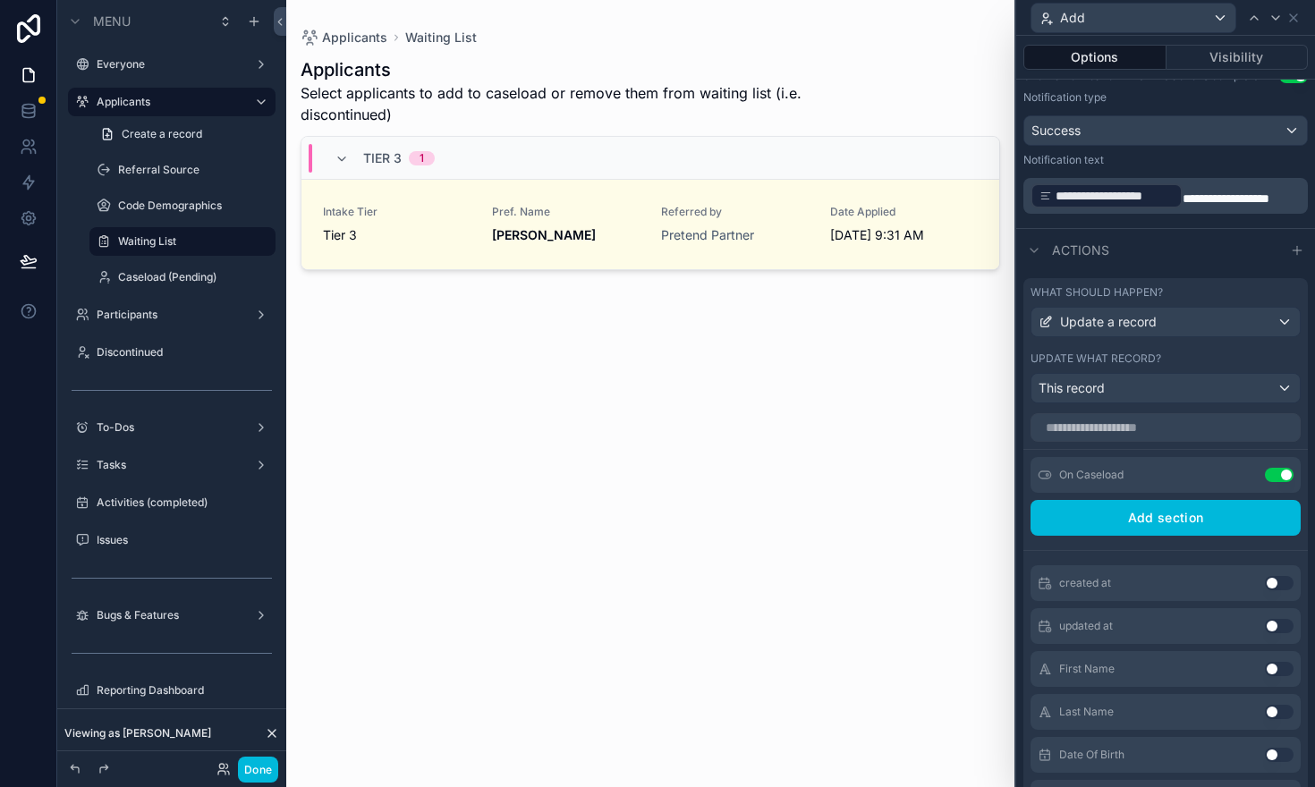
scroll to position [0, 0]
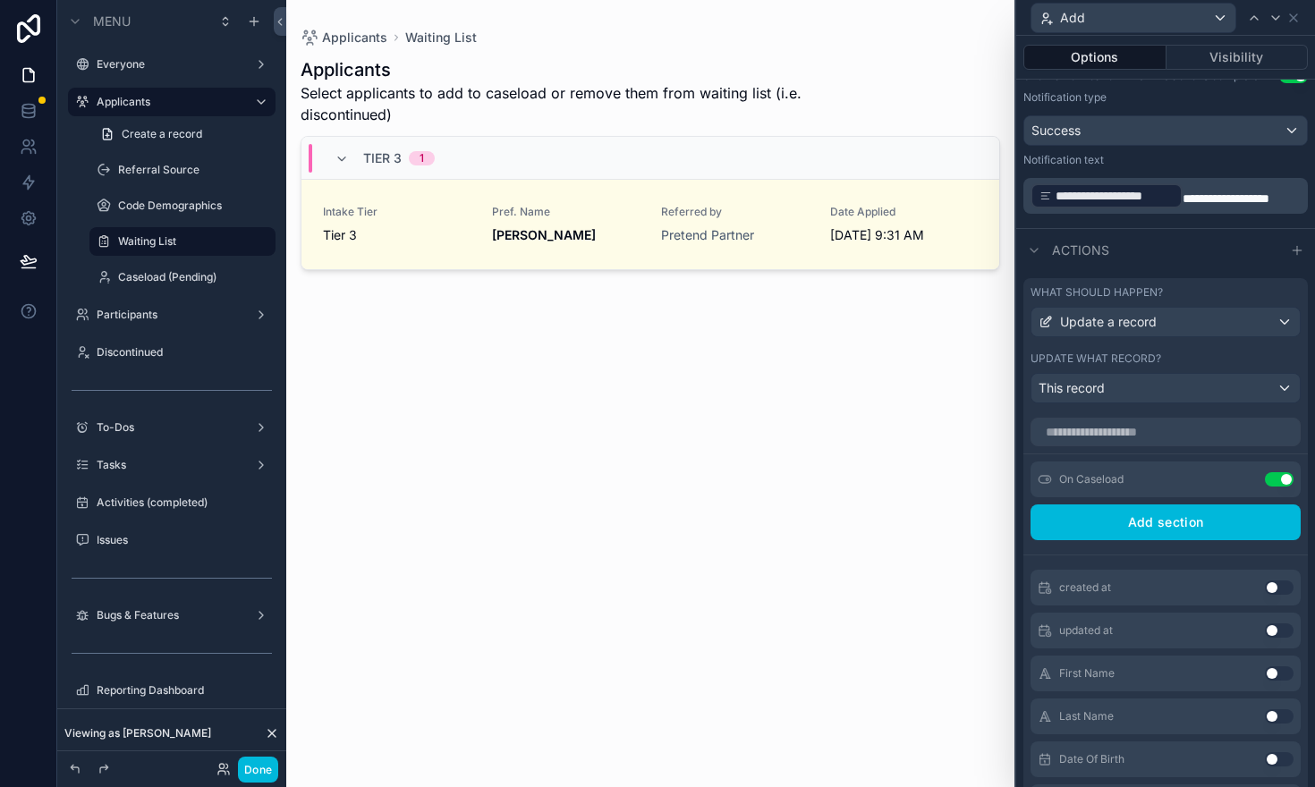
click at [182, 274] on label "Caseload (Pending)" at bounding box center [191, 277] width 147 height 14
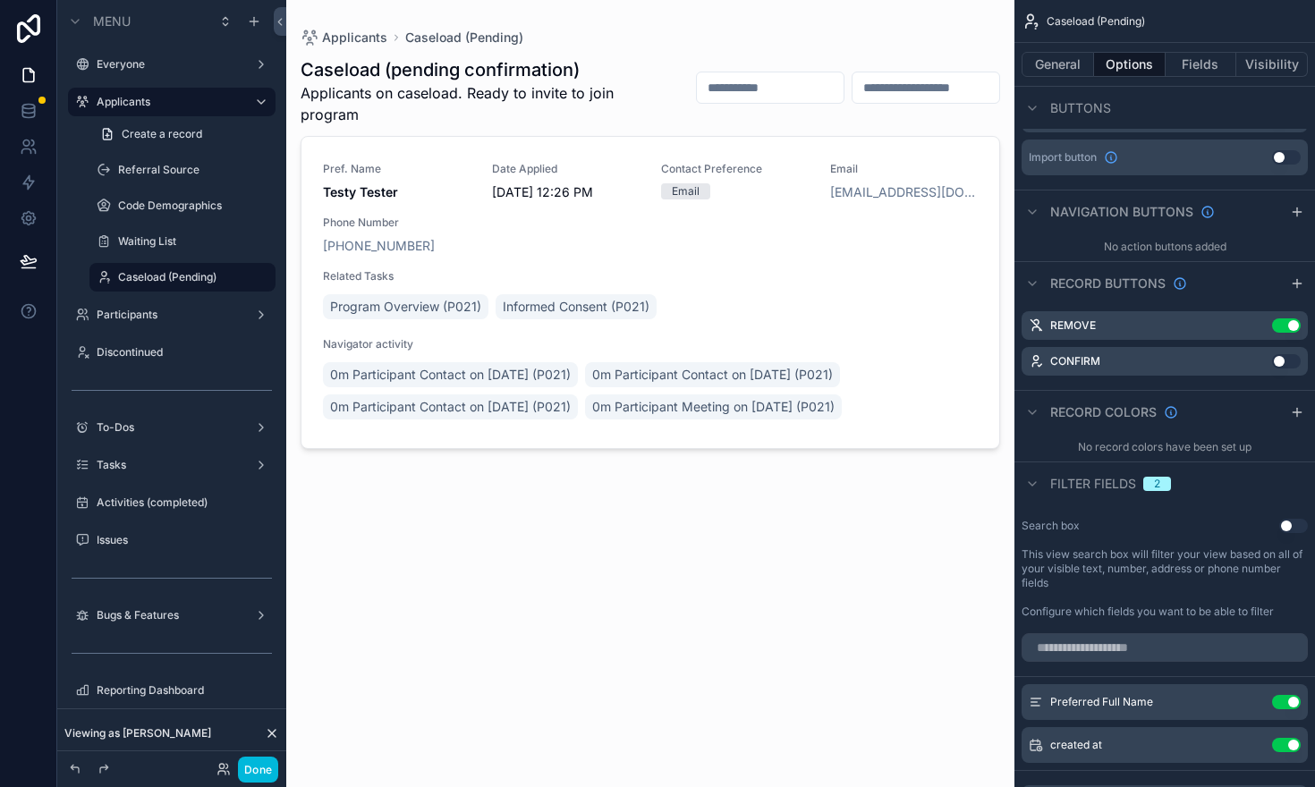
click at [751, 263] on div "scrollable content" at bounding box center [650, 382] width 728 height 765
click at [252, 763] on button "Done" at bounding box center [258, 770] width 40 height 26
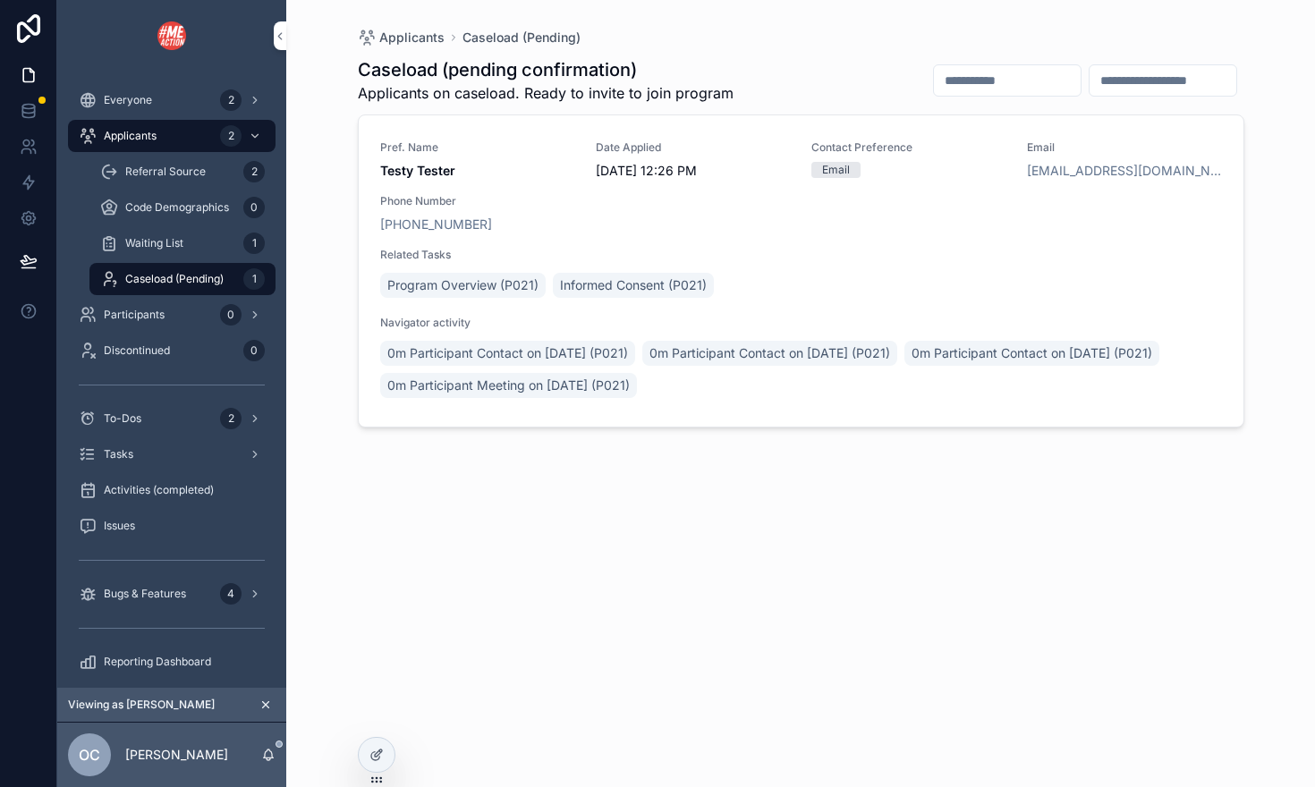
click at [883, 253] on span "Related Tasks" at bounding box center [801, 255] width 842 height 14
click at [266, 706] on icon "scrollable content" at bounding box center [266, 705] width 6 height 6
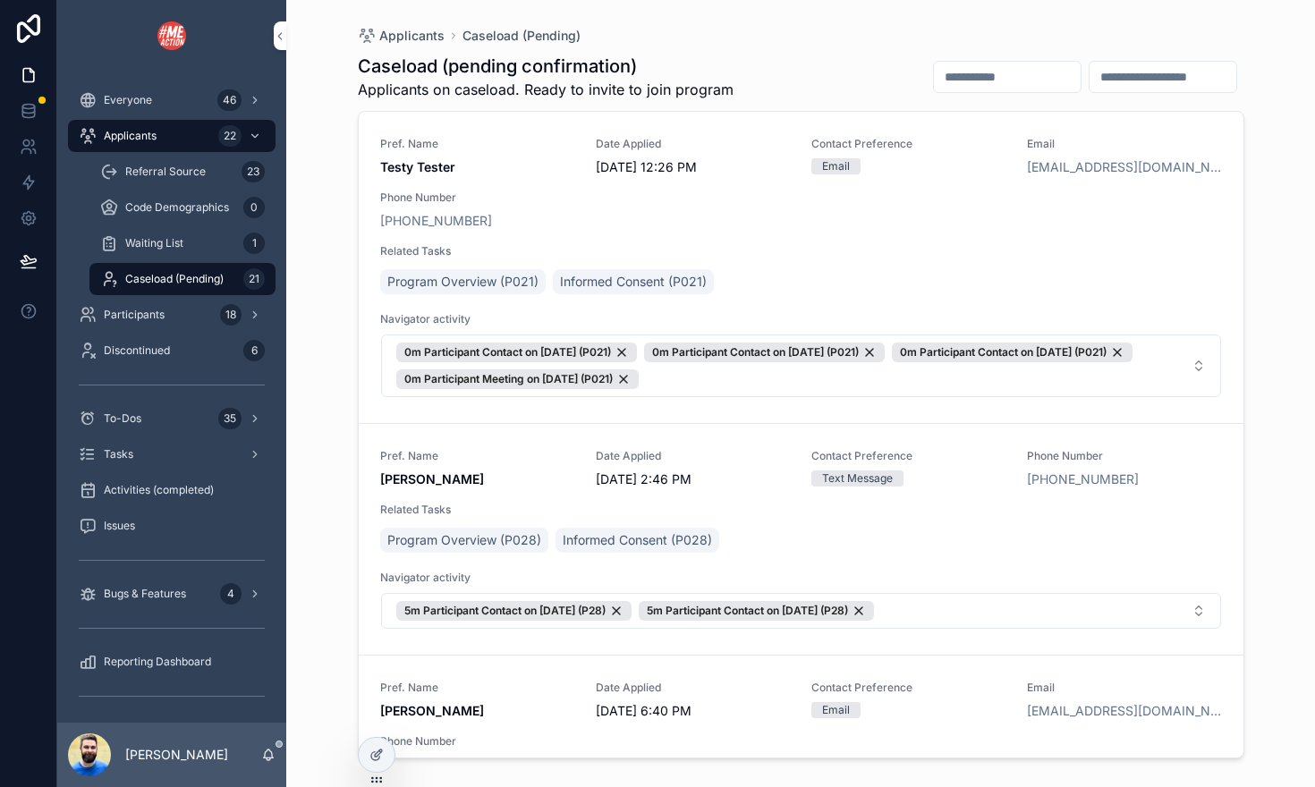
click at [833, 234] on div "Pref. Name Testy Tester Date Applied [DATE] 12:26 PM Contact Preference Email E…" at bounding box center [801, 267] width 842 height 261
click at [767, 239] on div "Pref. Name Testy Tester Date Applied [DATE] 12:26 PM Contact Preference Email E…" at bounding box center [801, 267] width 842 height 261
click at [495, 282] on span "Program Overview (P021)" at bounding box center [462, 282] width 151 height 18
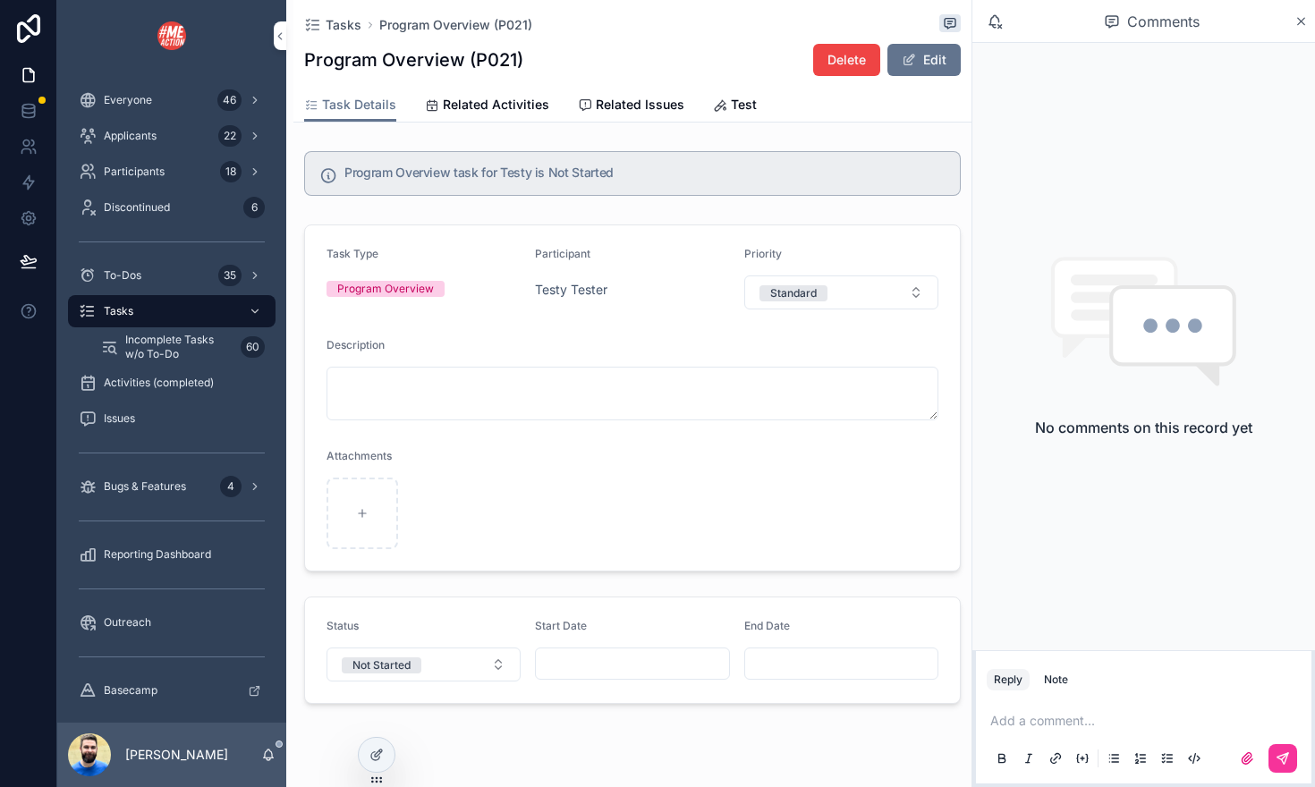
click at [846, 289] on button "Standard" at bounding box center [841, 292] width 194 height 34
click at [663, 317] on form "Task Type Program Overview Participant Testy Tester Priority Standard Descripti…" at bounding box center [632, 397] width 655 height 345
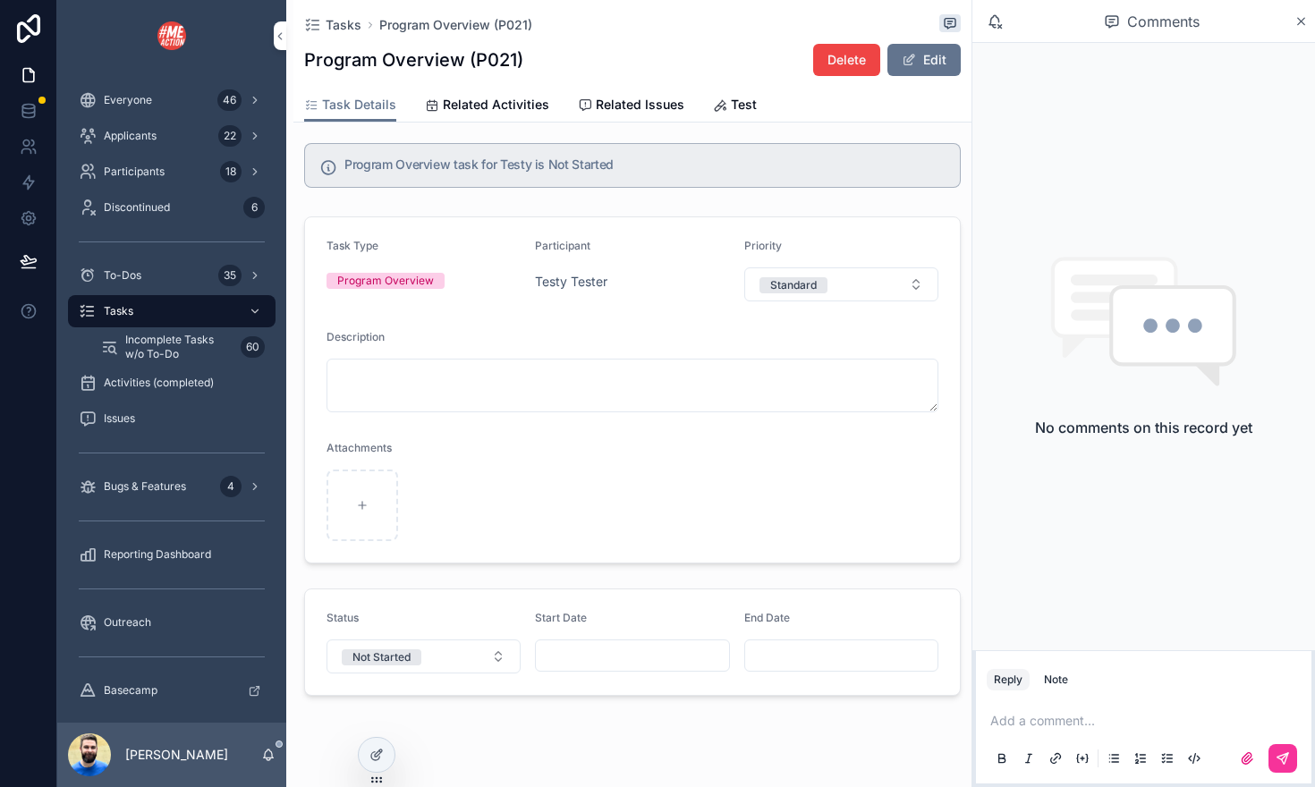
scroll to position [38, 0]
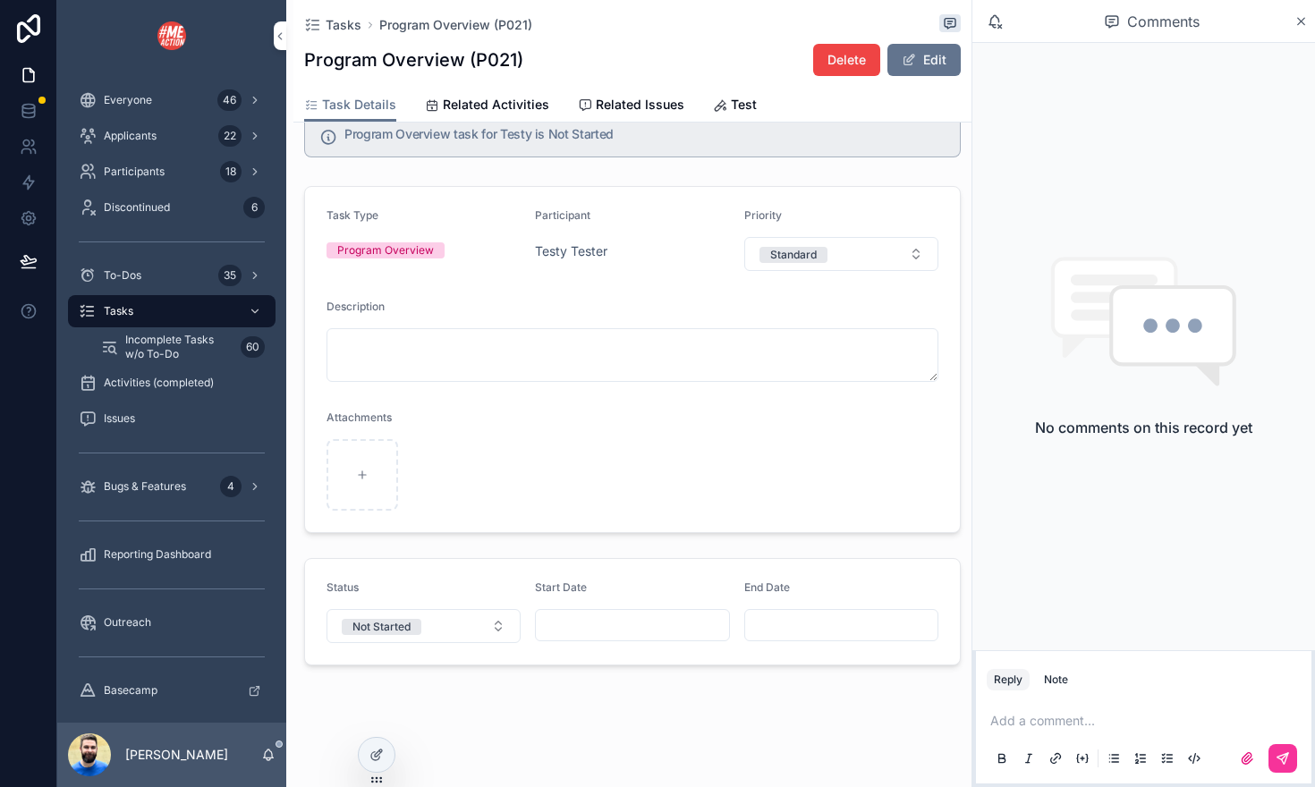
click at [582, 620] on input "scrollable content" at bounding box center [632, 625] width 192 height 25
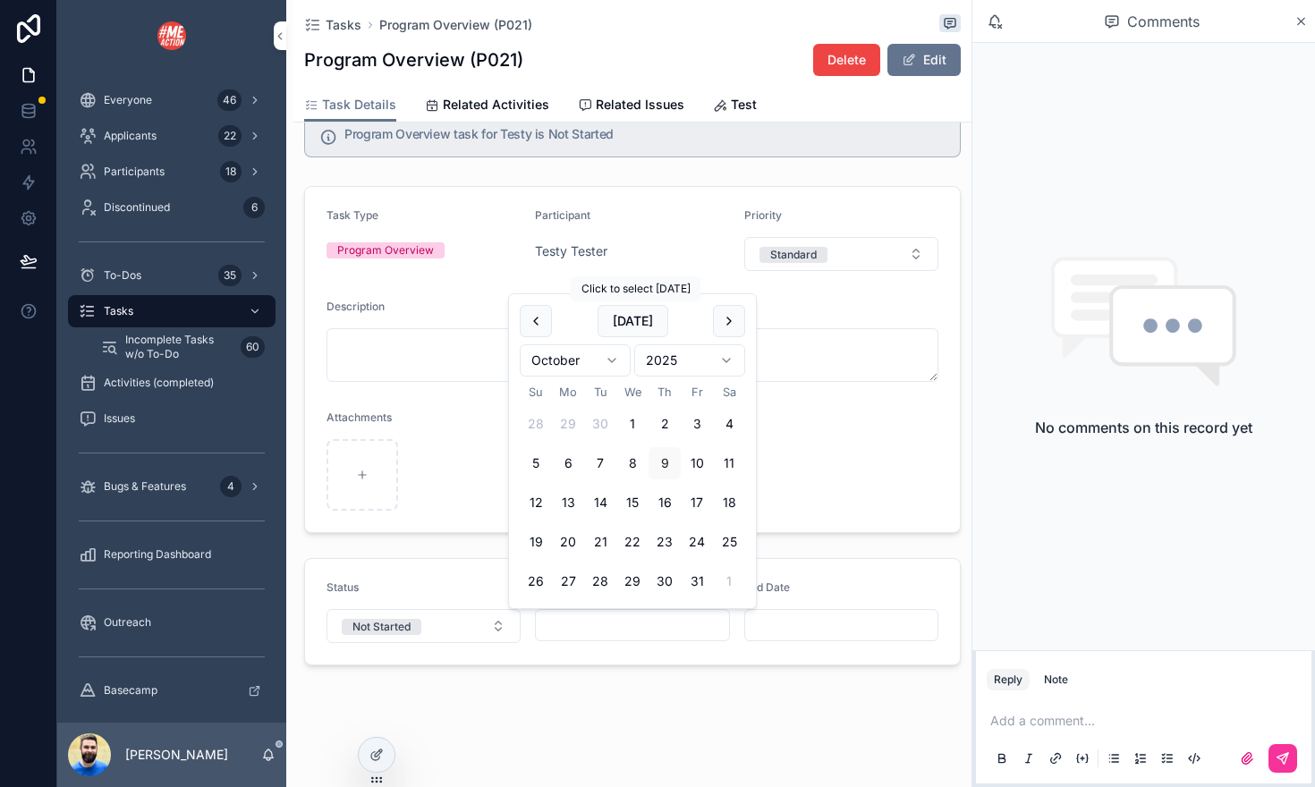
click at [622, 319] on button "[DATE]" at bounding box center [632, 321] width 71 height 32
type input "*********"
click at [796, 624] on input "scrollable content" at bounding box center [841, 625] width 192 height 25
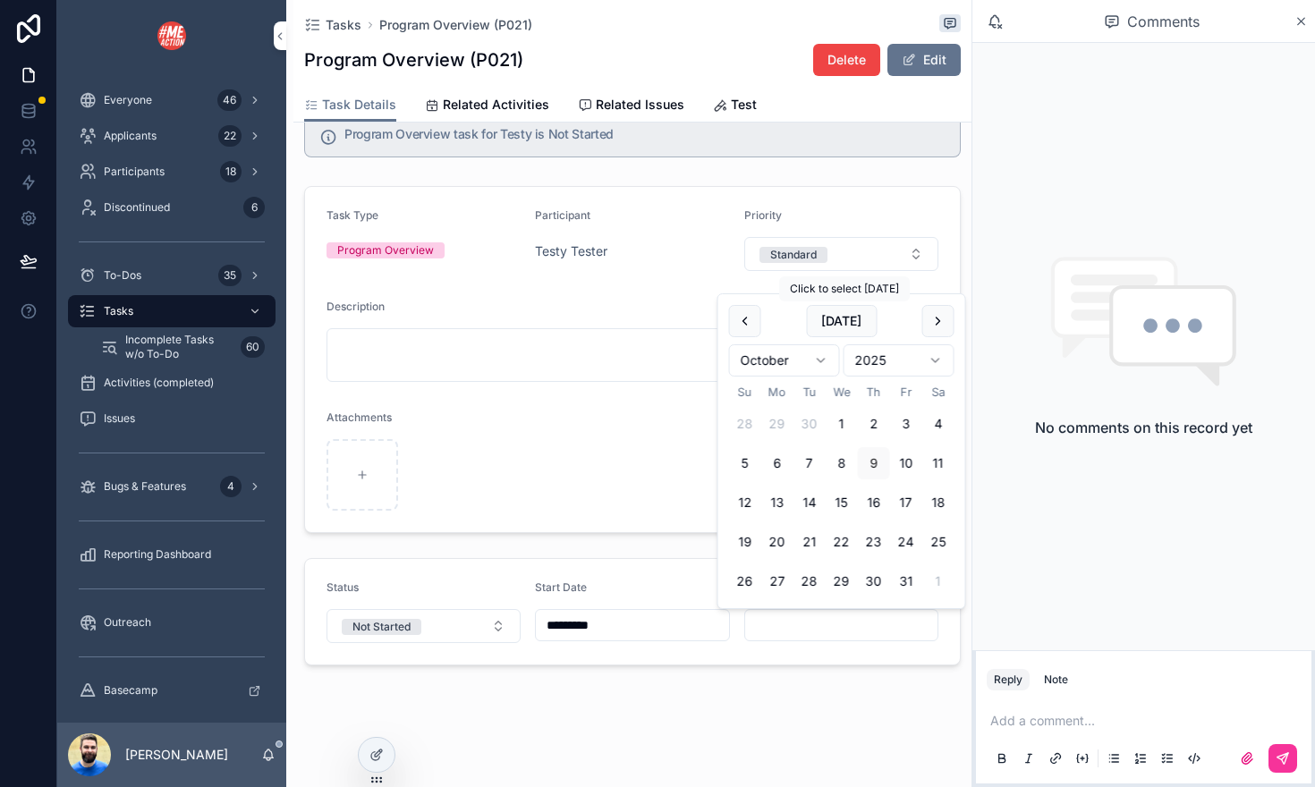
click at [841, 317] on button "[DATE]" at bounding box center [841, 321] width 71 height 32
type input "*********"
click at [478, 622] on button "Not Started" at bounding box center [423, 626] width 194 height 34
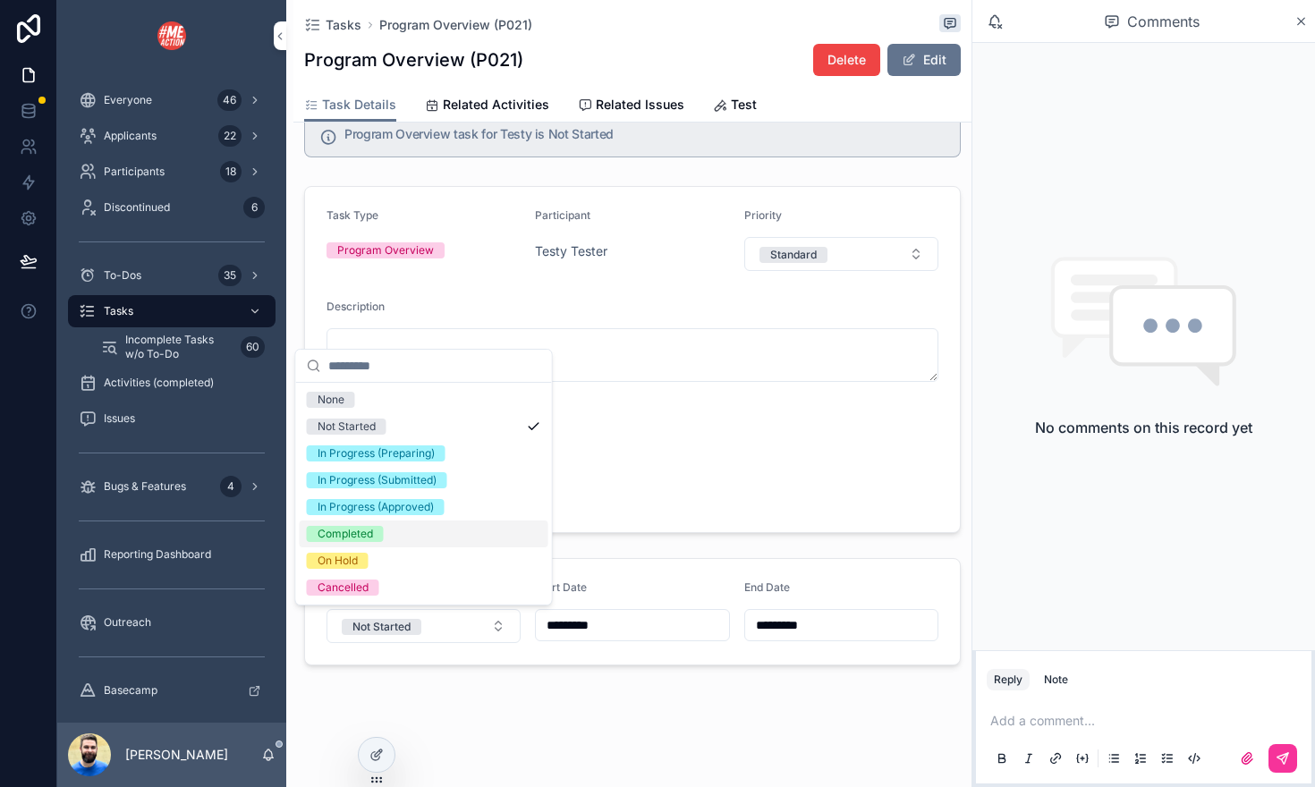
click at [429, 531] on div "Completed" at bounding box center [424, 533] width 249 height 27
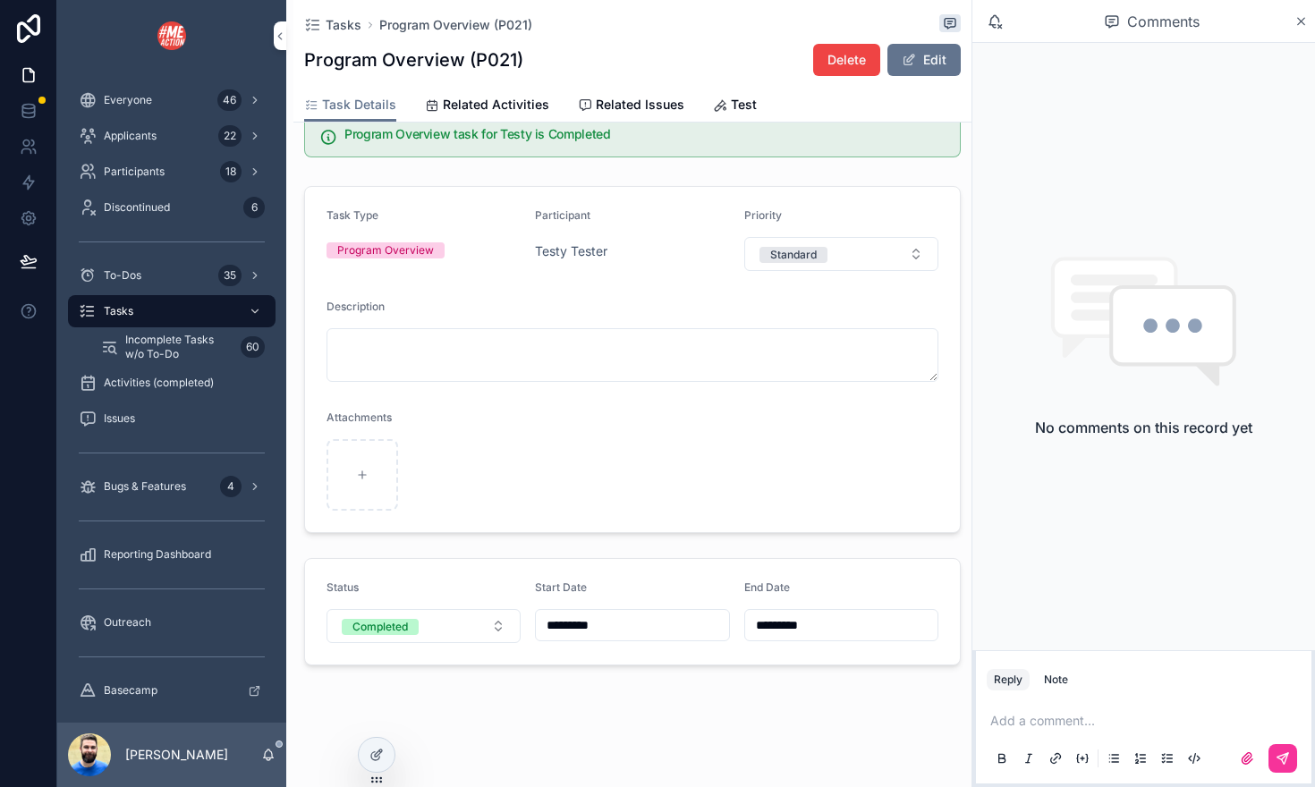
scroll to position [0, 0]
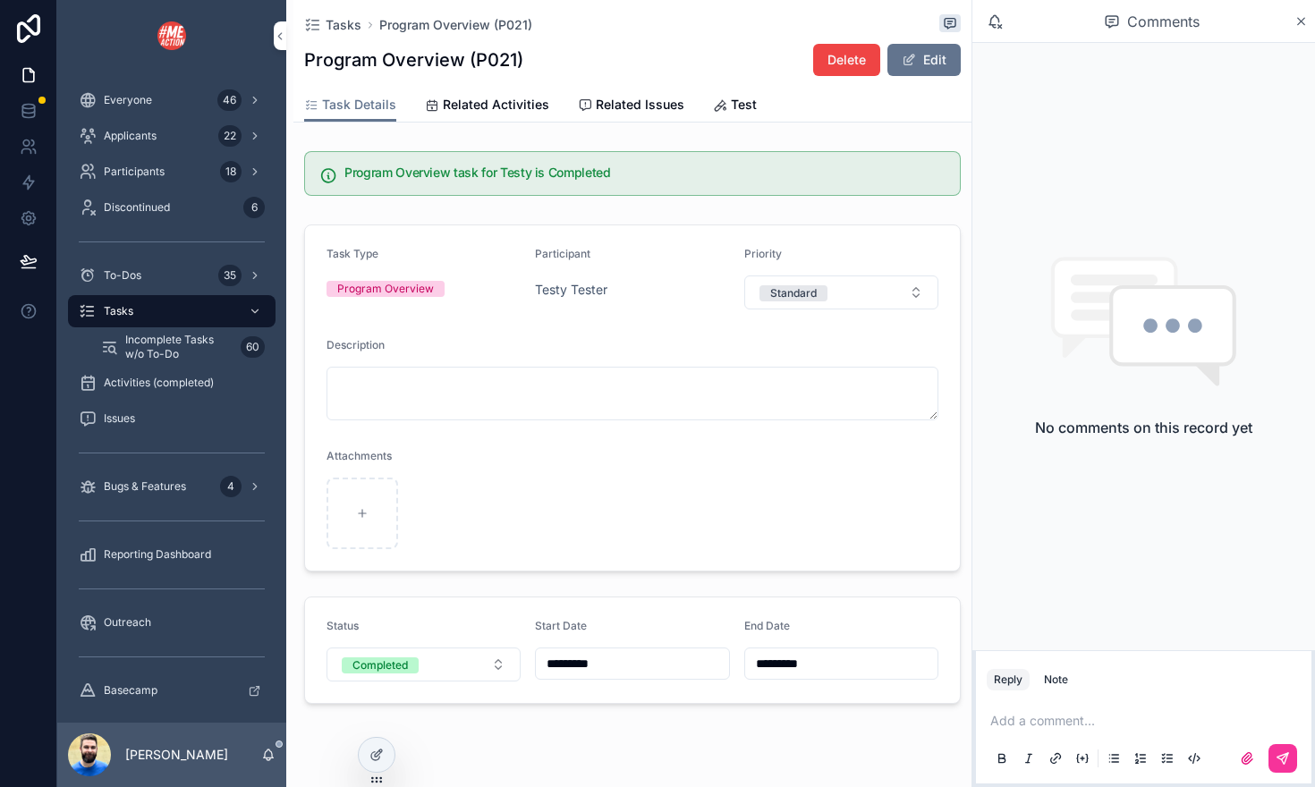
click at [554, 286] on span "Testy Tester" at bounding box center [571, 290] width 72 height 18
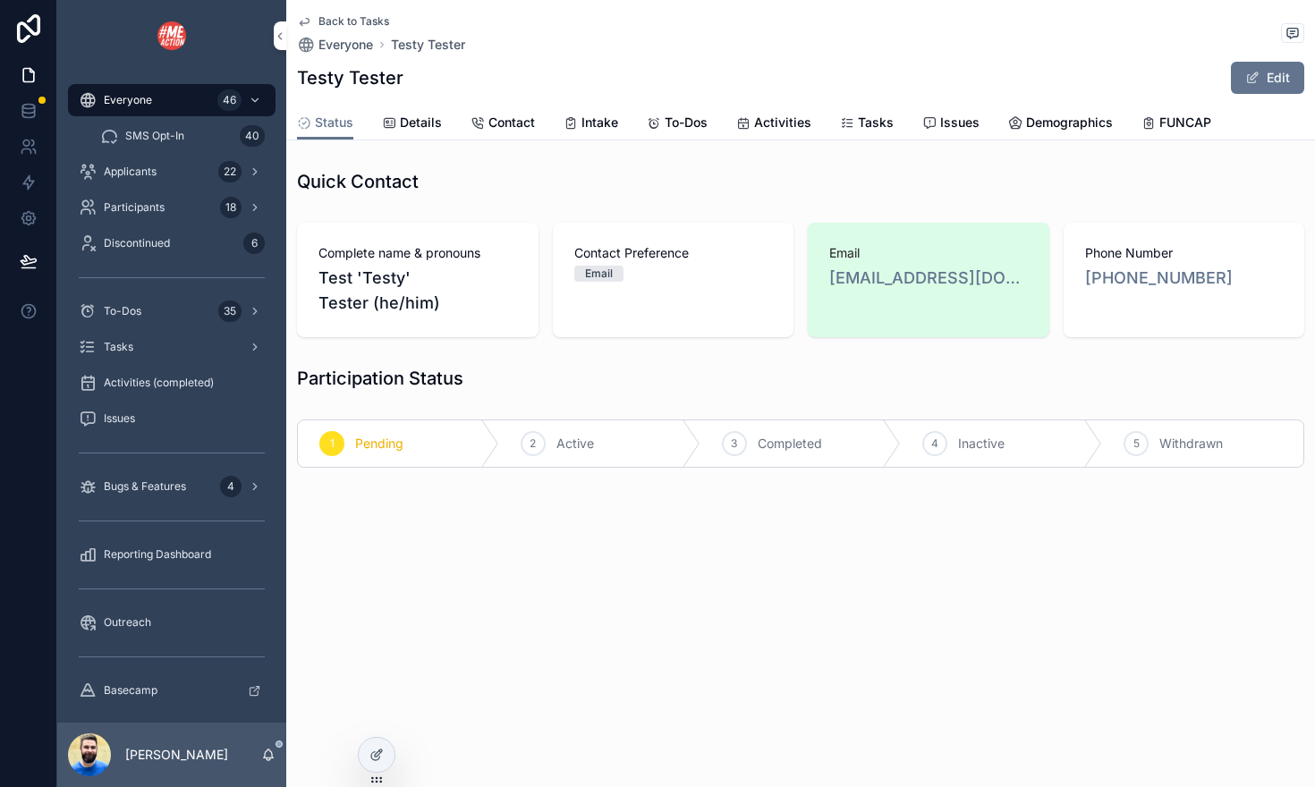
click at [864, 120] on span "Tasks" at bounding box center [876, 123] width 36 height 18
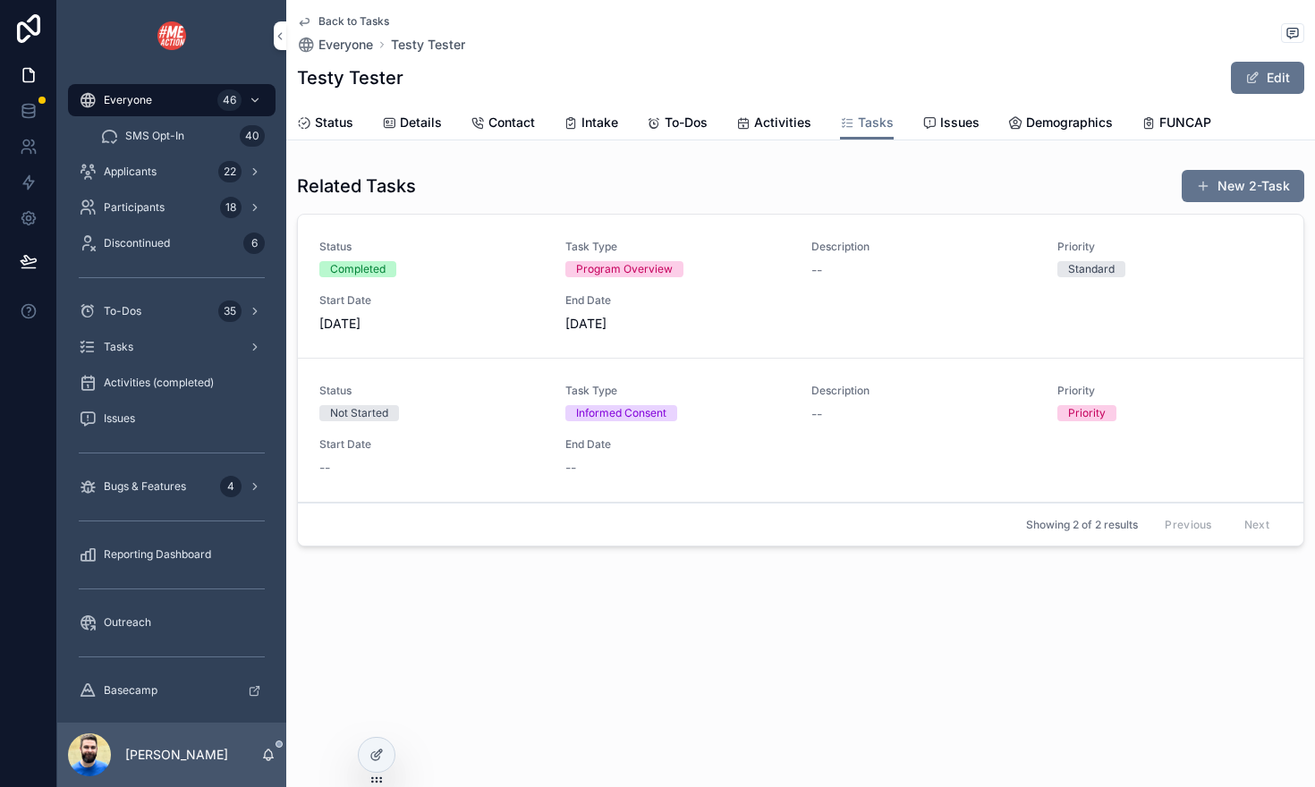
click at [664, 460] on div "--" at bounding box center [677, 468] width 224 height 18
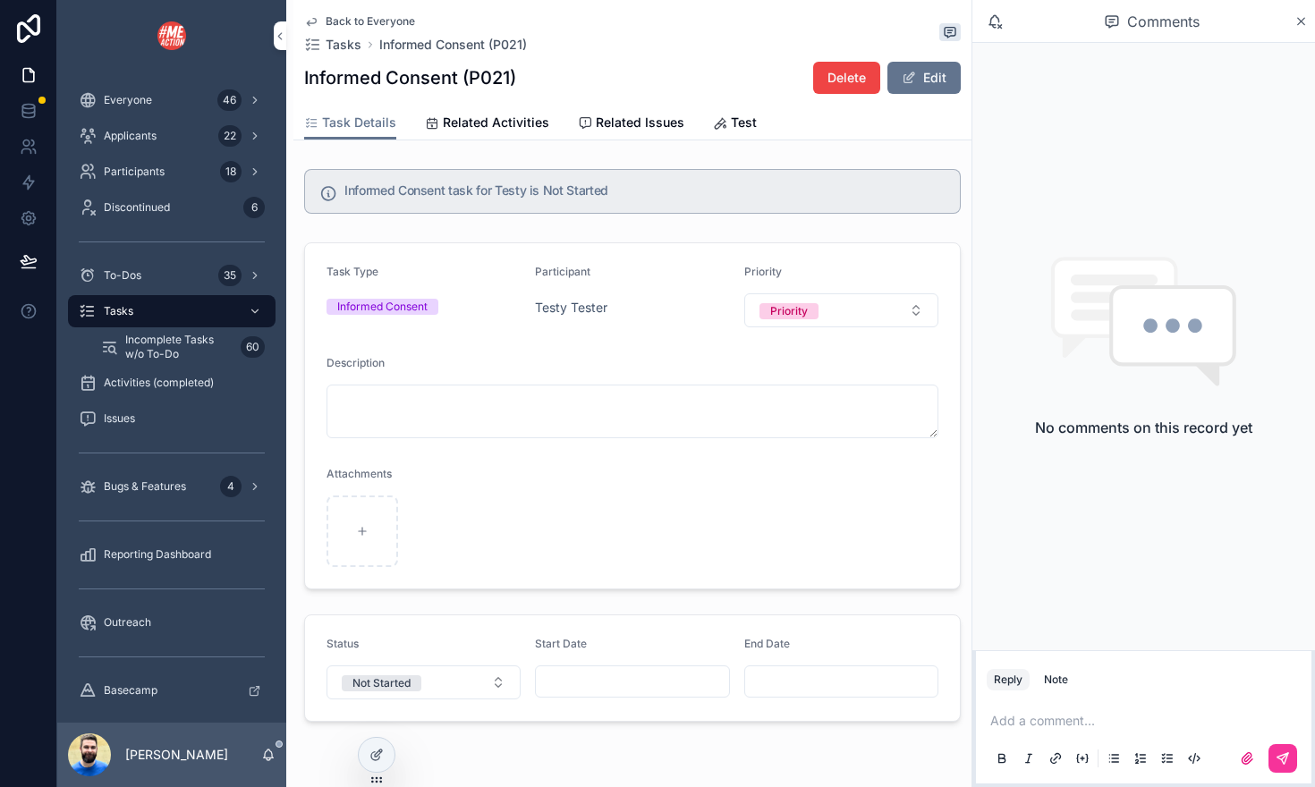
click at [500, 682] on button "Not Started" at bounding box center [423, 682] width 194 height 34
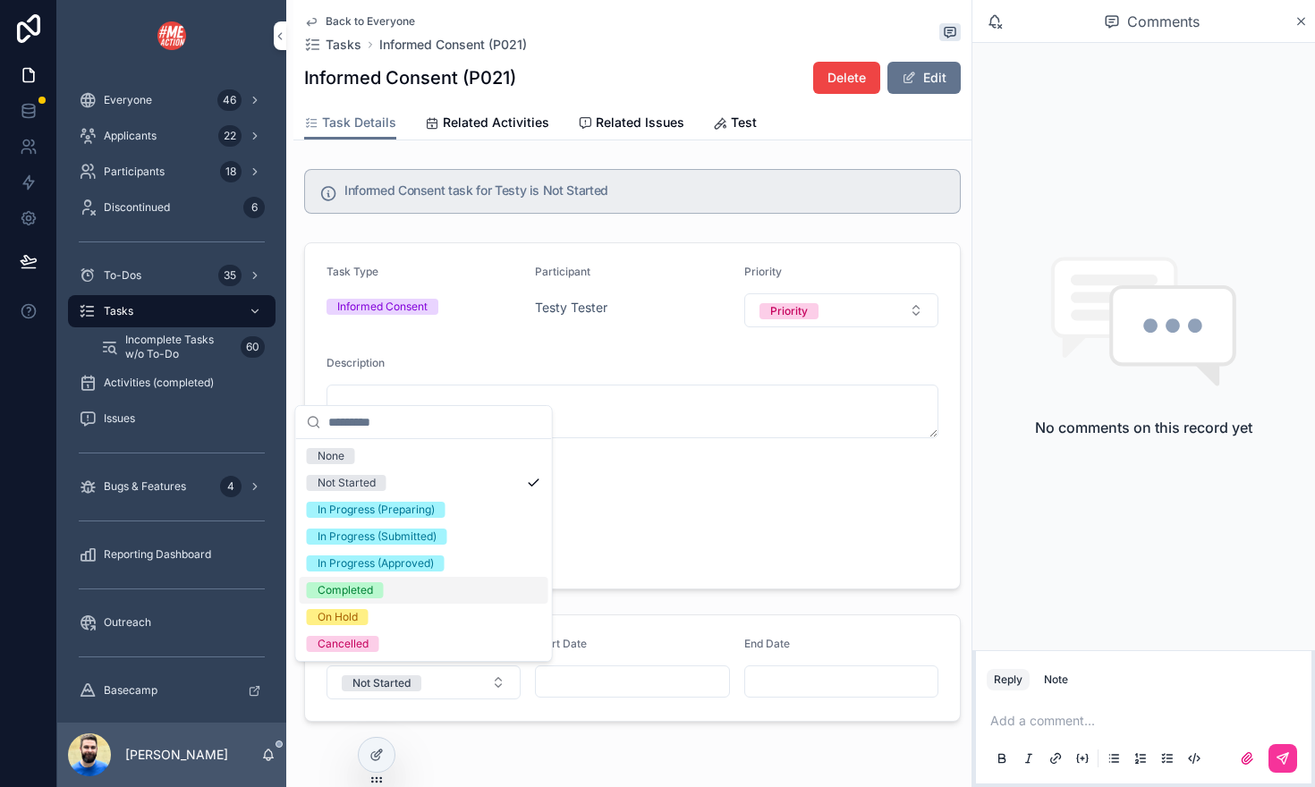
click at [452, 594] on div "Completed" at bounding box center [424, 590] width 249 height 27
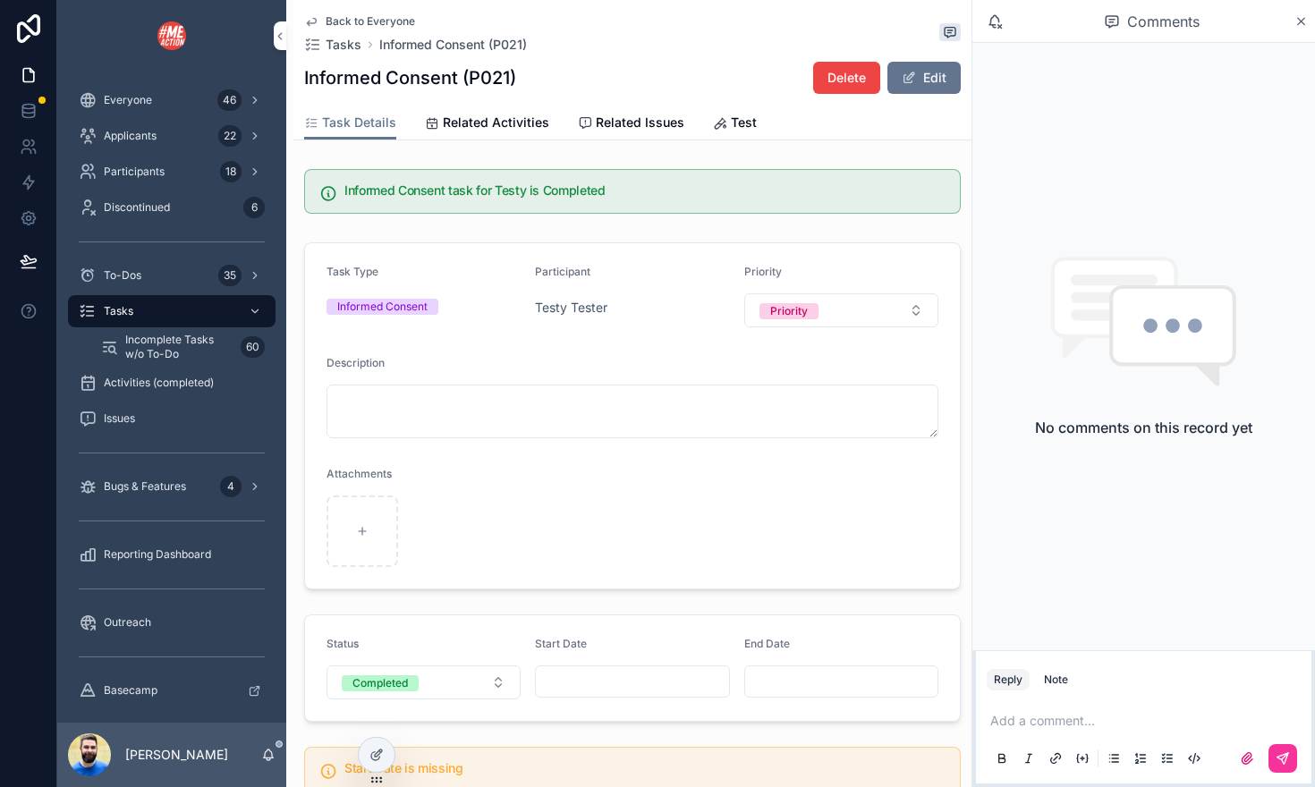
click at [613, 693] on input "scrollable content" at bounding box center [632, 681] width 192 height 25
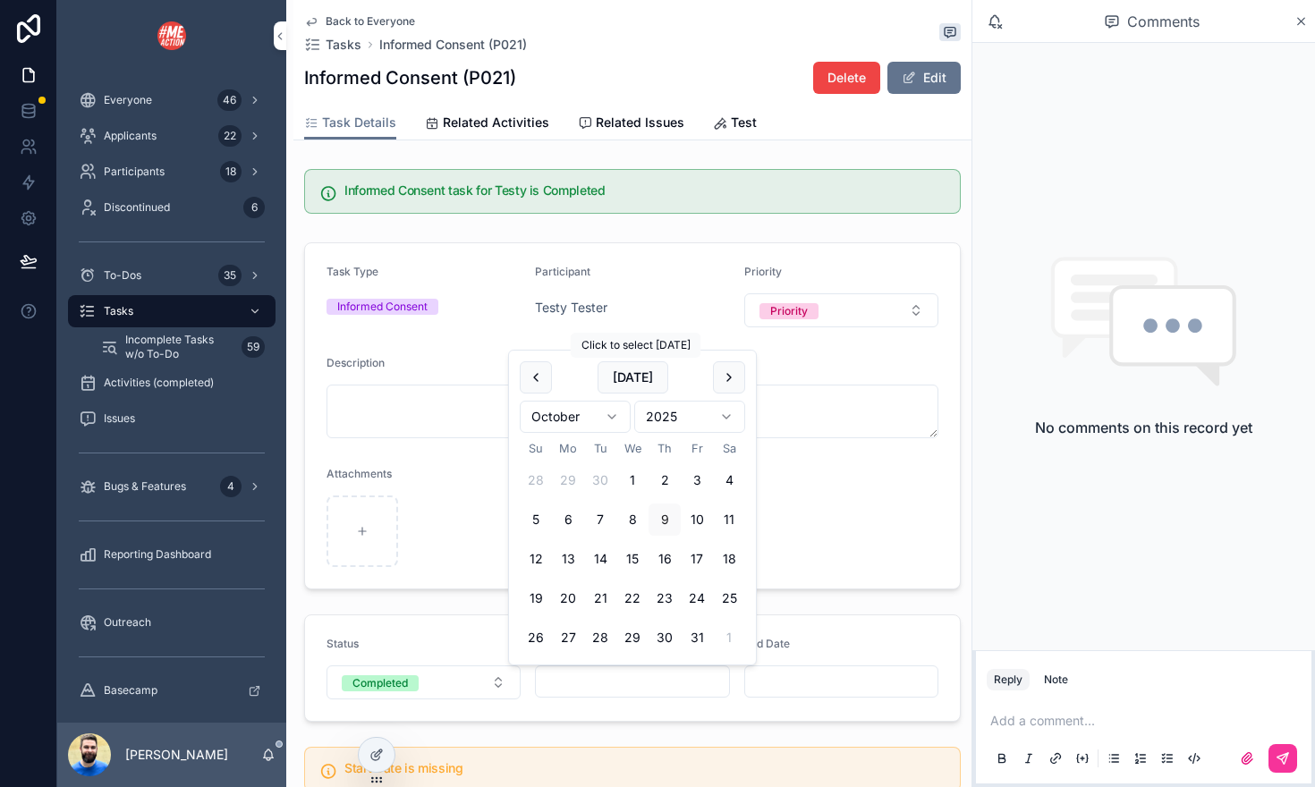
click at [638, 376] on button "[DATE]" at bounding box center [632, 377] width 71 height 32
type input "*********"
click at [783, 686] on input "scrollable content" at bounding box center [841, 681] width 192 height 25
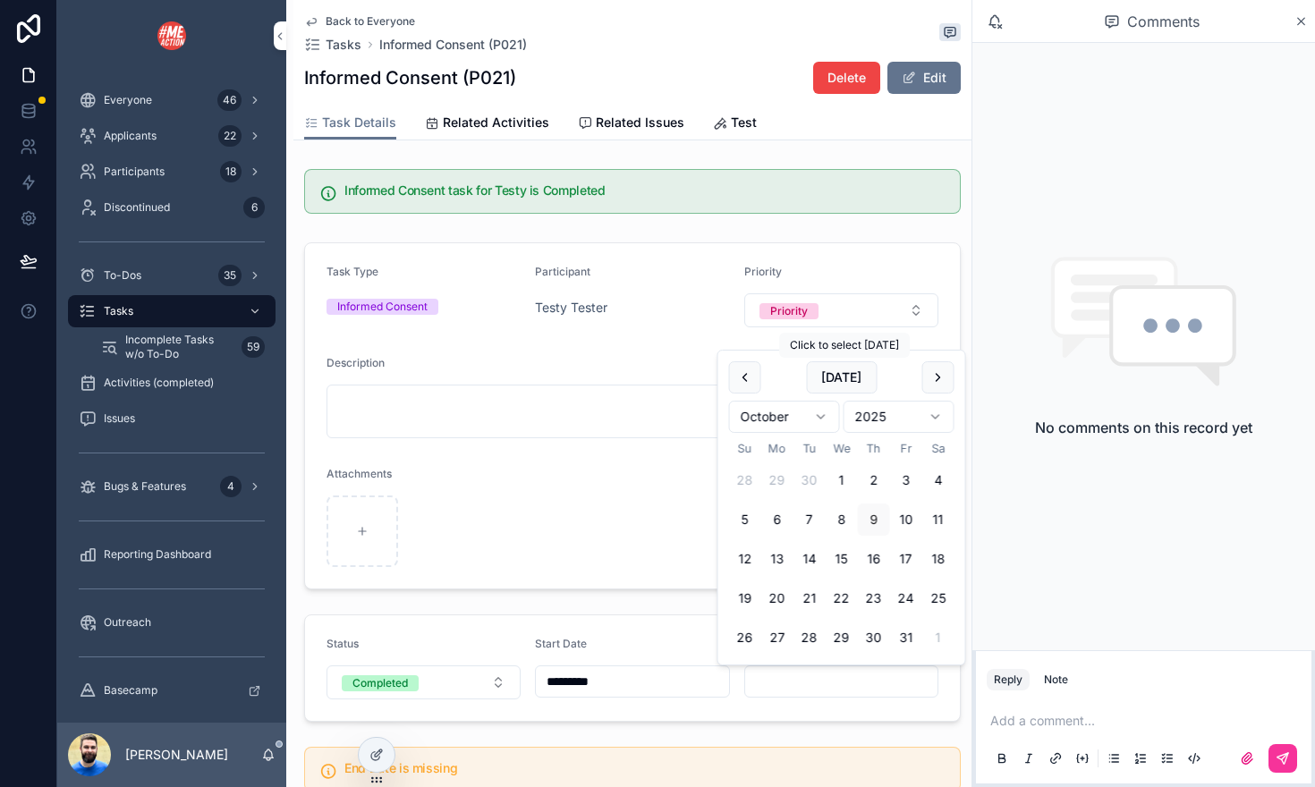
click at [842, 379] on button "[DATE]" at bounding box center [841, 377] width 71 height 32
type input "*********"
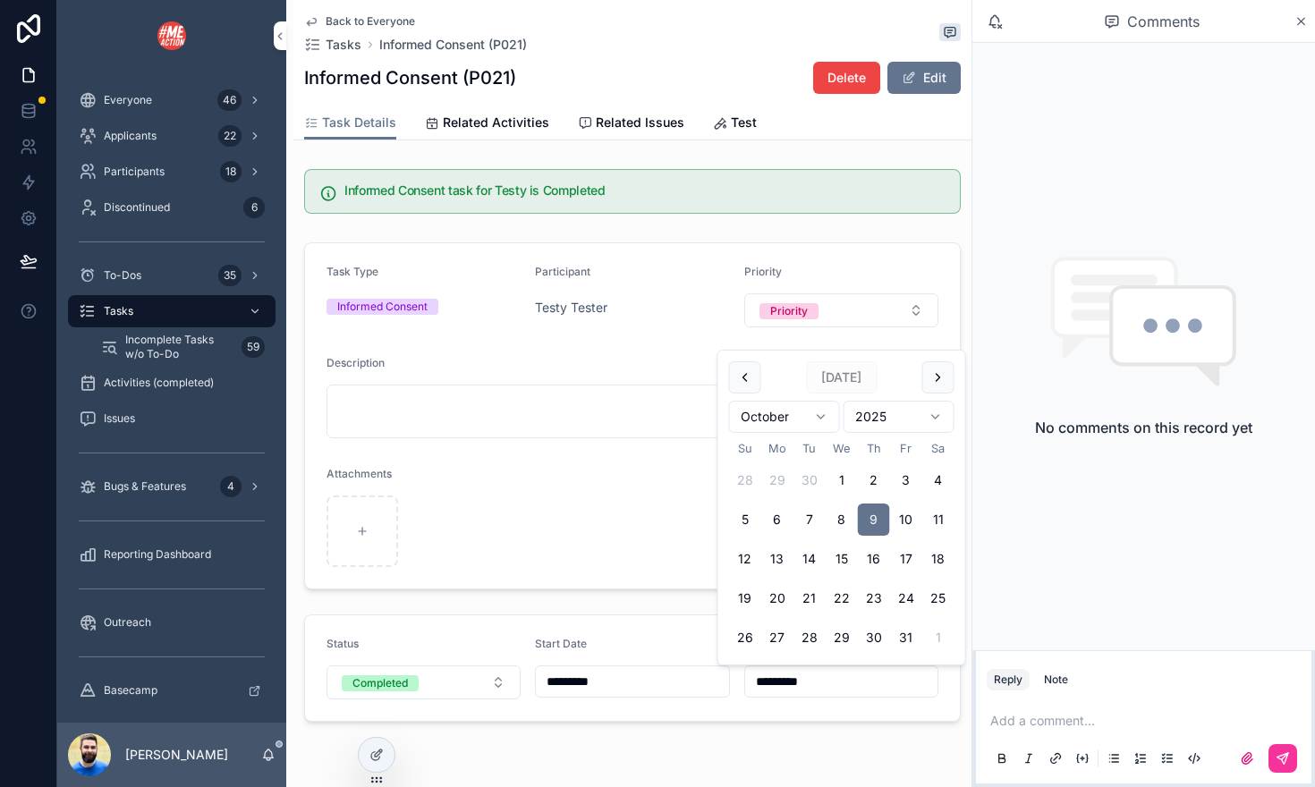
click at [604, 612] on div "Status Completed Start Date ********* End Date *********" at bounding box center [632, 668] width 678 height 122
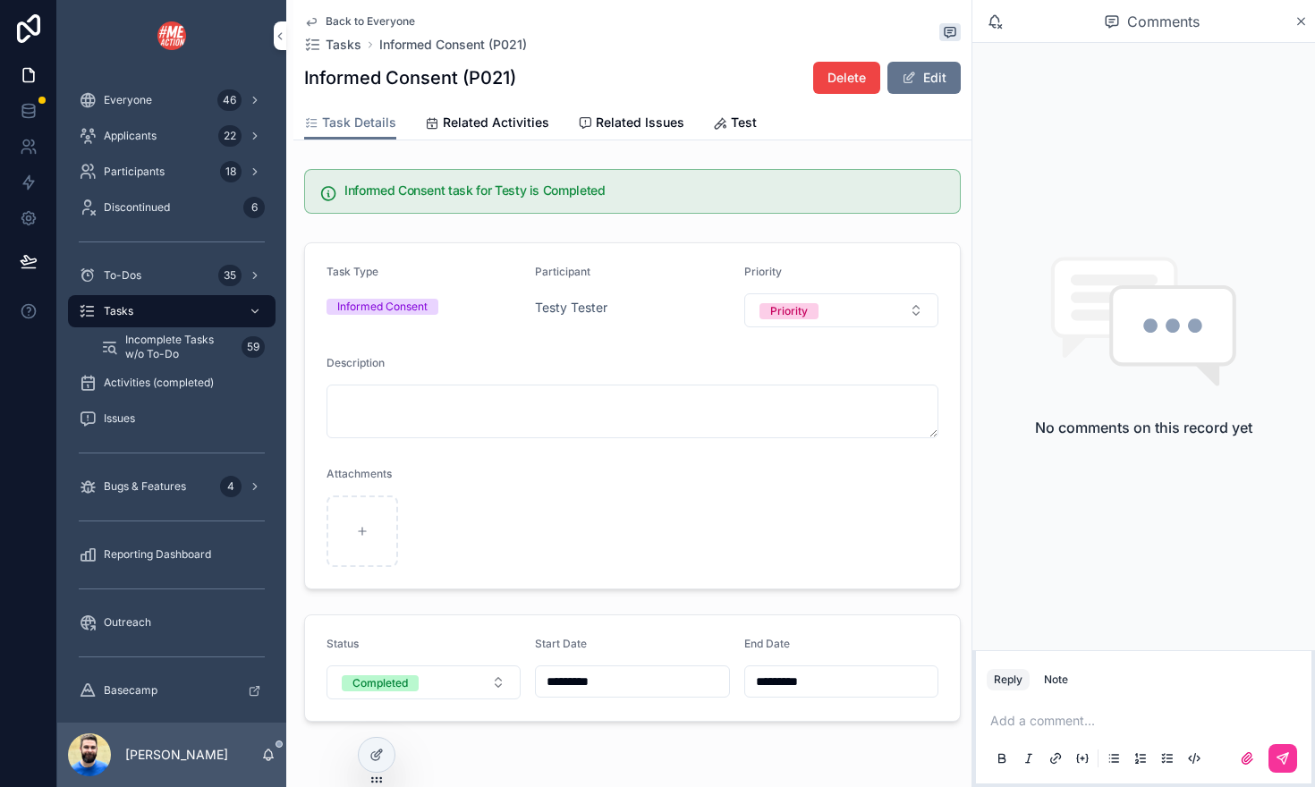
click at [177, 179] on div "Participants 18" at bounding box center [172, 171] width 186 height 29
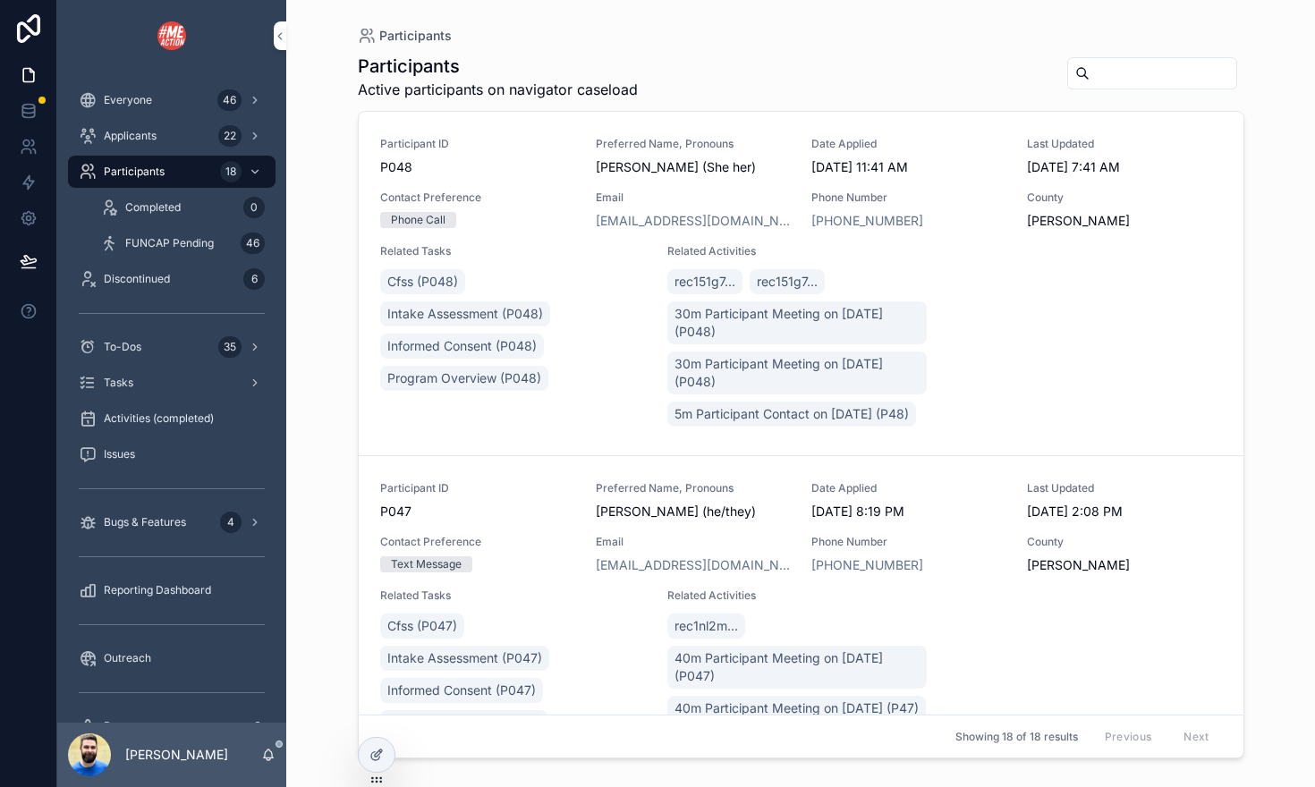
click at [164, 137] on div "Applicants 22" at bounding box center [172, 136] width 186 height 29
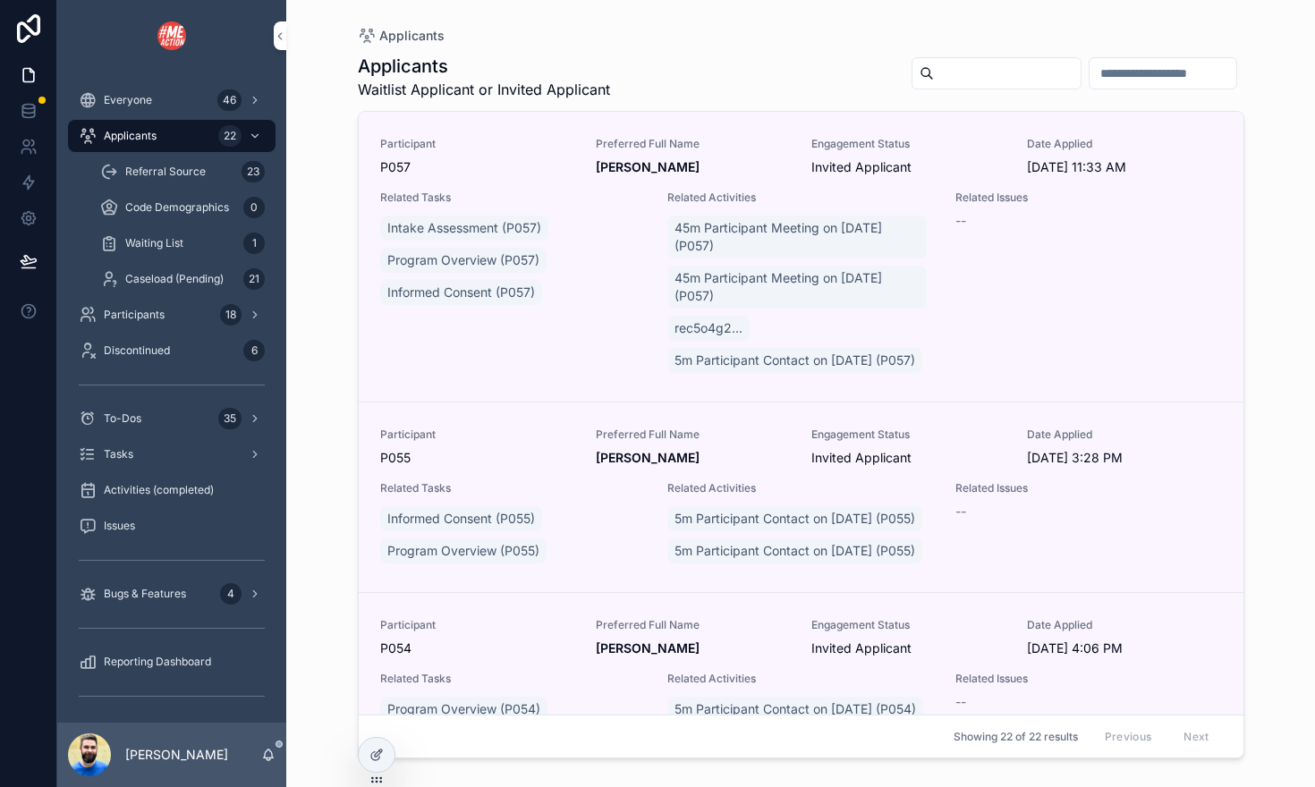
click at [170, 284] on span "Caseload (Pending)" at bounding box center [174, 279] width 98 height 14
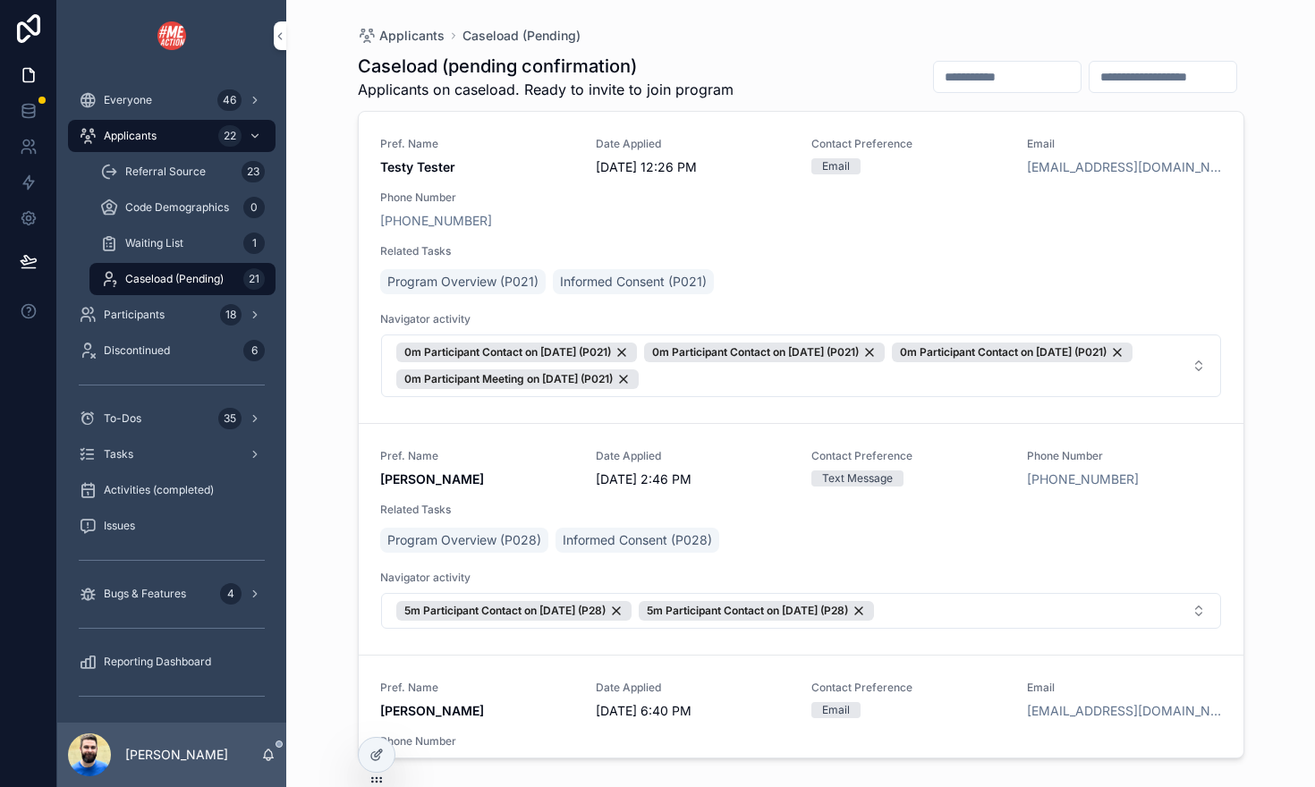
click at [499, 283] on span "Program Overview (P021)" at bounding box center [462, 282] width 151 height 18
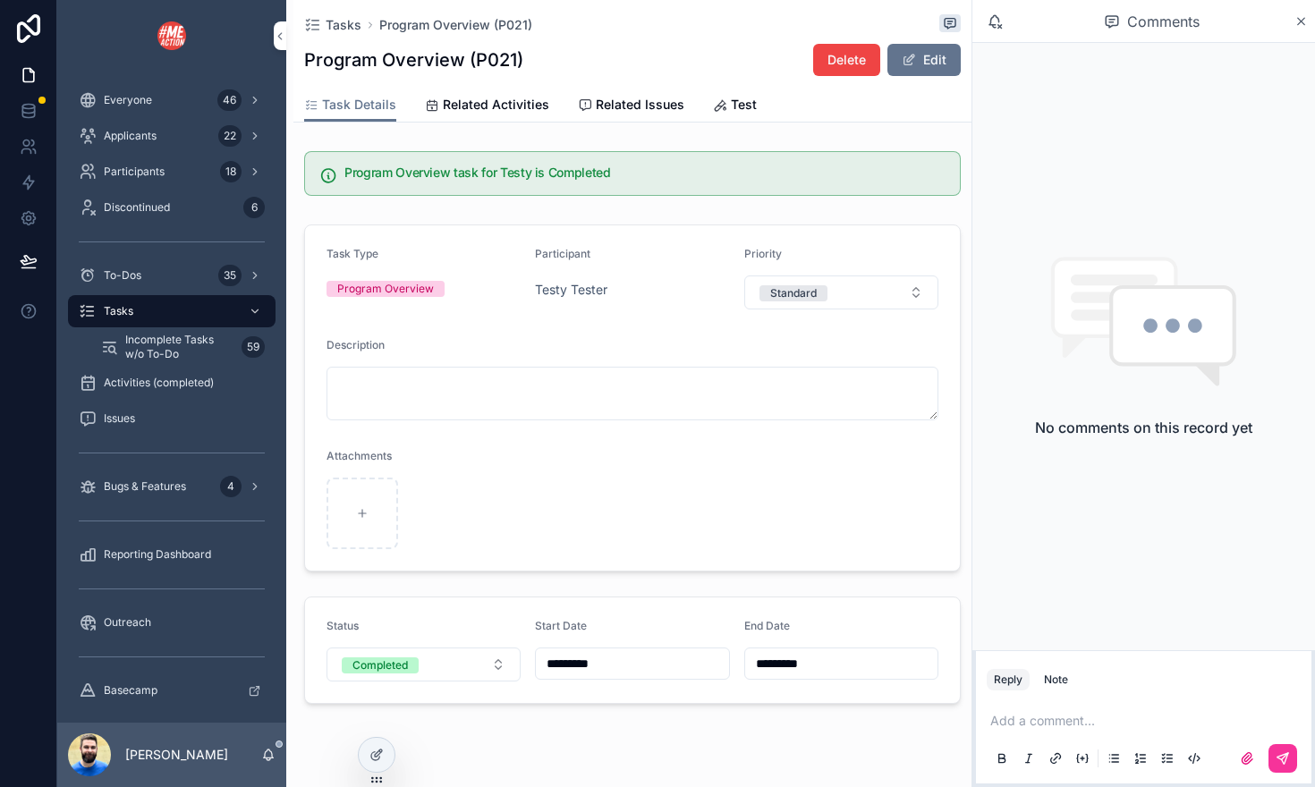
click at [177, 145] on div "Applicants 22" at bounding box center [172, 136] width 186 height 29
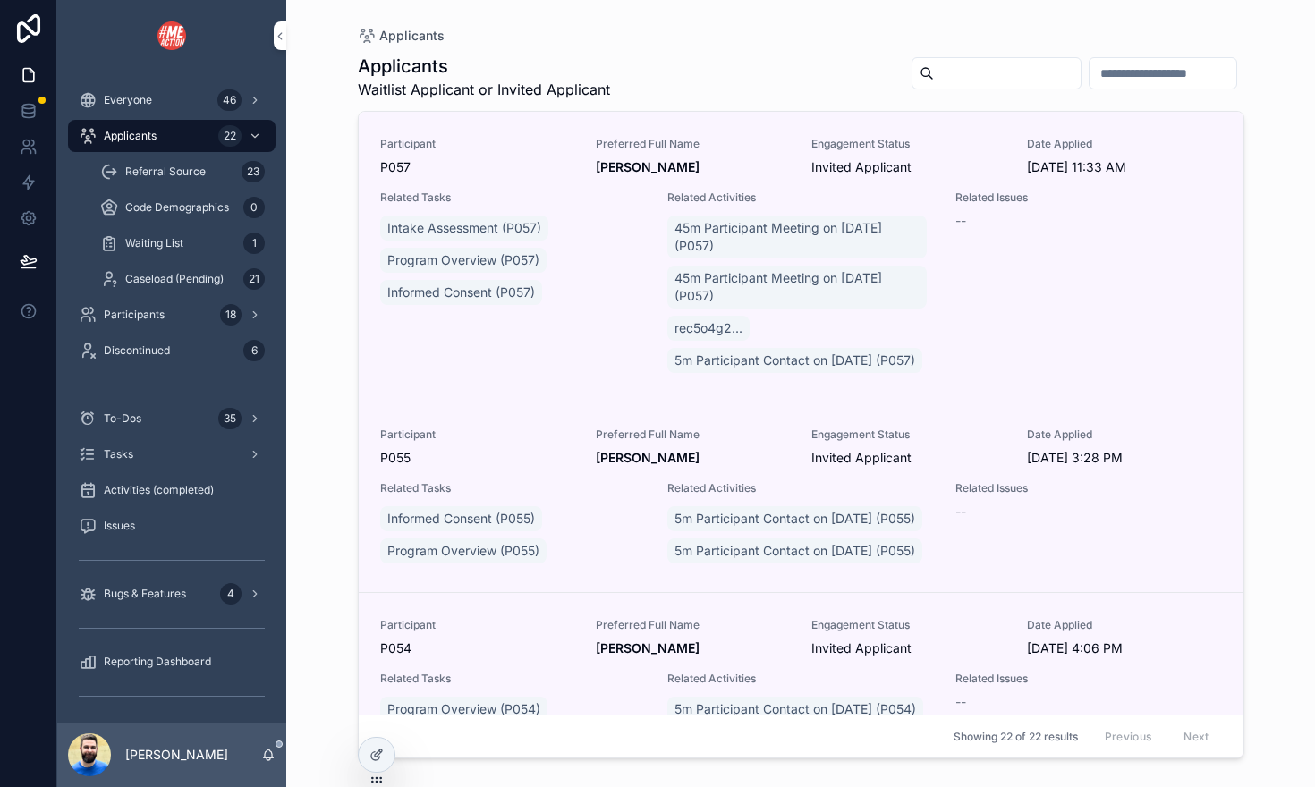
click at [166, 272] on span "Caseload (Pending)" at bounding box center [174, 279] width 98 height 14
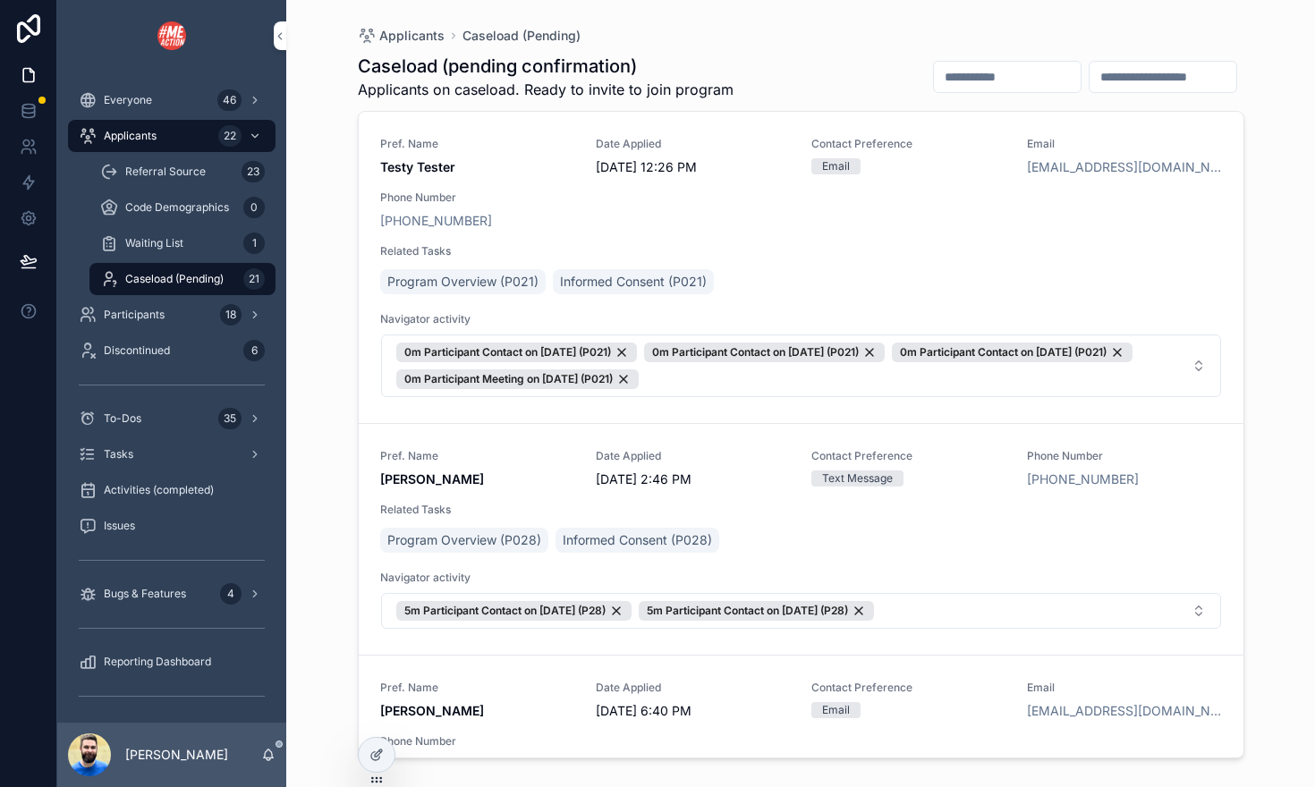
click at [582, 278] on span "Informed Consent (P021)" at bounding box center [633, 282] width 147 height 18
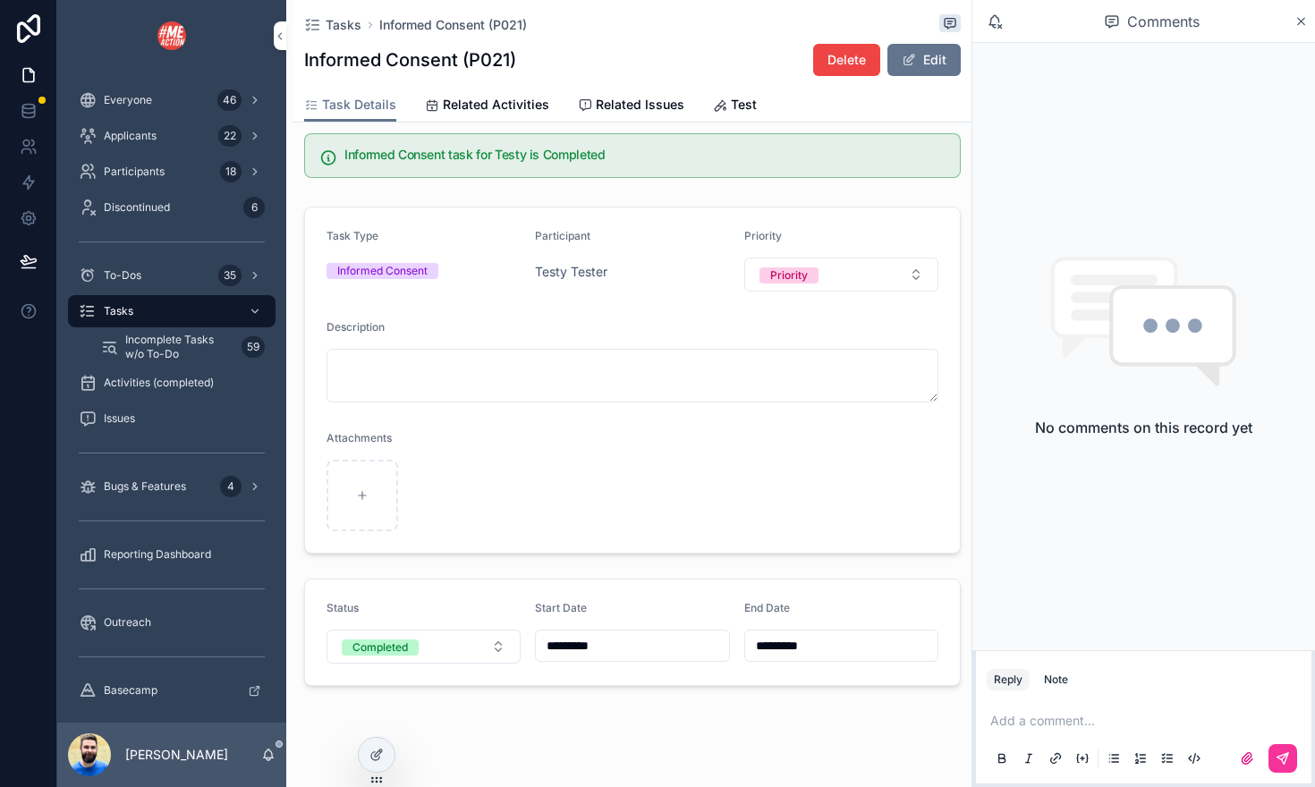
scroll to position [38, 0]
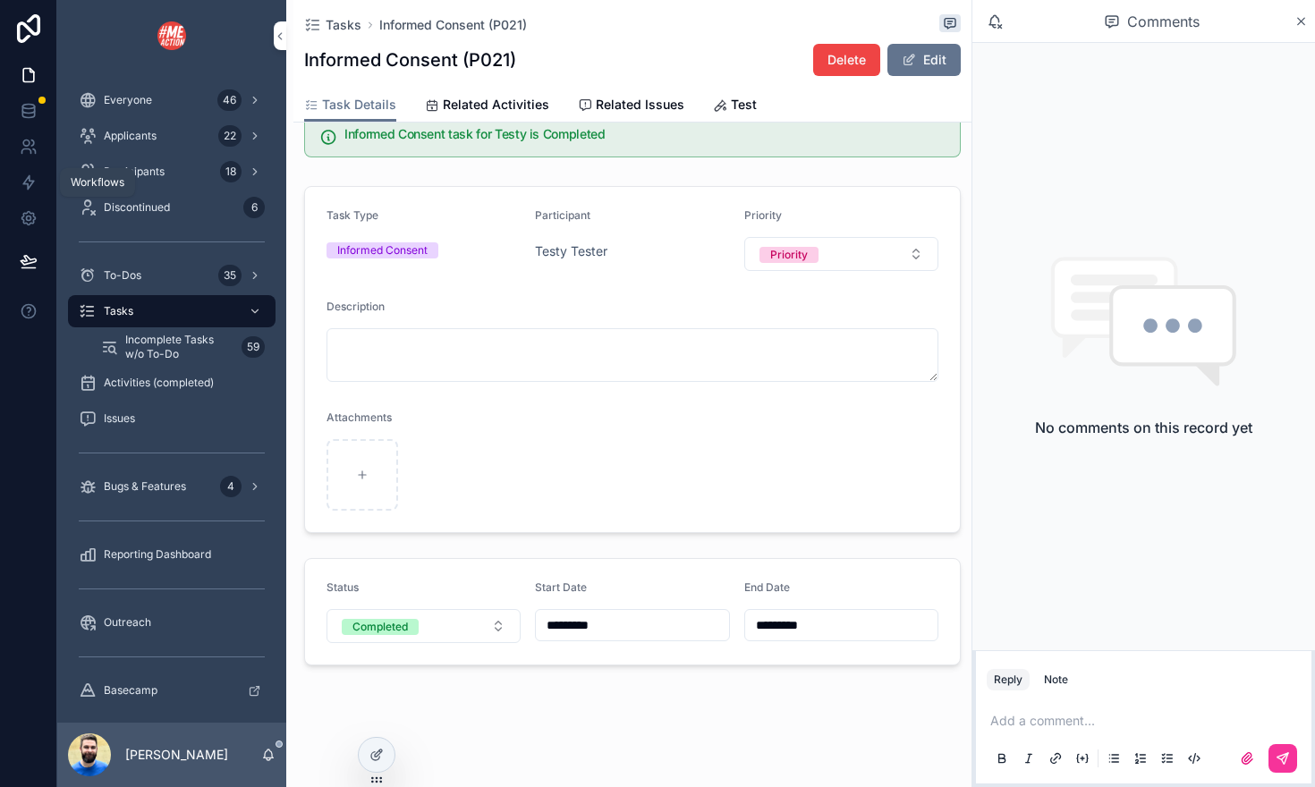
click at [26, 182] on icon at bounding box center [29, 182] width 18 height 18
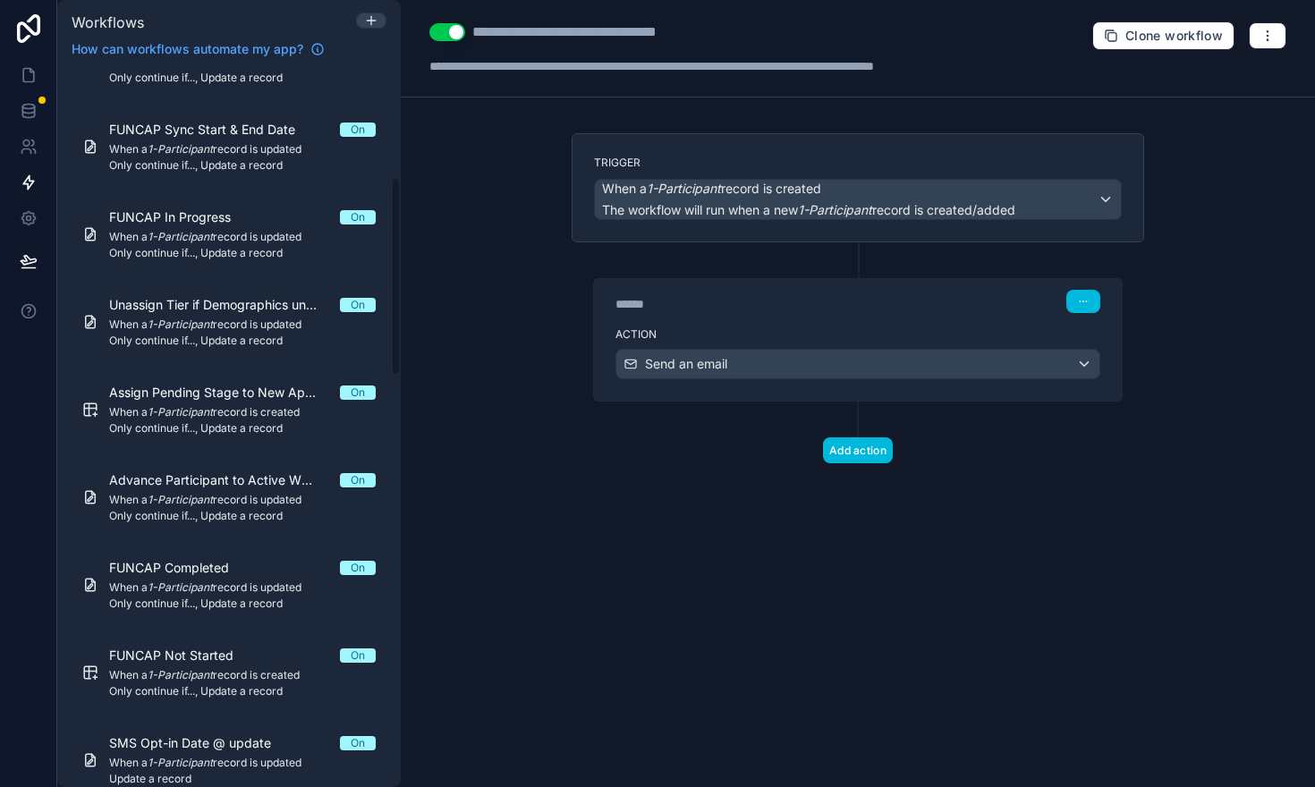
scroll to position [407, 0]
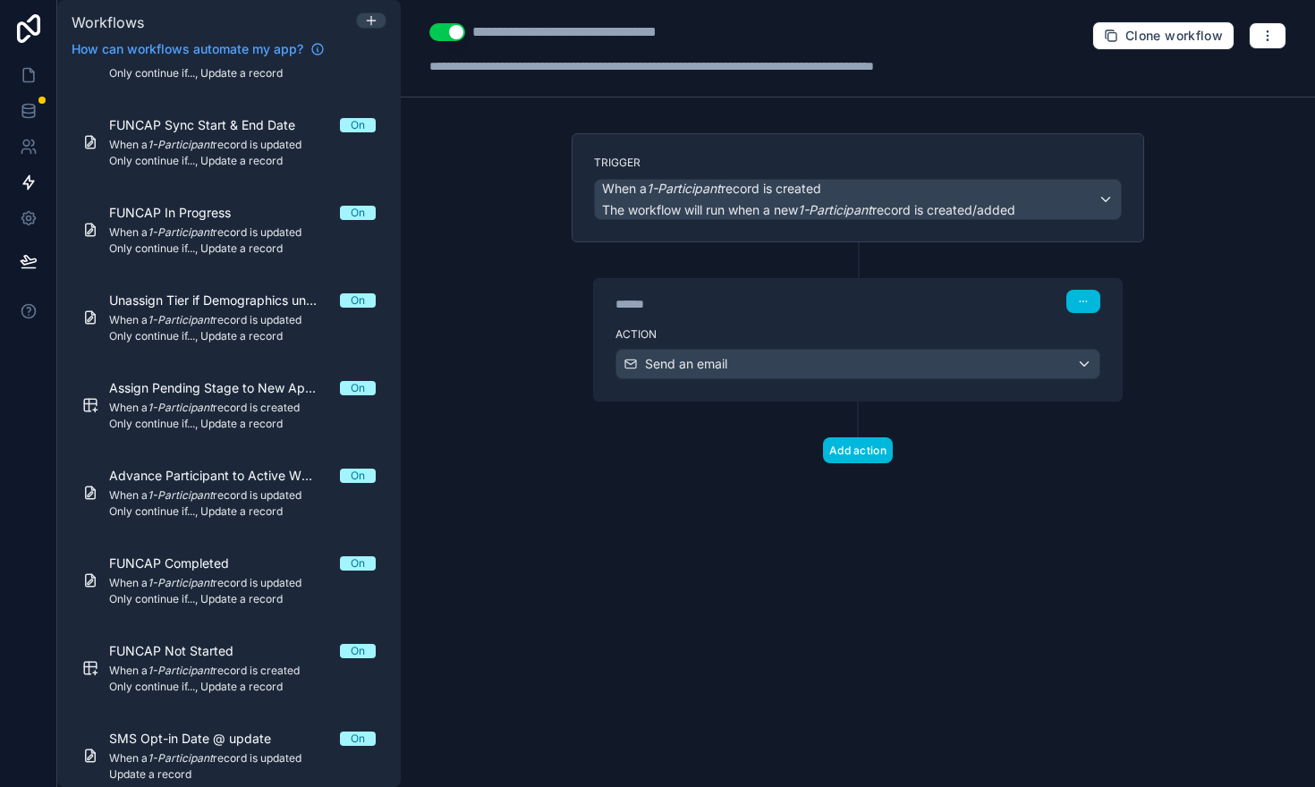
click at [219, 488] on span "When a 1-Participant record is updated" at bounding box center [242, 495] width 266 height 14
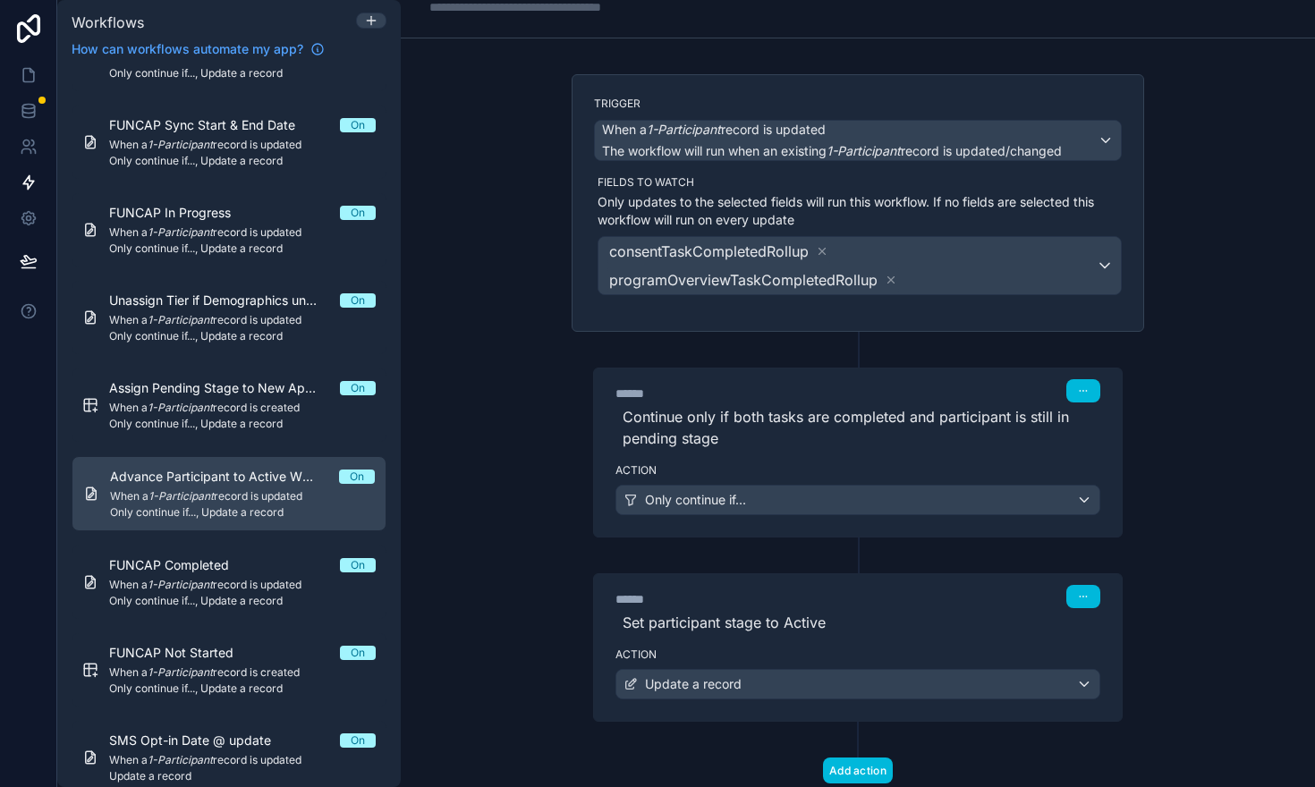
scroll to position [112, 0]
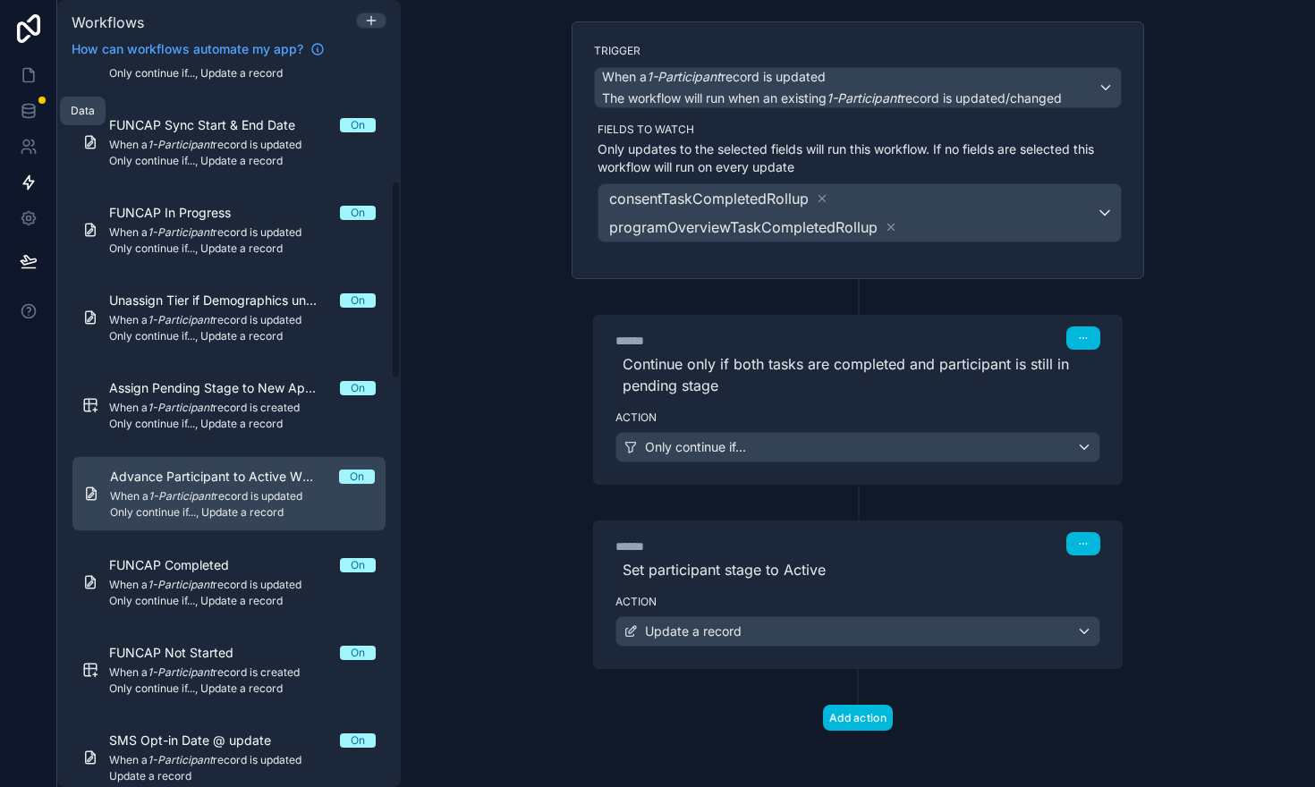
click at [26, 110] on icon at bounding box center [29, 111] width 18 height 18
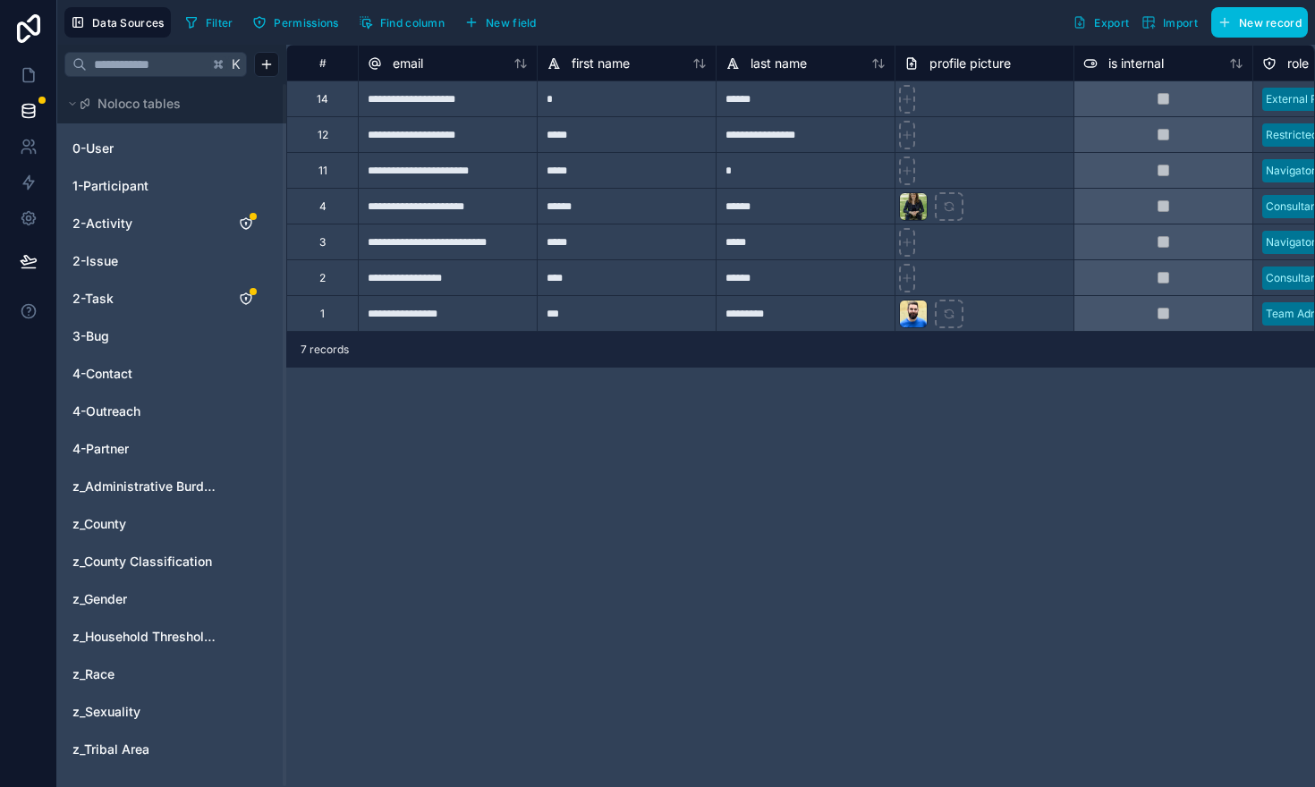
click at [124, 188] on span "1-Participant" at bounding box center [110, 186] width 76 height 18
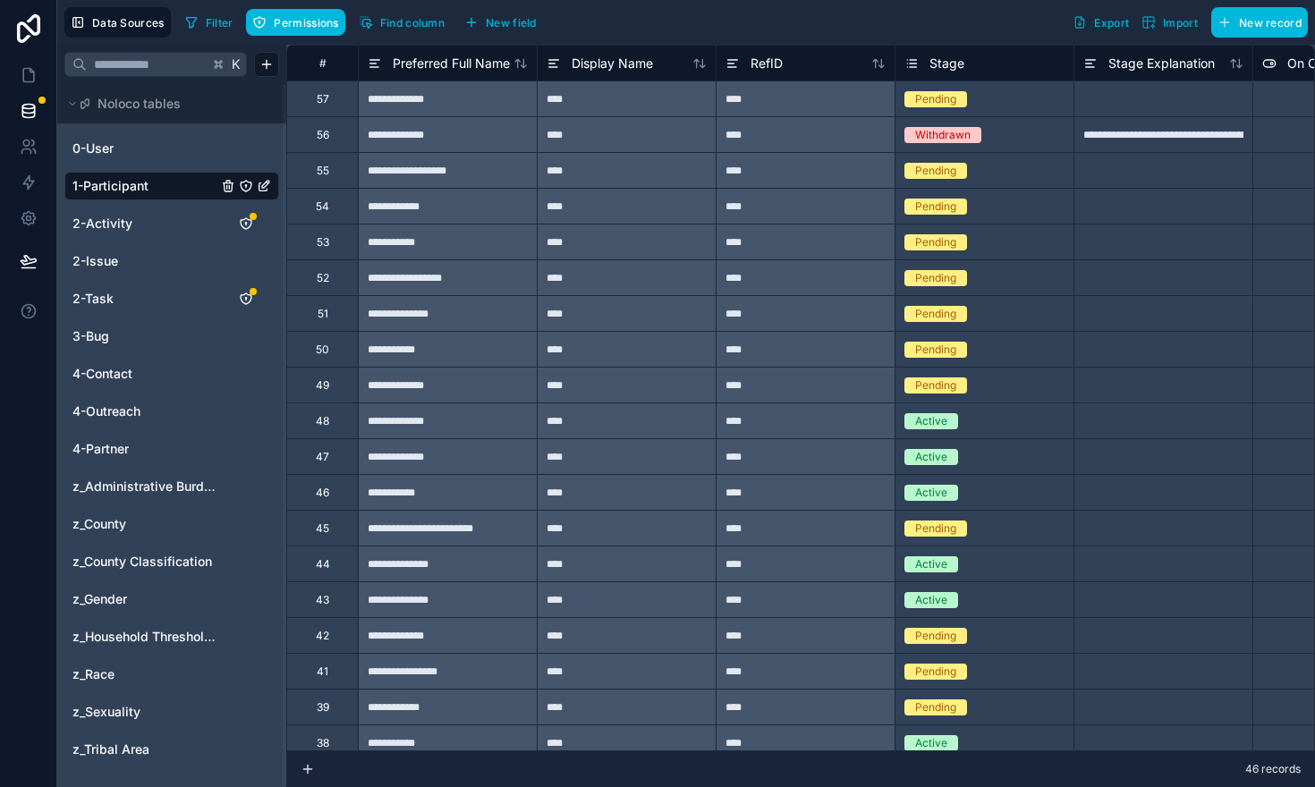
click at [225, 21] on span "Filter" at bounding box center [220, 22] width 28 height 13
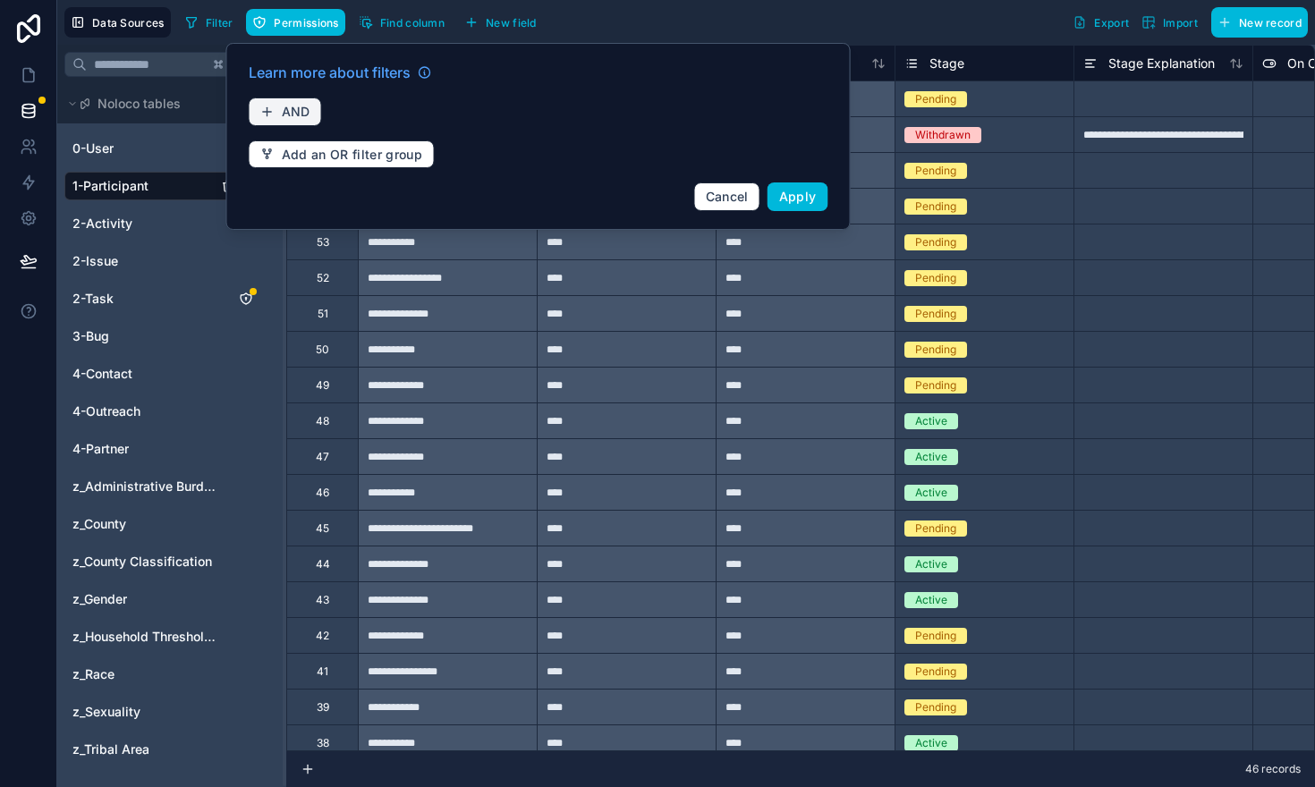
click at [305, 109] on span "AND" at bounding box center [296, 112] width 29 height 16
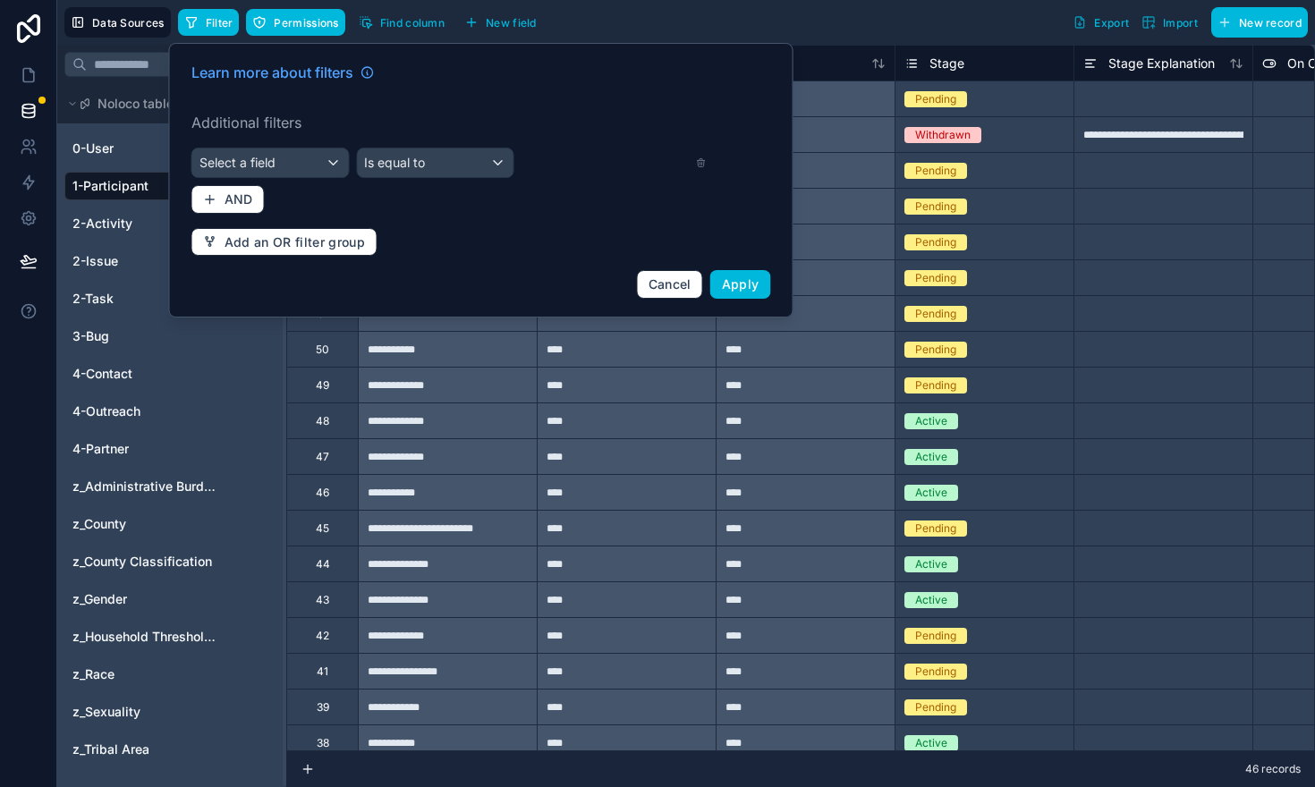
click at [300, 129] on label "Additional filters" at bounding box center [480, 122] width 579 height 21
click at [292, 162] on div "Select a field" at bounding box center [270, 162] width 156 height 29
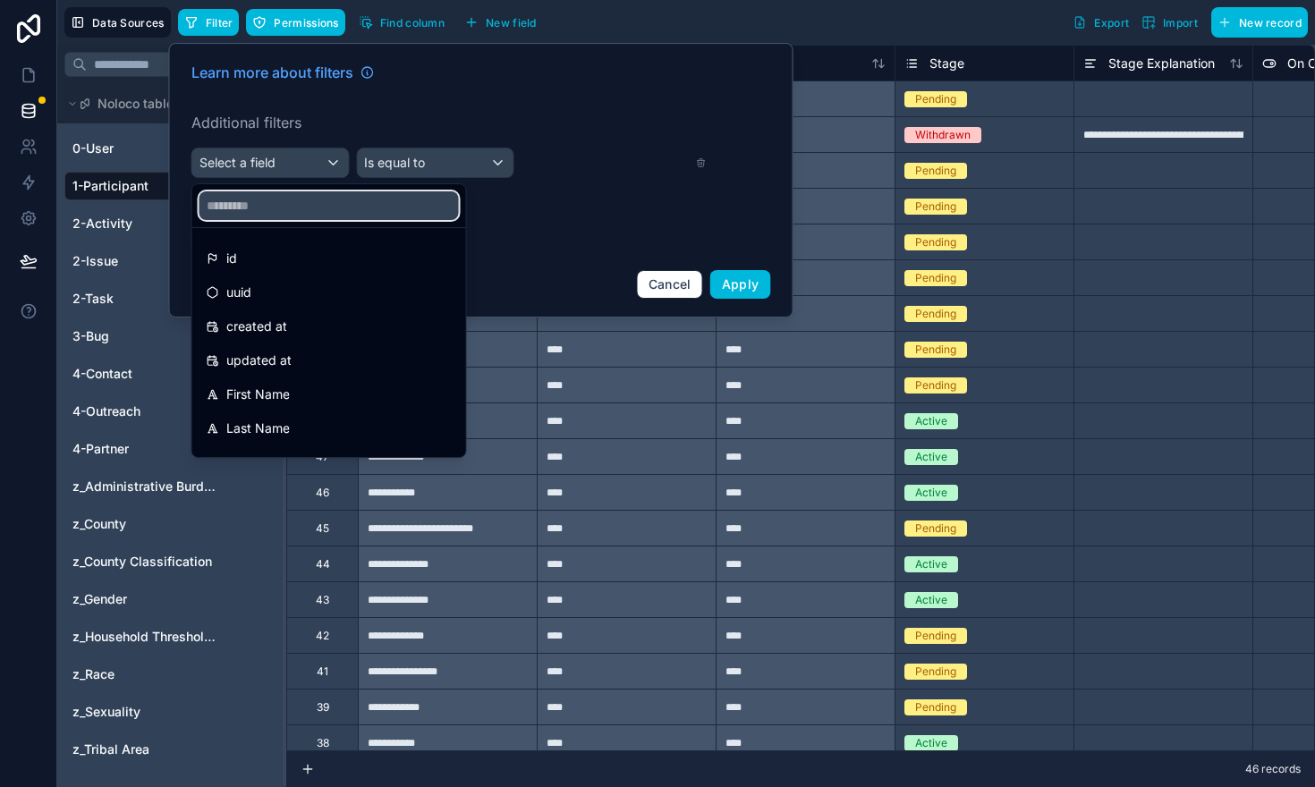
click at [280, 214] on input "text" at bounding box center [328, 205] width 259 height 29
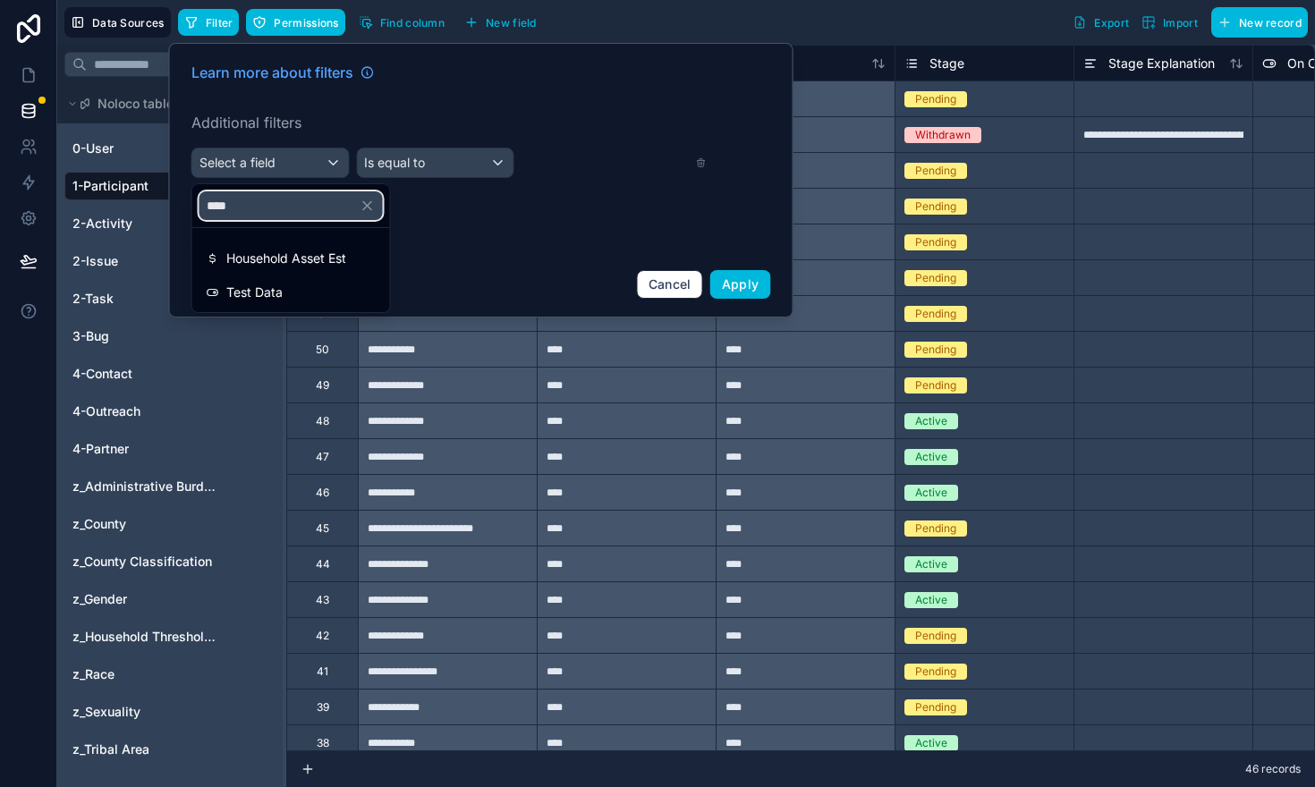
type input "****"
click at [290, 291] on div "Test Data" at bounding box center [291, 292] width 169 height 21
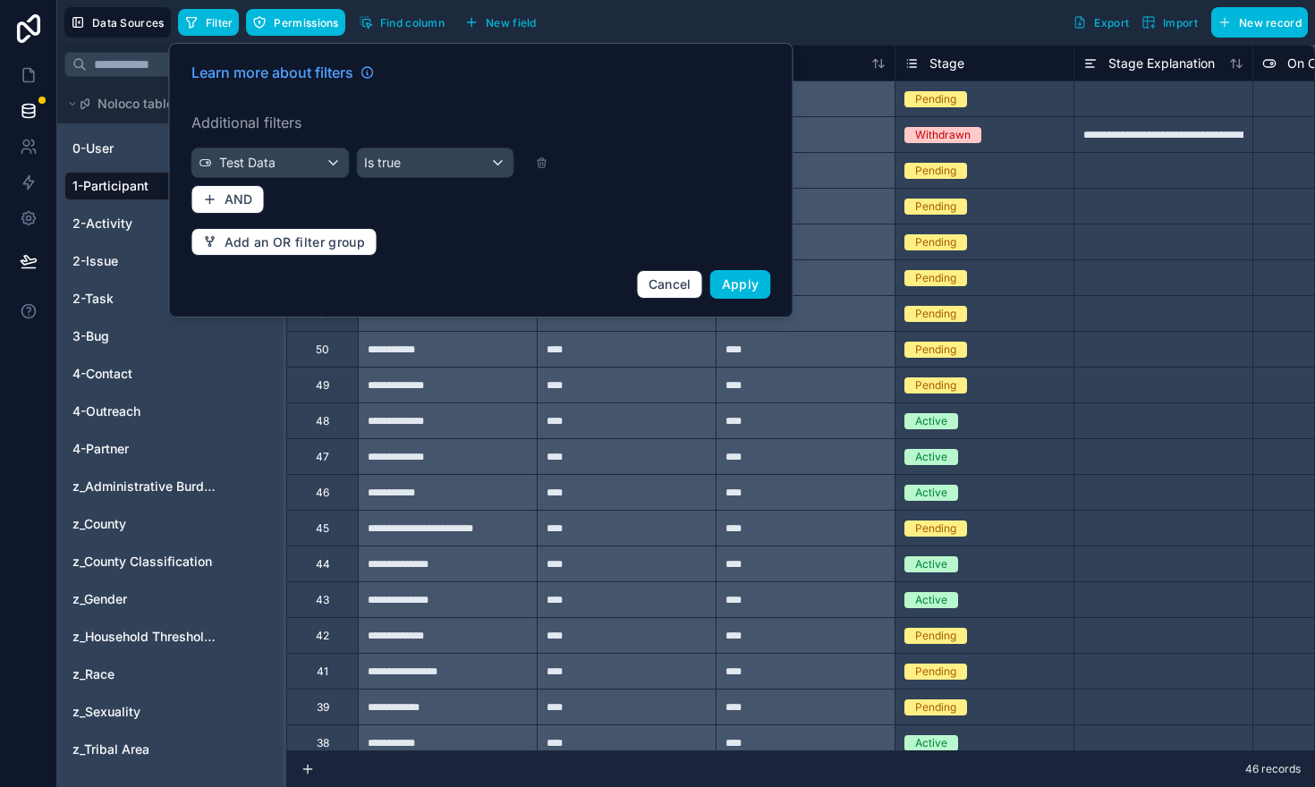
click at [743, 295] on button "Apply" at bounding box center [740, 284] width 61 height 29
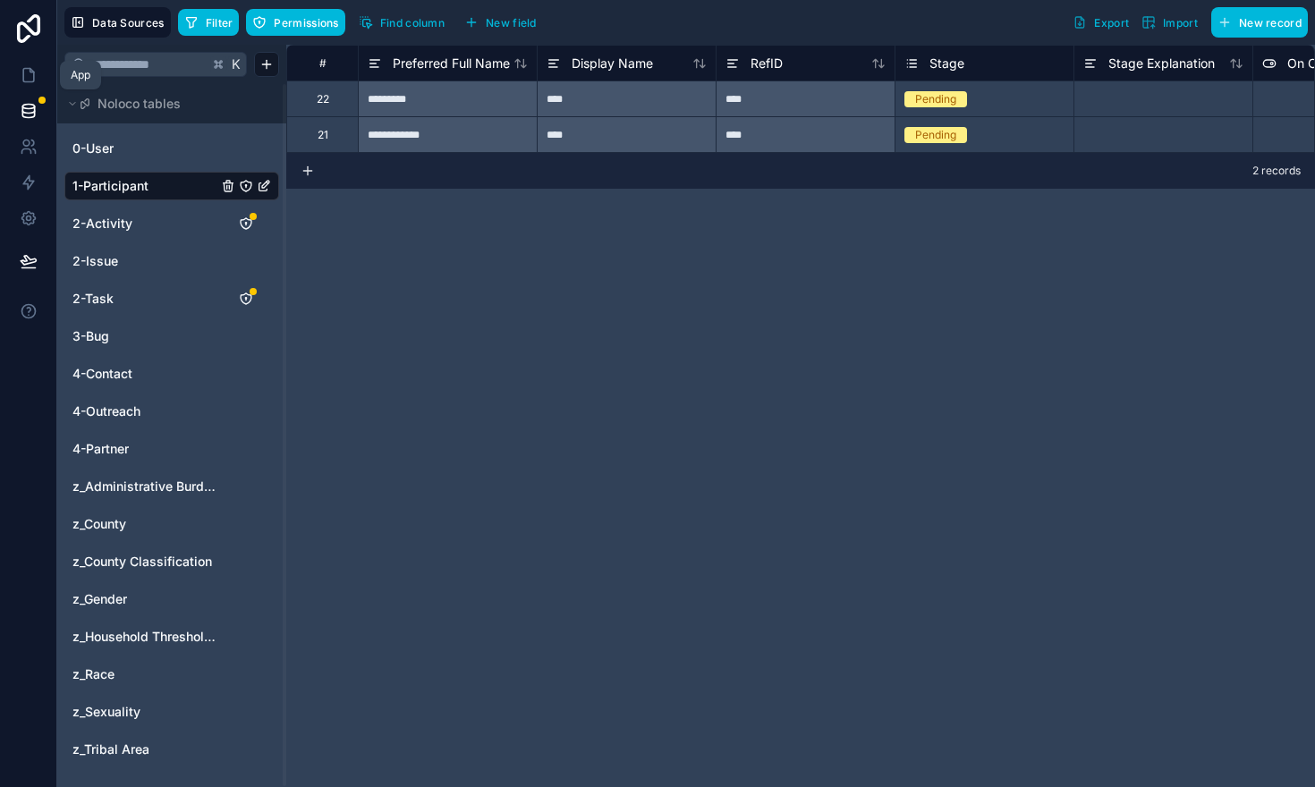
click at [27, 76] on icon at bounding box center [29, 75] width 18 height 18
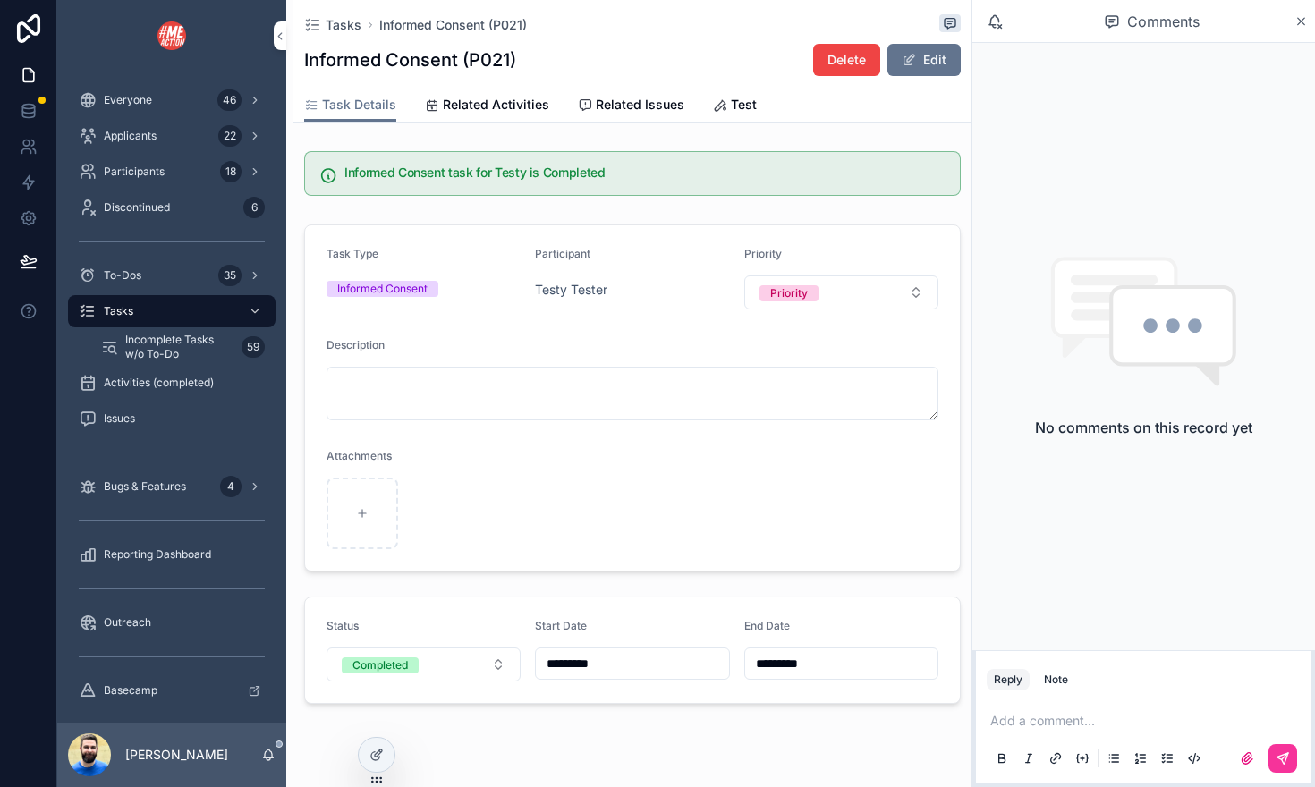
click at [156, 486] on span "Bugs & Features" at bounding box center [145, 486] width 82 height 14
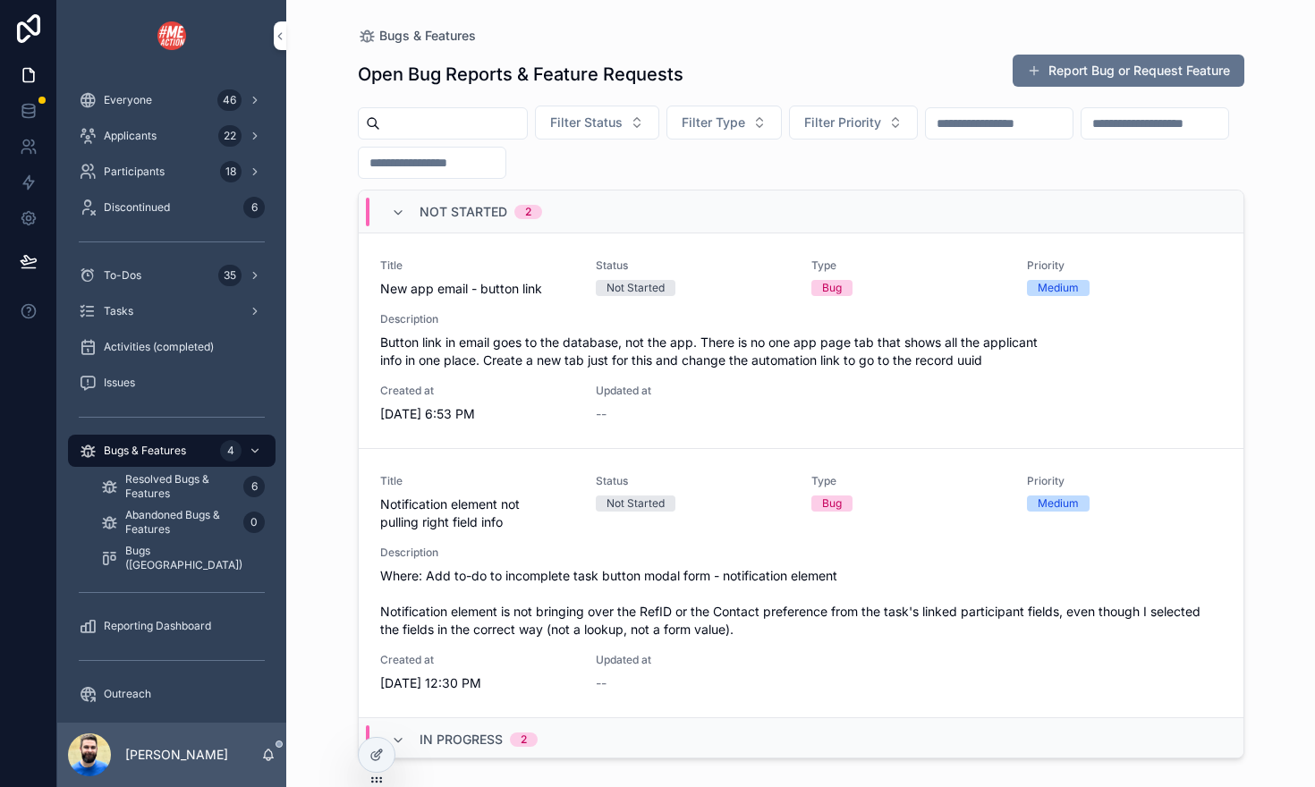
click at [1079, 63] on button "Report Bug or Request Feature" at bounding box center [1128, 71] width 232 height 32
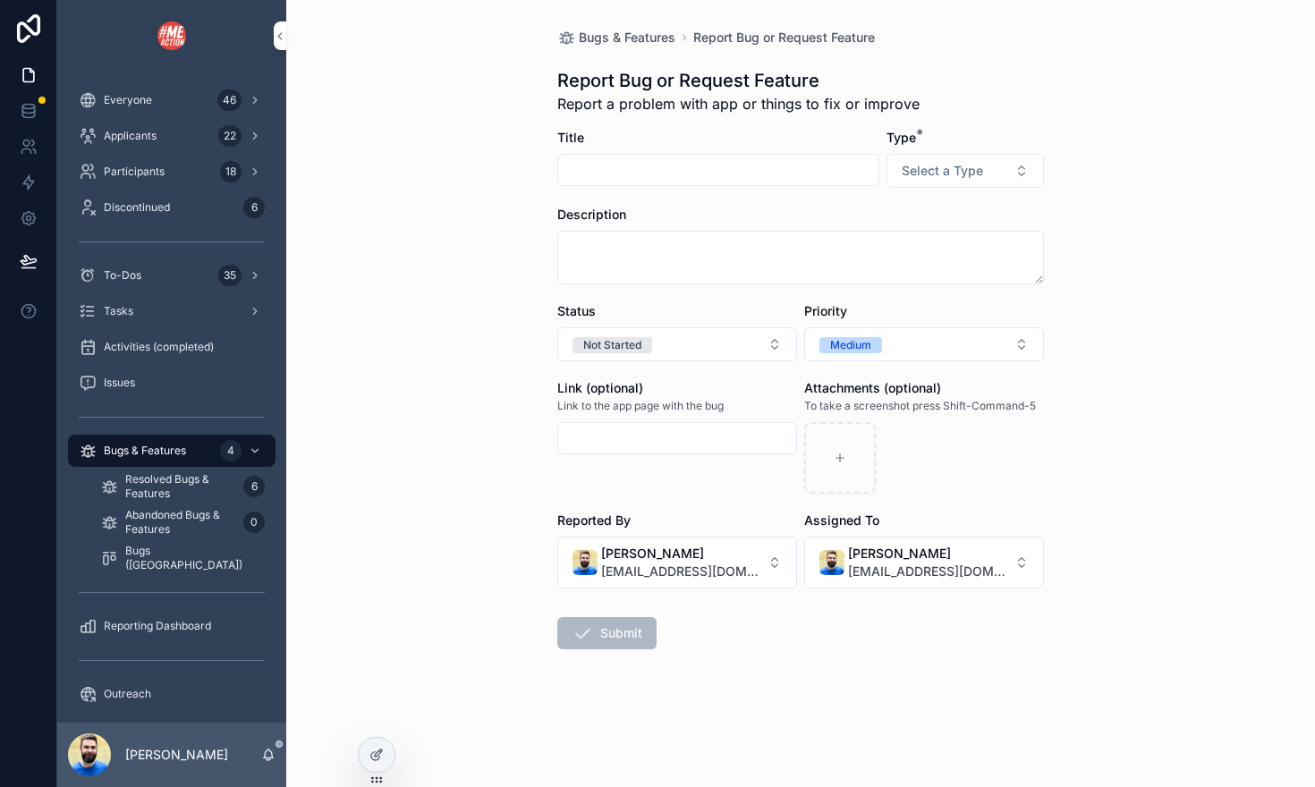
click at [729, 169] on input "scrollable content" at bounding box center [718, 169] width 320 height 25
type input "*"
type input "**********"
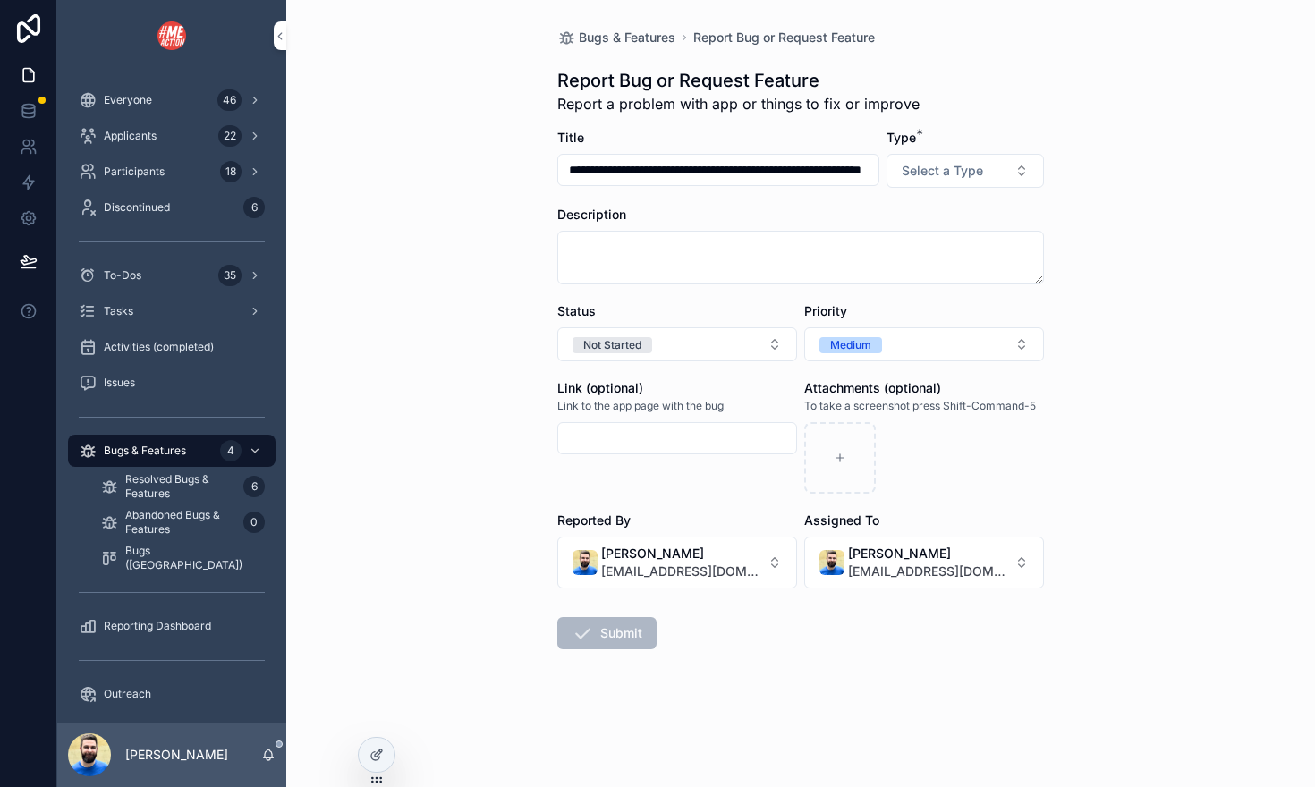
scroll to position [0, 0]
click at [1003, 172] on button "Select a Type" at bounding box center [964, 171] width 157 height 34
click at [928, 243] on div "Bug" at bounding box center [965, 242] width 249 height 27
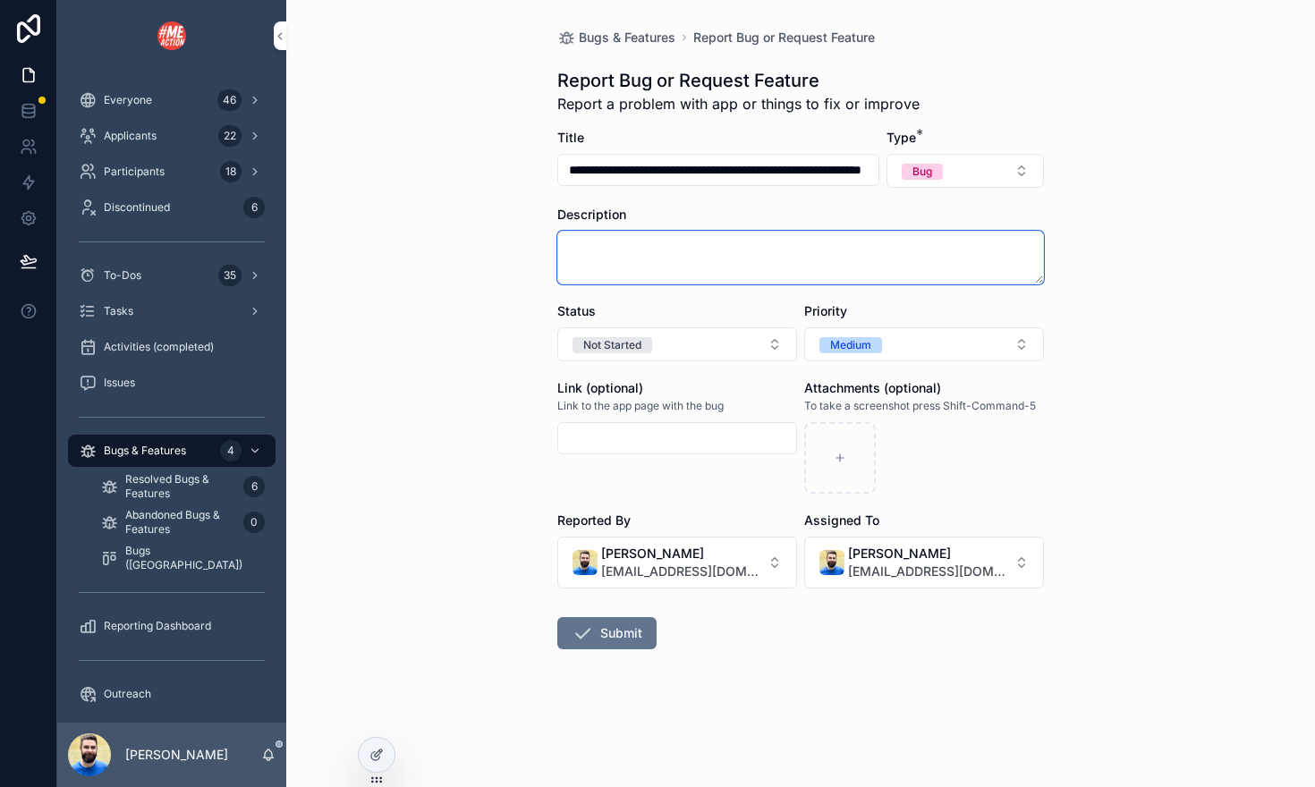
click at [813, 245] on textarea "scrollable content" at bounding box center [800, 258] width 486 height 54
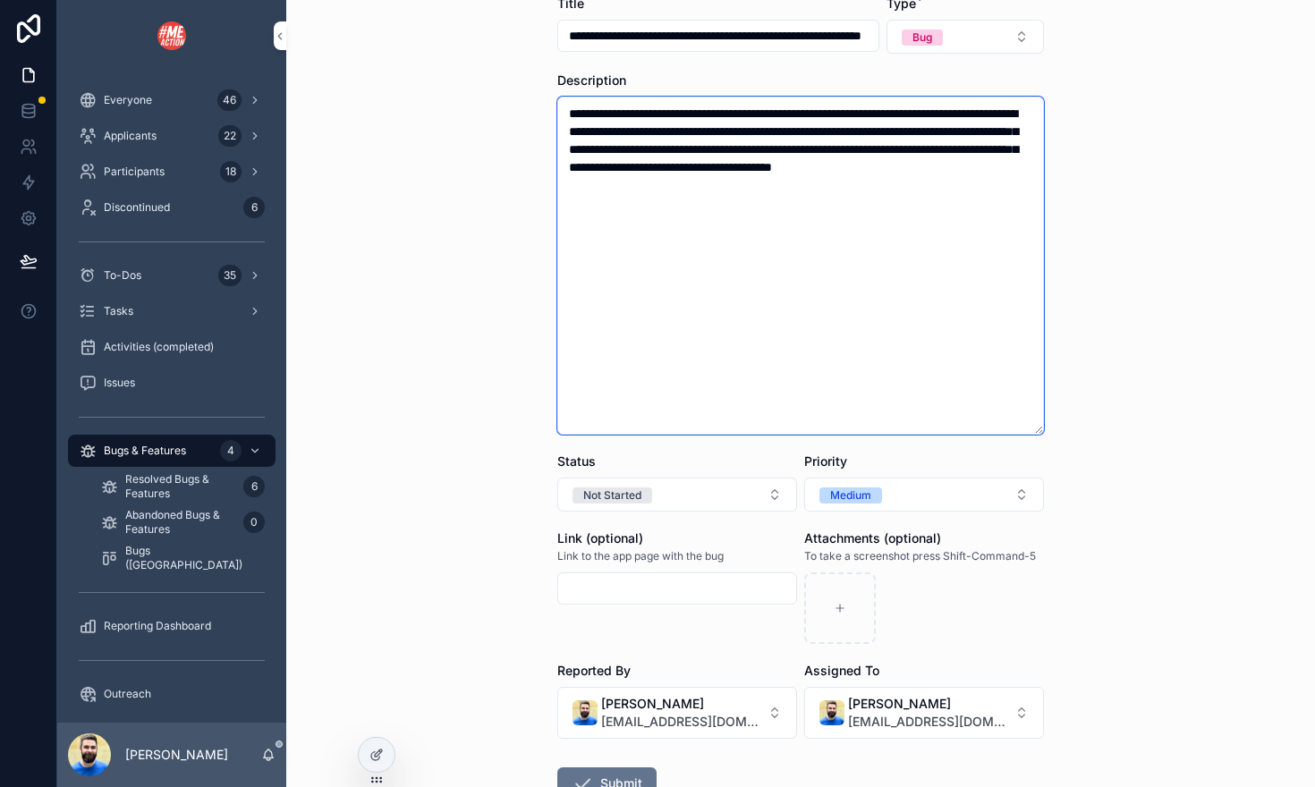
scroll to position [261, 0]
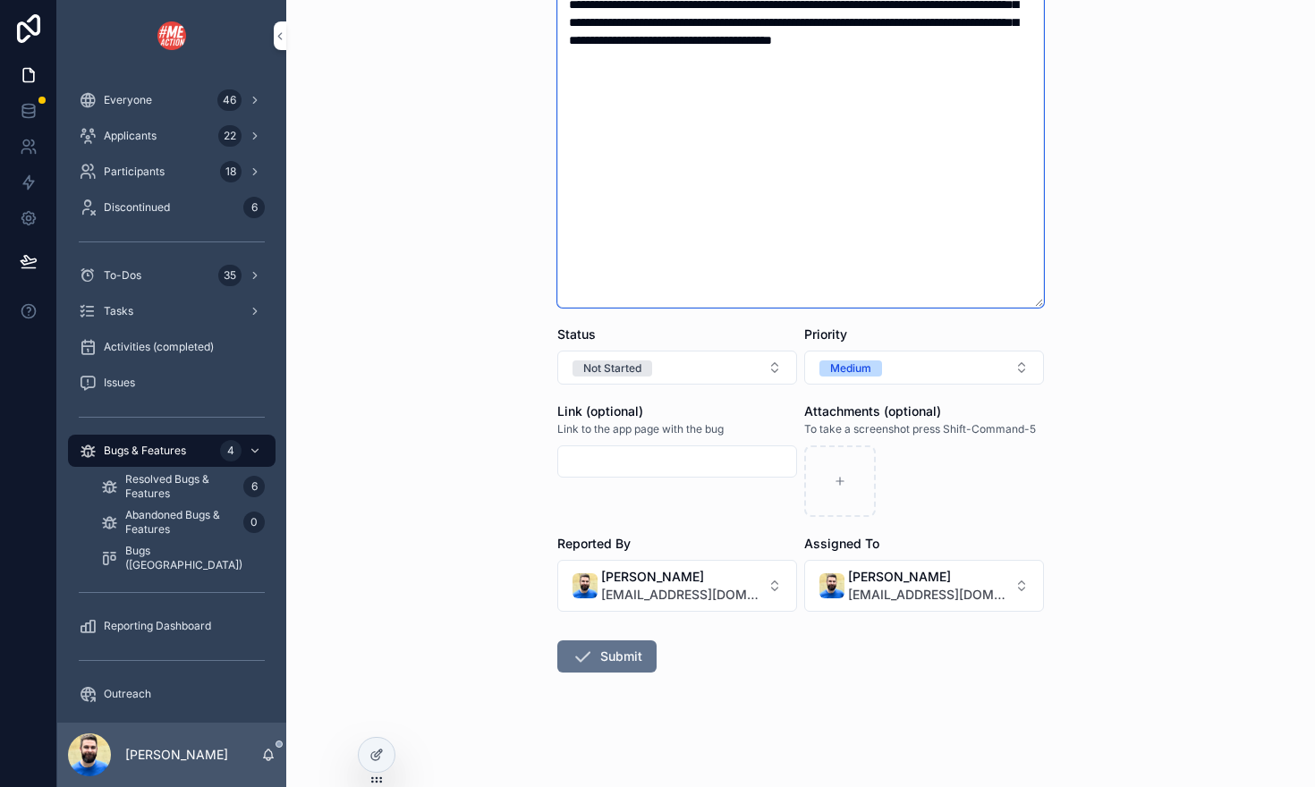
type textarea "**********"
click at [905, 367] on button "Medium" at bounding box center [924, 368] width 240 height 34
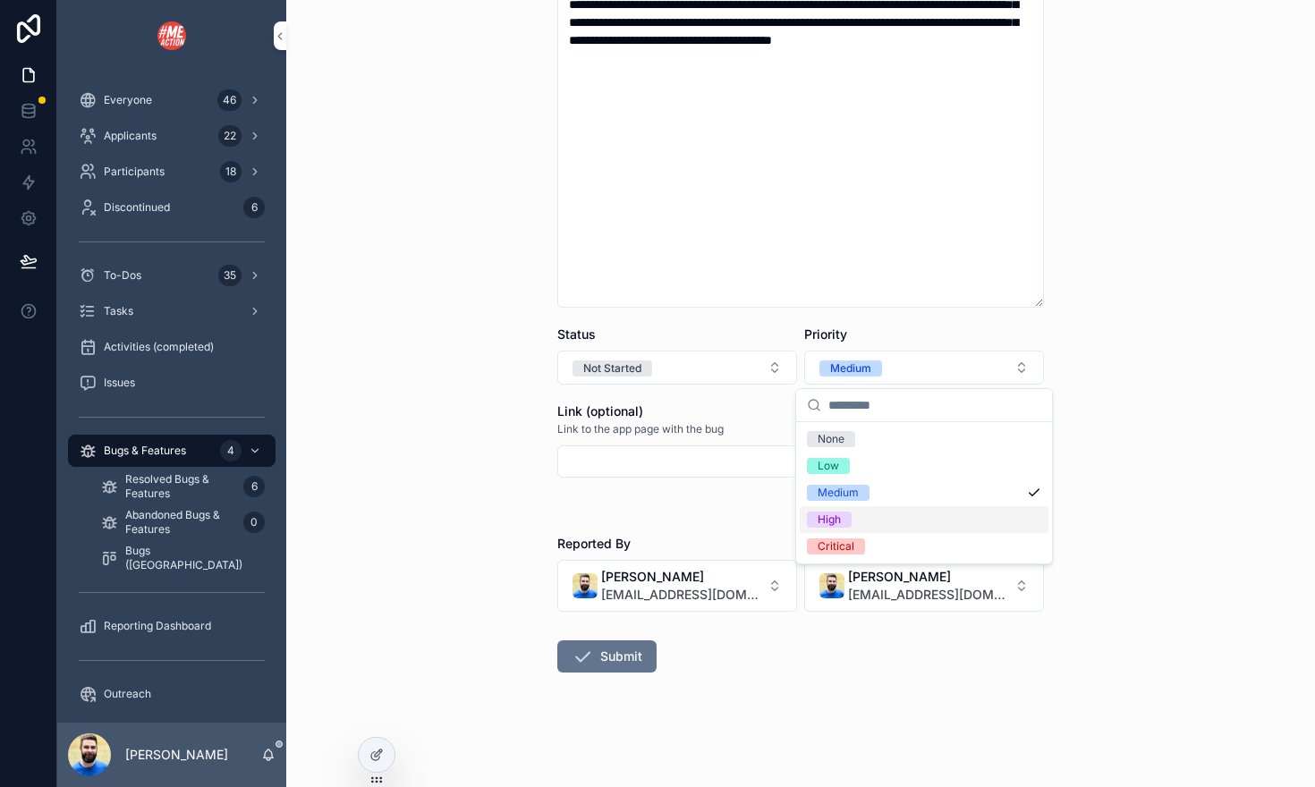
click at [833, 518] on div "High" at bounding box center [828, 520] width 23 height 16
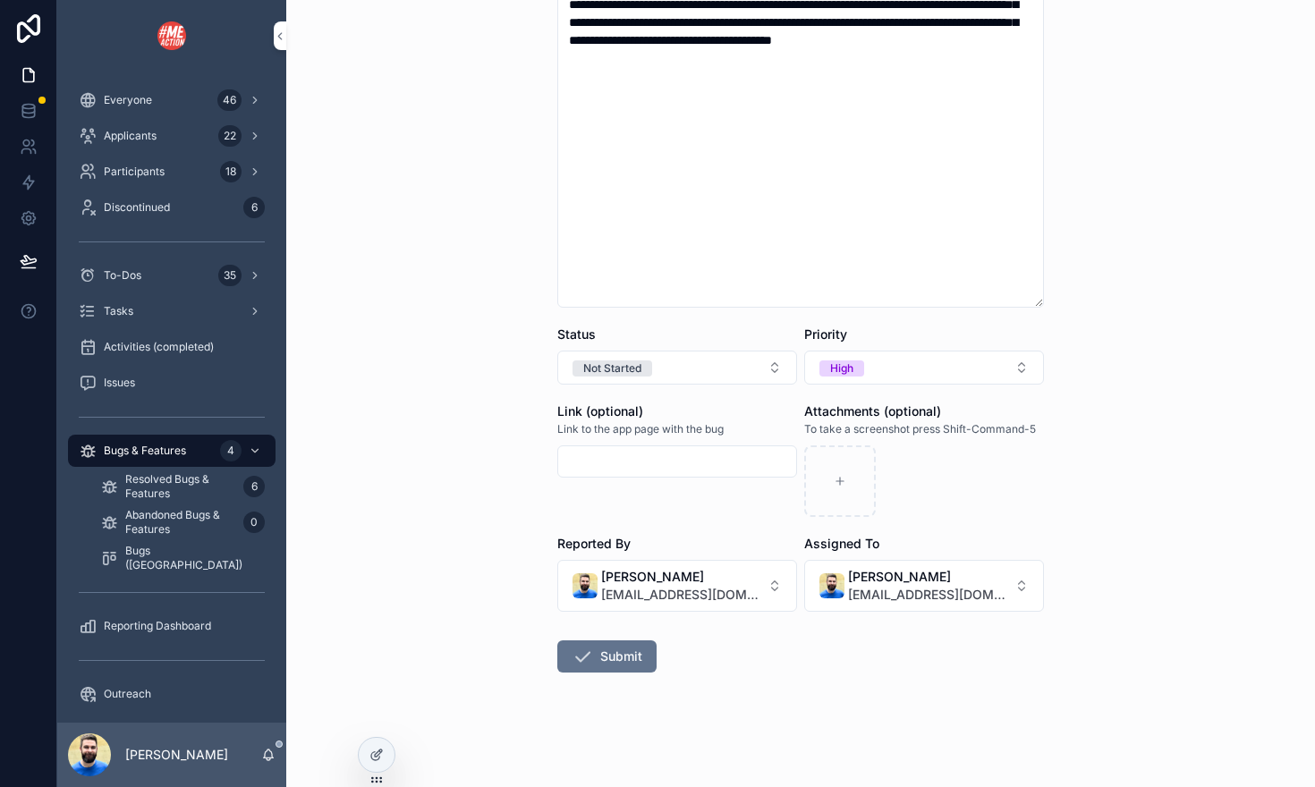
click at [701, 500] on div "Link (optional) Link to the app page with the bug" at bounding box center [677, 459] width 240 height 114
click at [579, 665] on icon "scrollable content" at bounding box center [581, 656] width 21 height 21
